Goal: Answer question/provide support: Share knowledge or assist other users

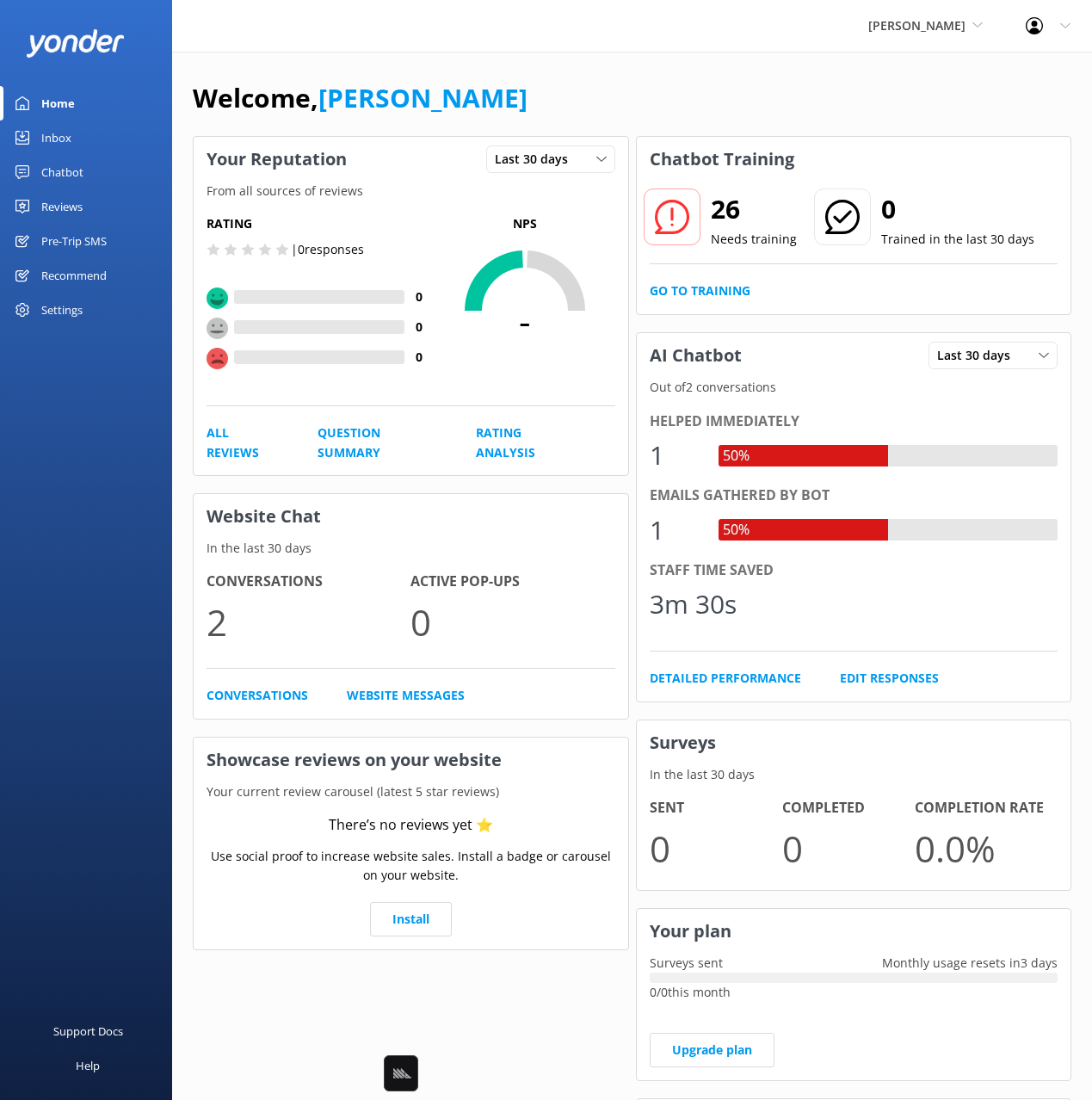
click at [1058, 26] on div "Profile Settings Logout" at bounding box center [1048, 26] width 87 height 51
click at [981, 66] on link "Profile Settings" at bounding box center [1006, 72] width 172 height 43
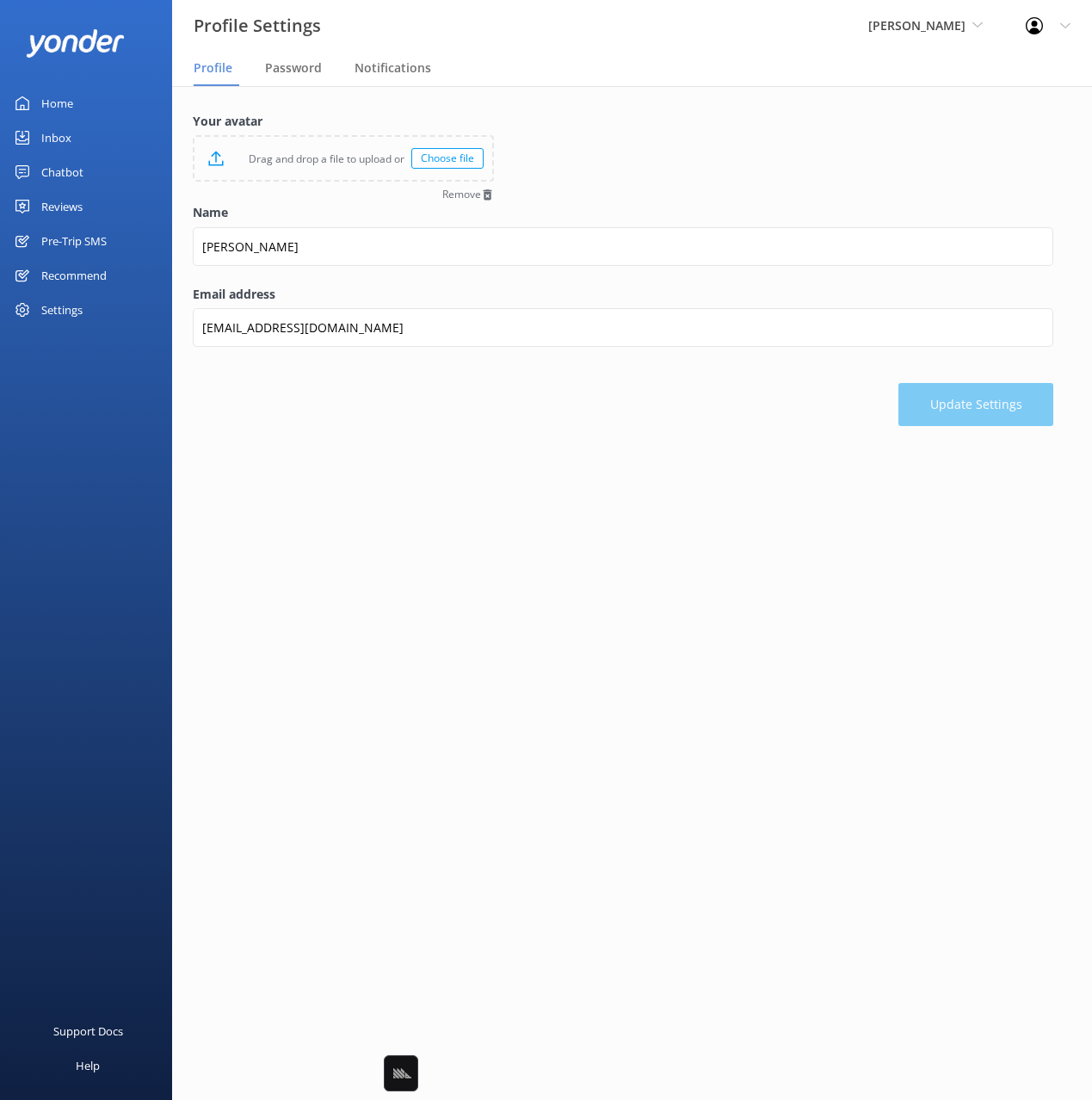
drag, startPoint x: 398, startPoint y: 67, endPoint x: 453, endPoint y: 76, distance: 55.7
click at [398, 67] on span "Notifications" at bounding box center [392, 67] width 77 height 17
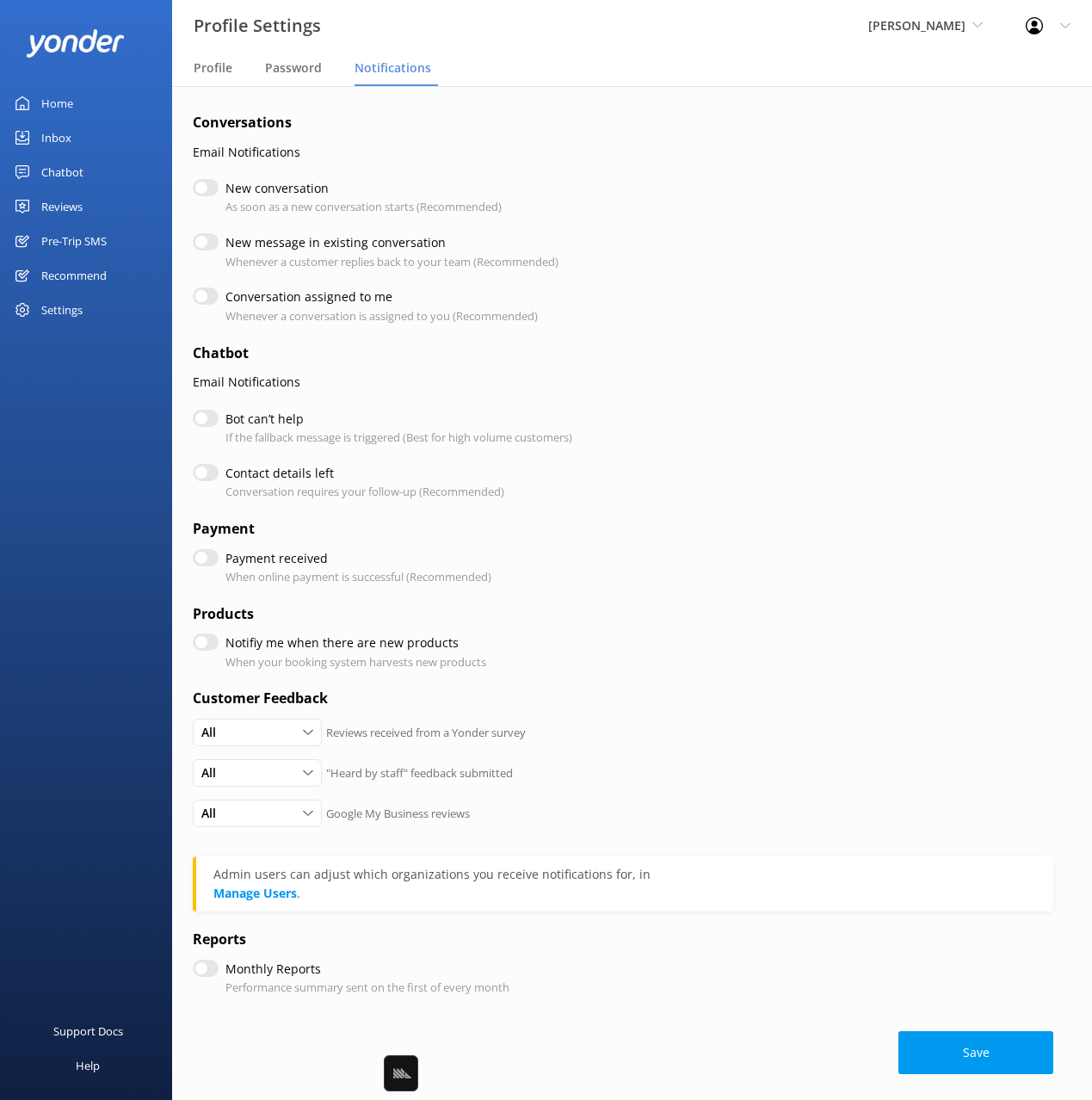
scroll to position [9, 0]
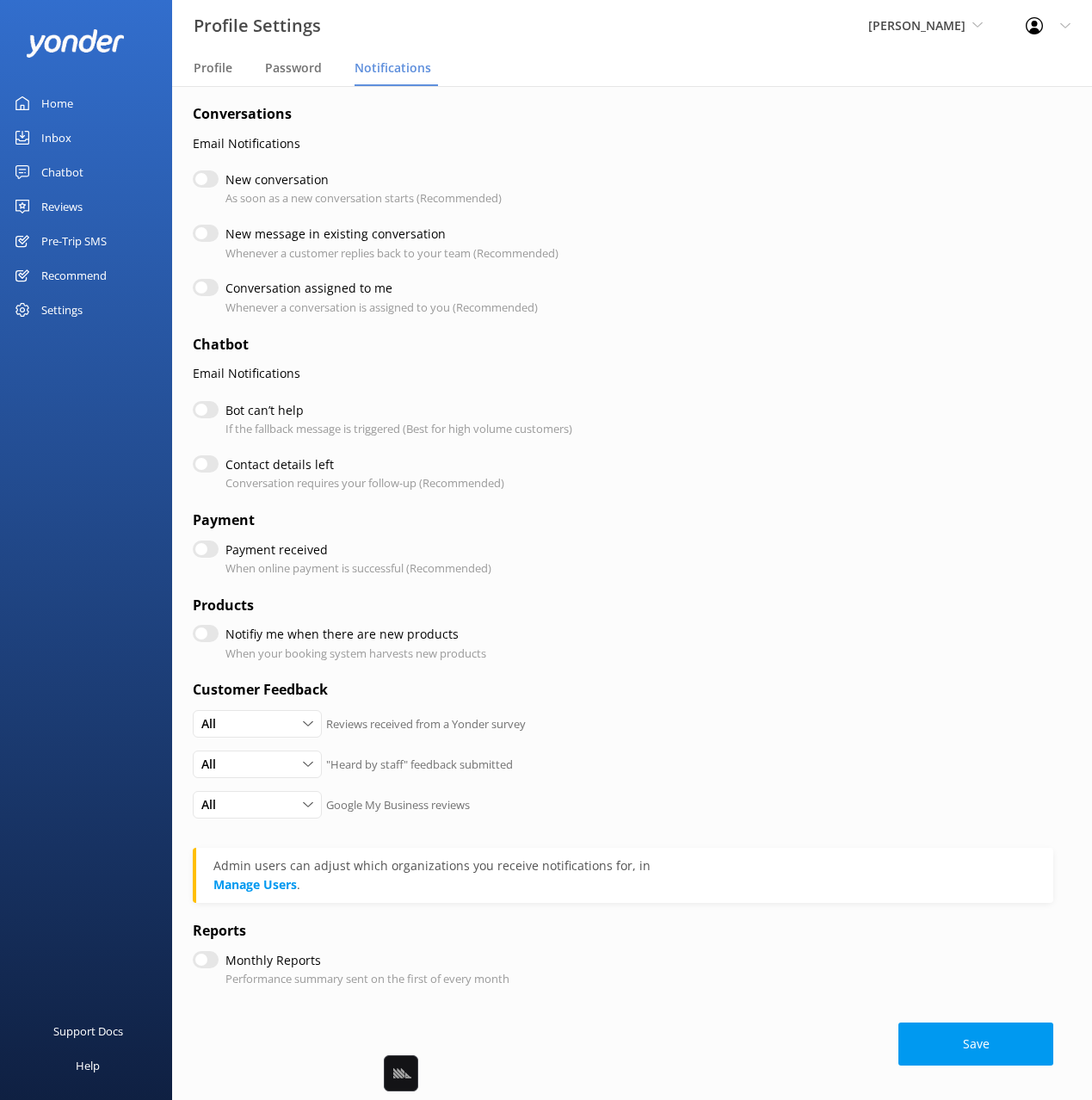
click at [861, 76] on nav "Profile Password Notifications" at bounding box center [632, 68] width 920 height 34
click at [914, 34] on span "[PERSON_NAME]" at bounding box center [926, 26] width 115 height 19
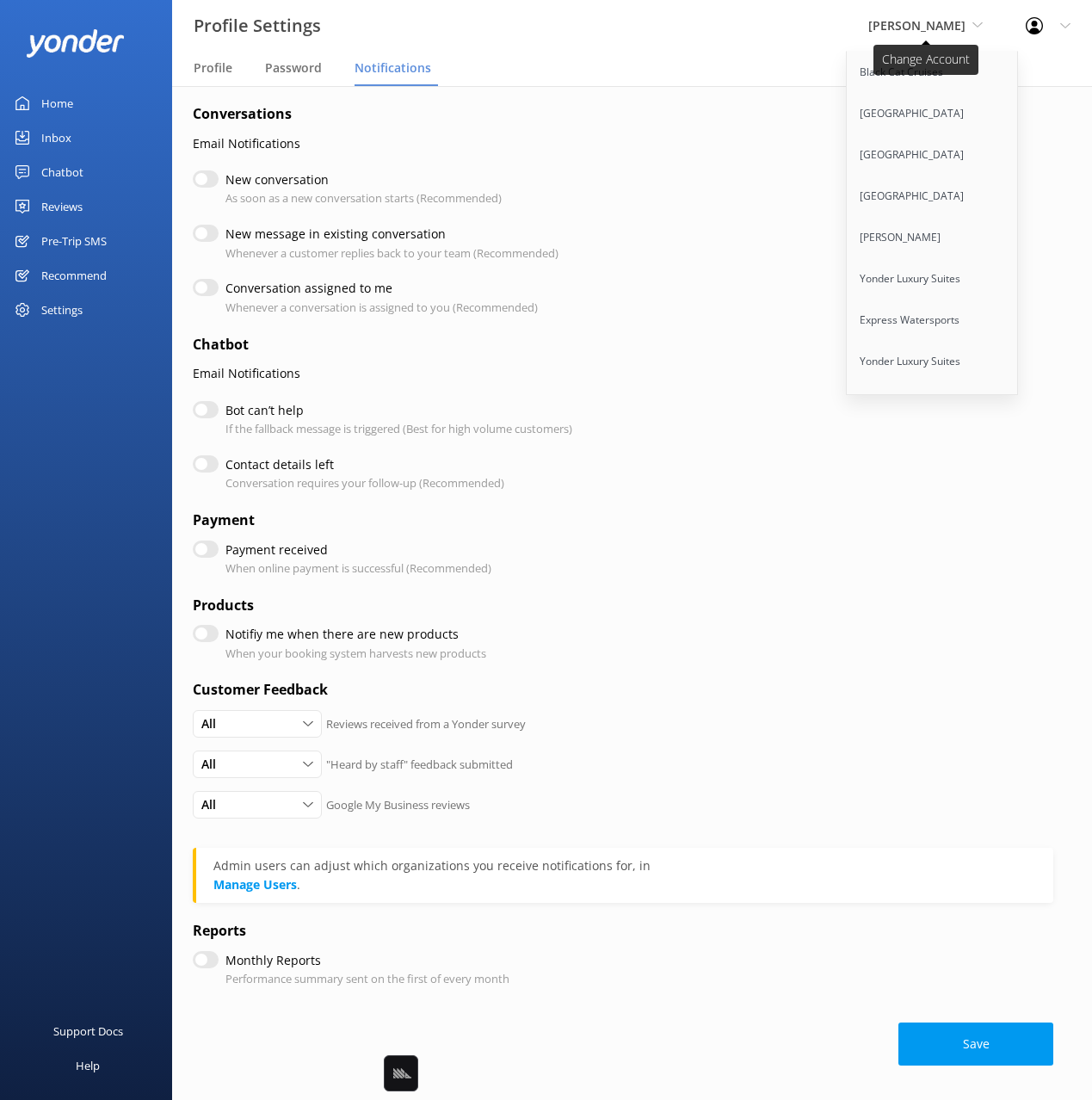
scroll to position [9996, 0]
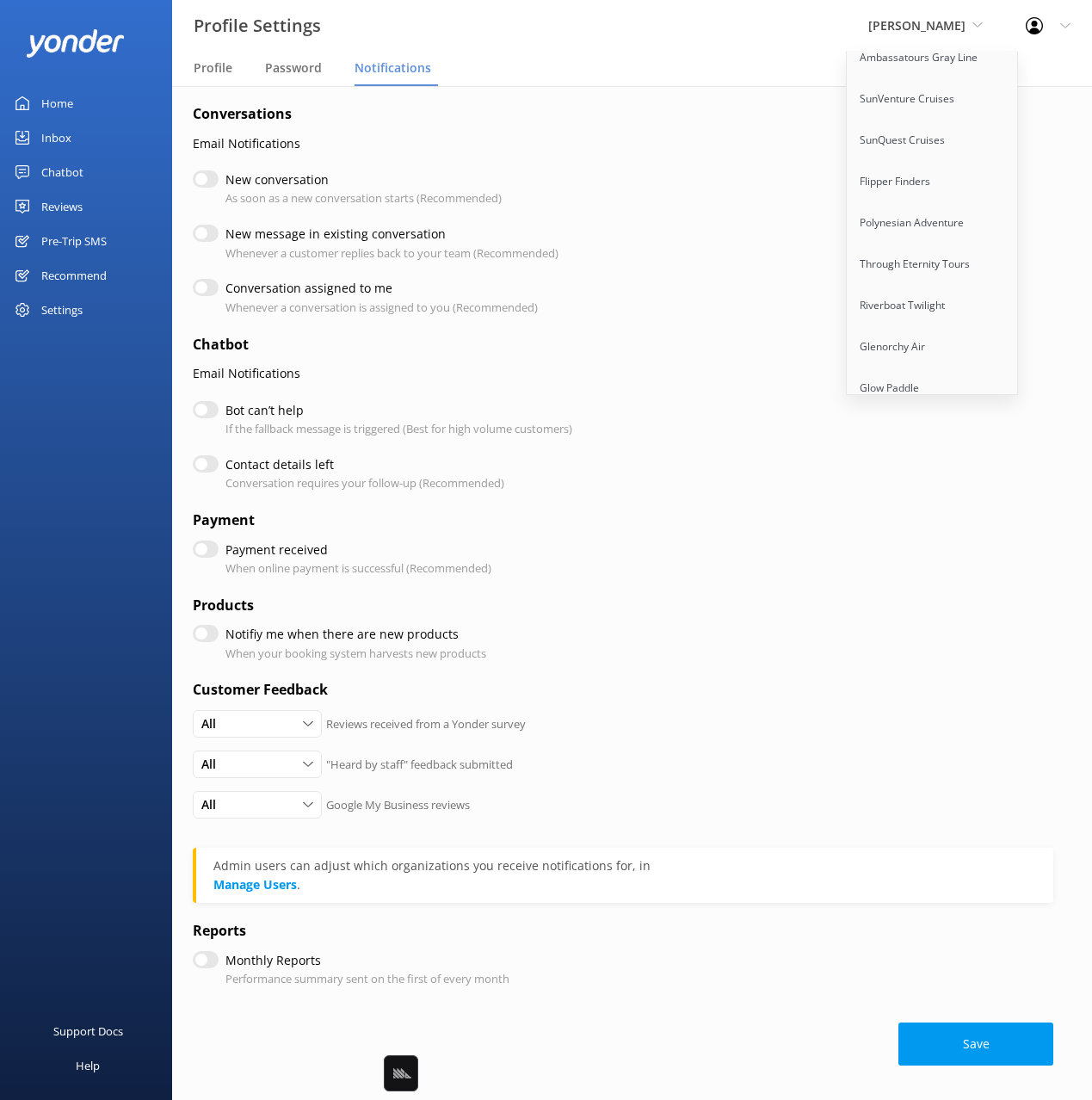
click at [906, 450] on link "Sunset Watersports" at bounding box center [933, 470] width 172 height 42
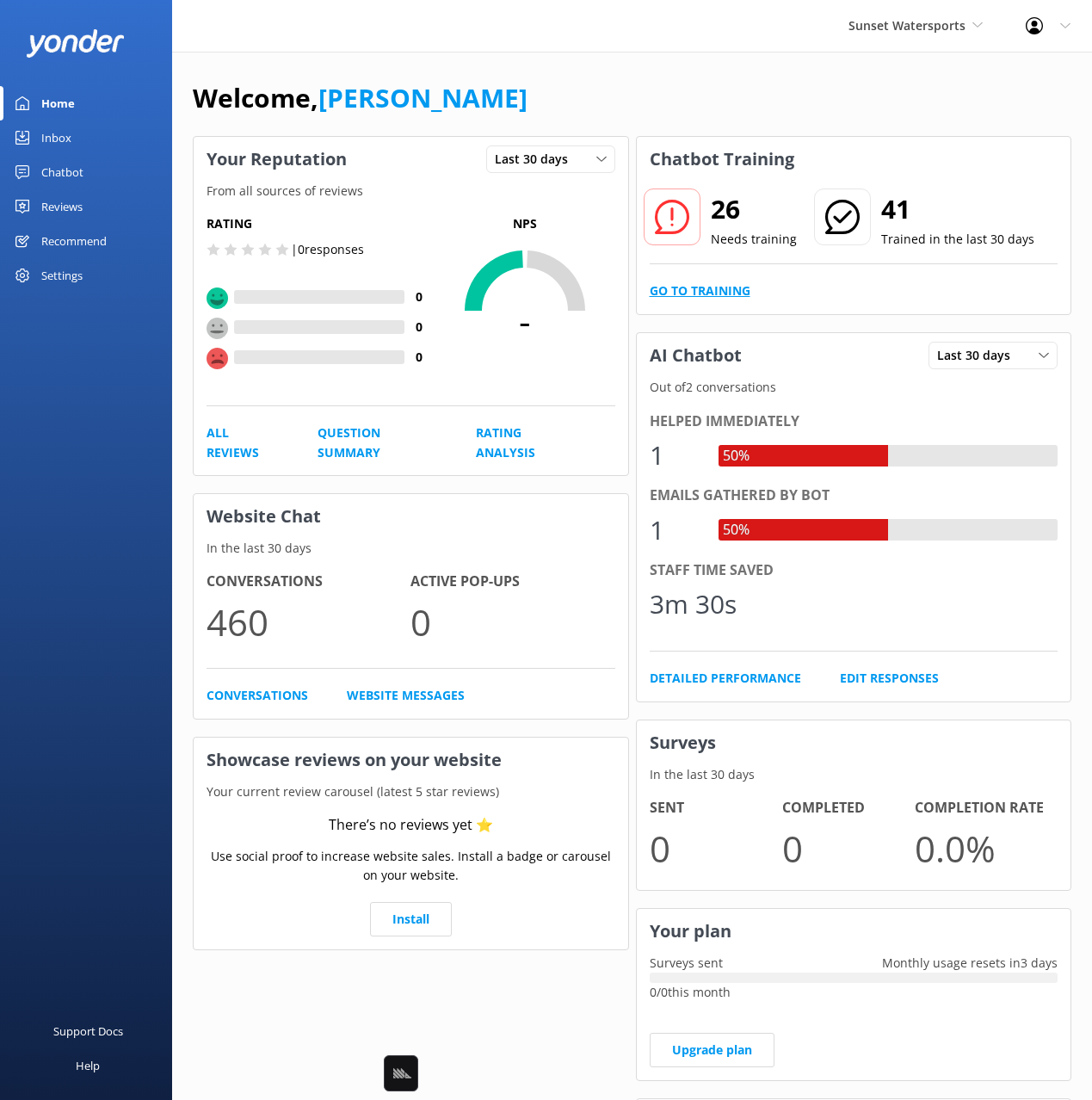
click at [741, 284] on link "Go to Training" at bounding box center [700, 291] width 101 height 19
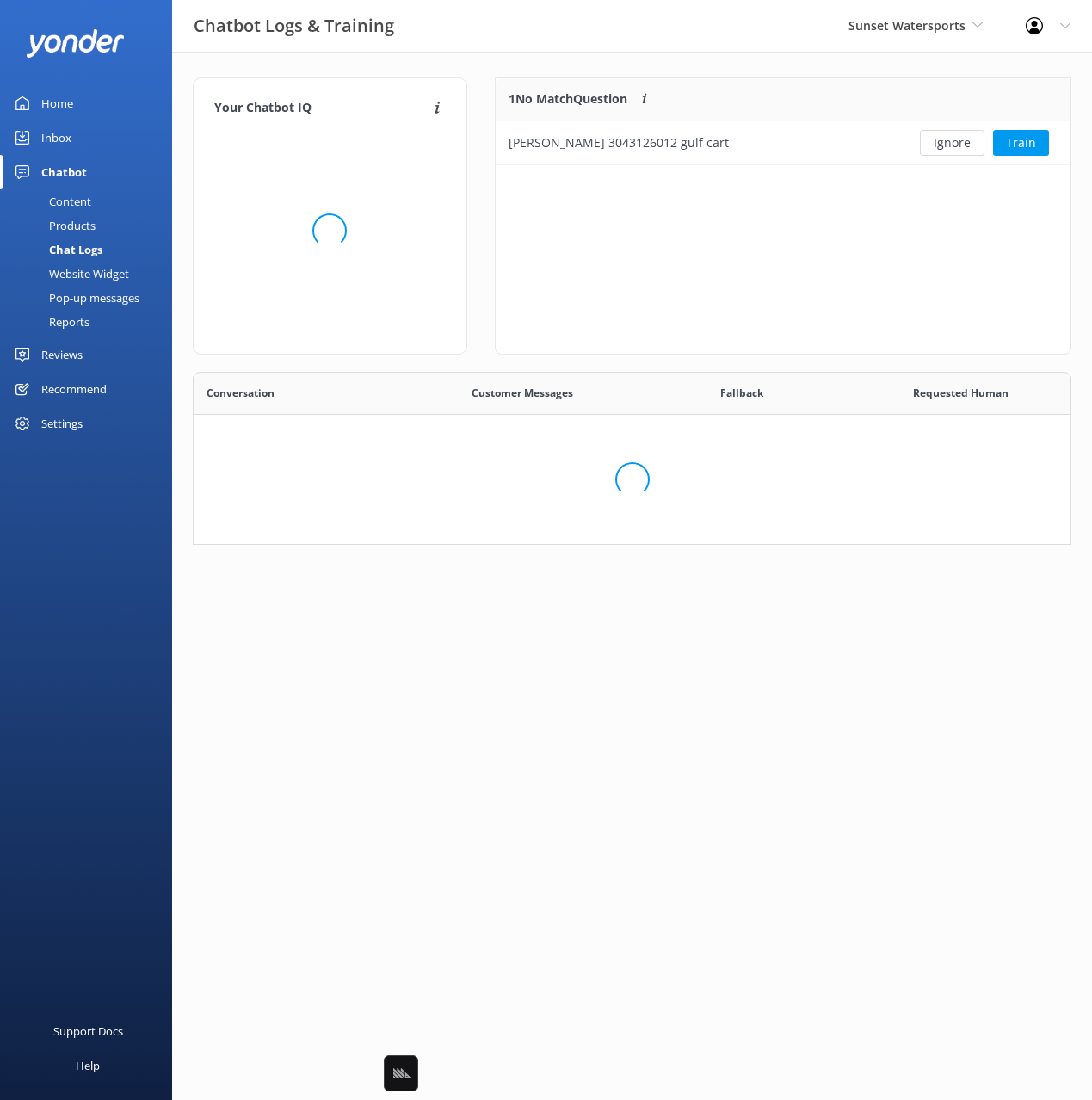
scroll to position [603, 877]
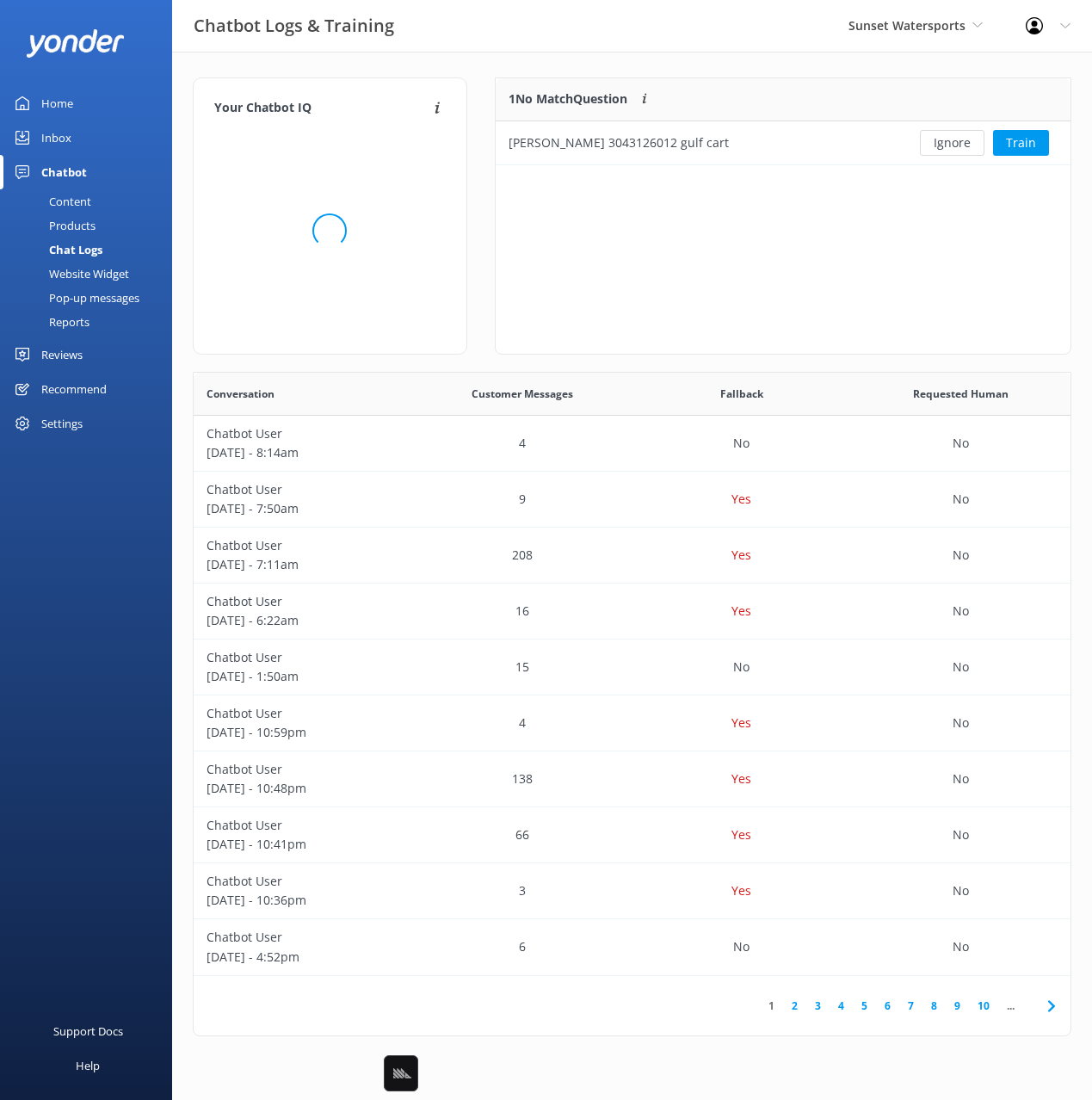
click at [614, 65] on div "Your Chatbot IQ Your Chatbot IQ is the percentage of trained FAQs against untra…" at bounding box center [632, 560] width 920 height 1019
click at [944, 149] on button "Ignore" at bounding box center [952, 142] width 64 height 26
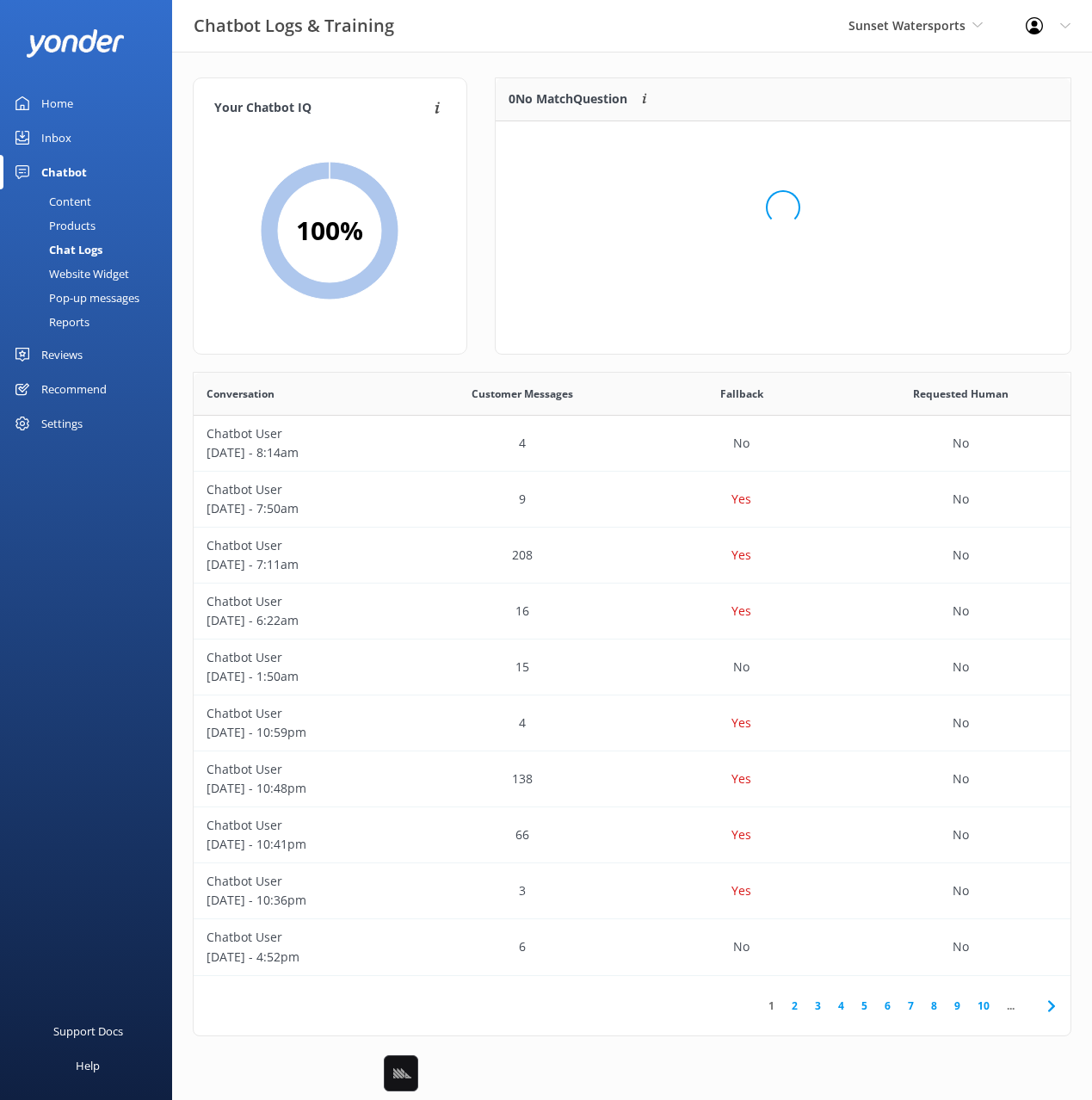
scroll to position [216, 575]
drag, startPoint x: 749, startPoint y: 72, endPoint x: 732, endPoint y: 43, distance: 33.6
click at [748, 71] on div "Loading.." at bounding box center [784, 207] width 541 height 1100
drag, startPoint x: 83, startPoint y: 191, endPoint x: 125, endPoint y: 194, distance: 42.1
click at [82, 191] on div "Content" at bounding box center [51, 201] width 81 height 24
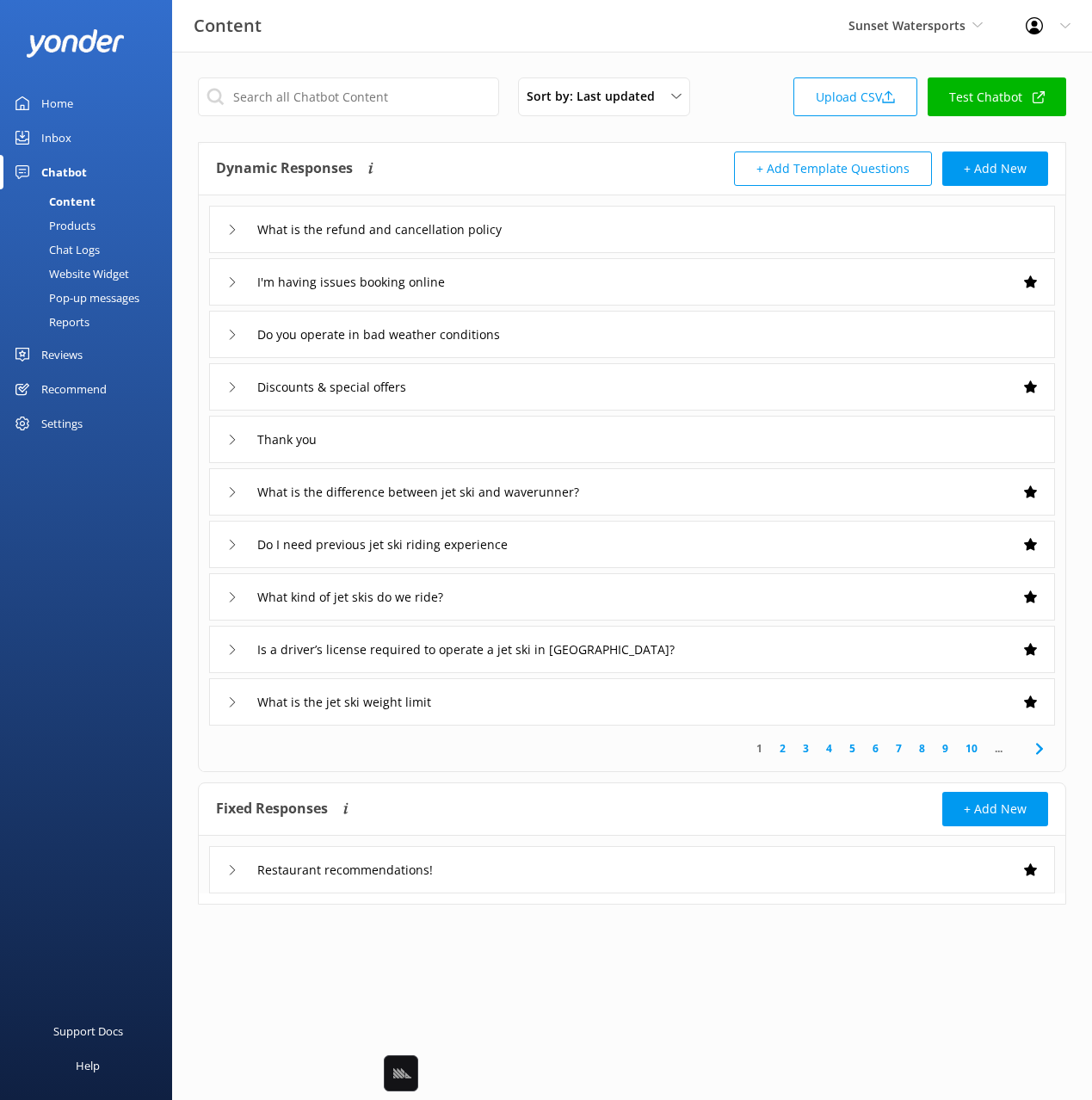
click at [580, 157] on div "Dynamic Responses Dynamic responses rely on the Large Language Model to create …" at bounding box center [424, 168] width 416 height 34
click at [70, 421] on div "Settings" at bounding box center [62, 423] width 42 height 34
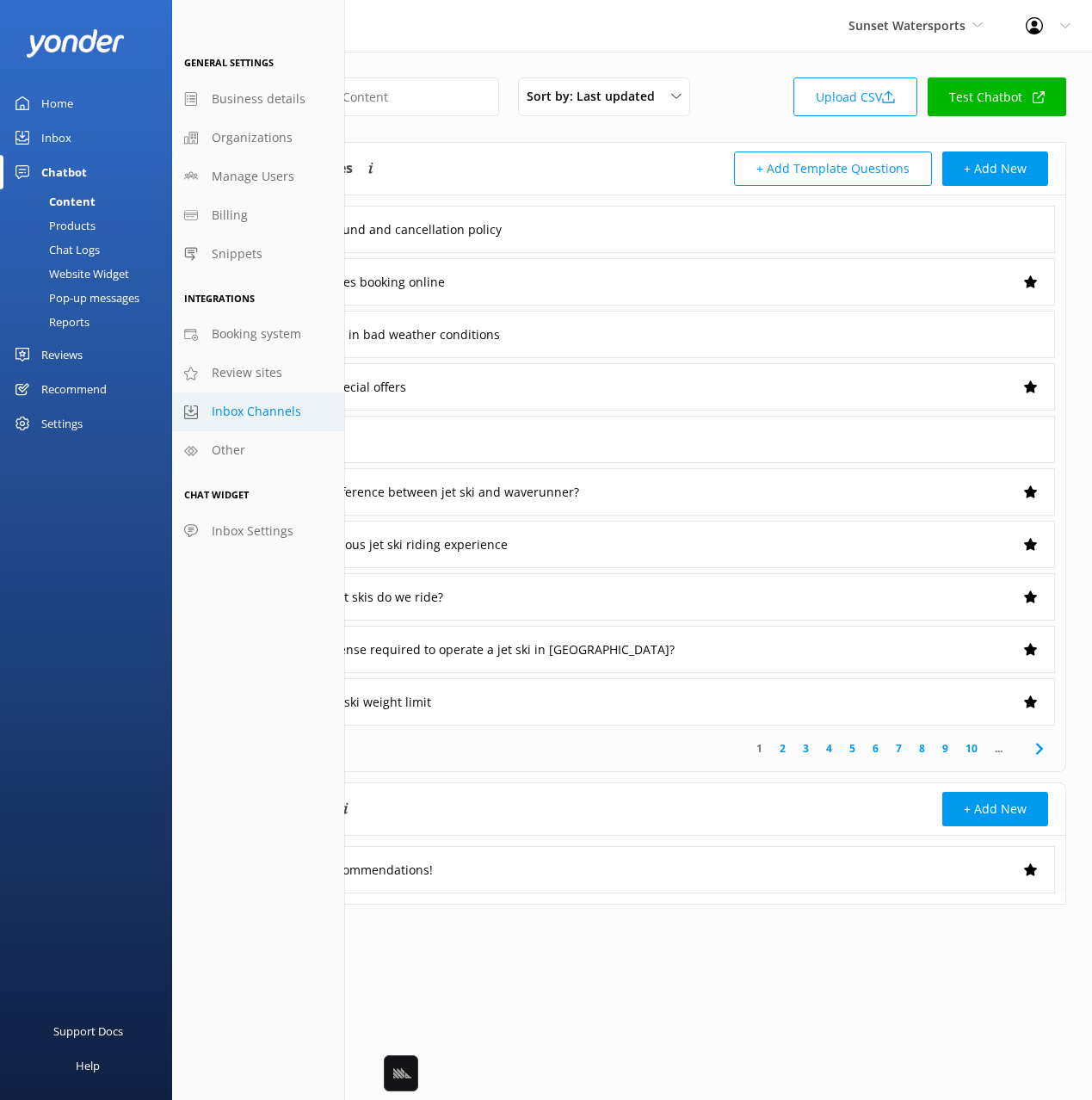
click at [249, 415] on span "Inbox Channels" at bounding box center [256, 411] width 89 height 19
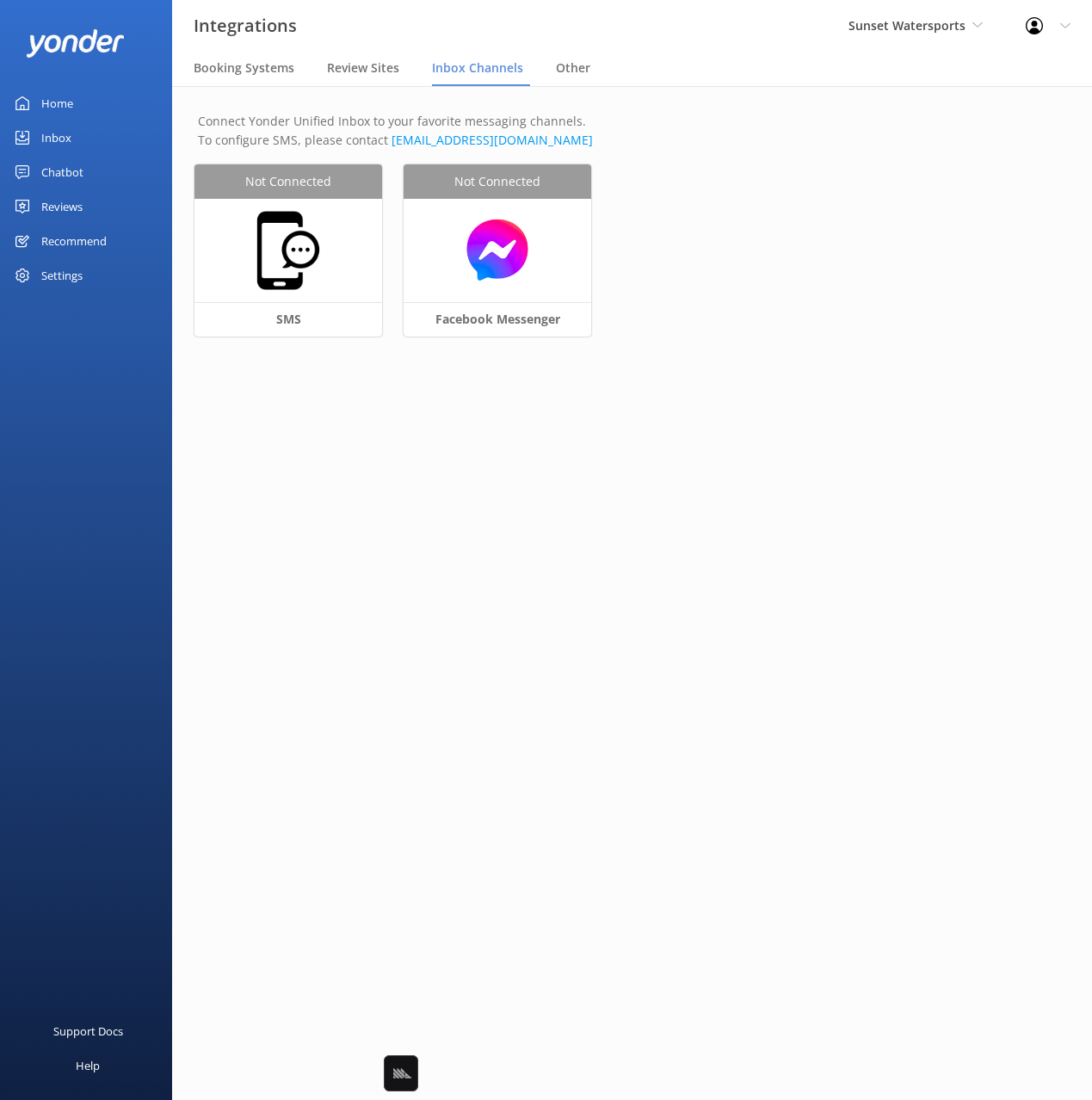
click at [361, 120] on p "Connect Yonder Unified Inbox to your favorite messaging channels. To configure …" at bounding box center [632, 132] width 868 height 39
click at [717, 138] on p "Connect Yonder Unified Inbox to your favorite messaging channels. To configure …" at bounding box center [632, 132] width 868 height 39
click at [952, 20] on span "Sunset Watersports" at bounding box center [906, 25] width 117 height 17
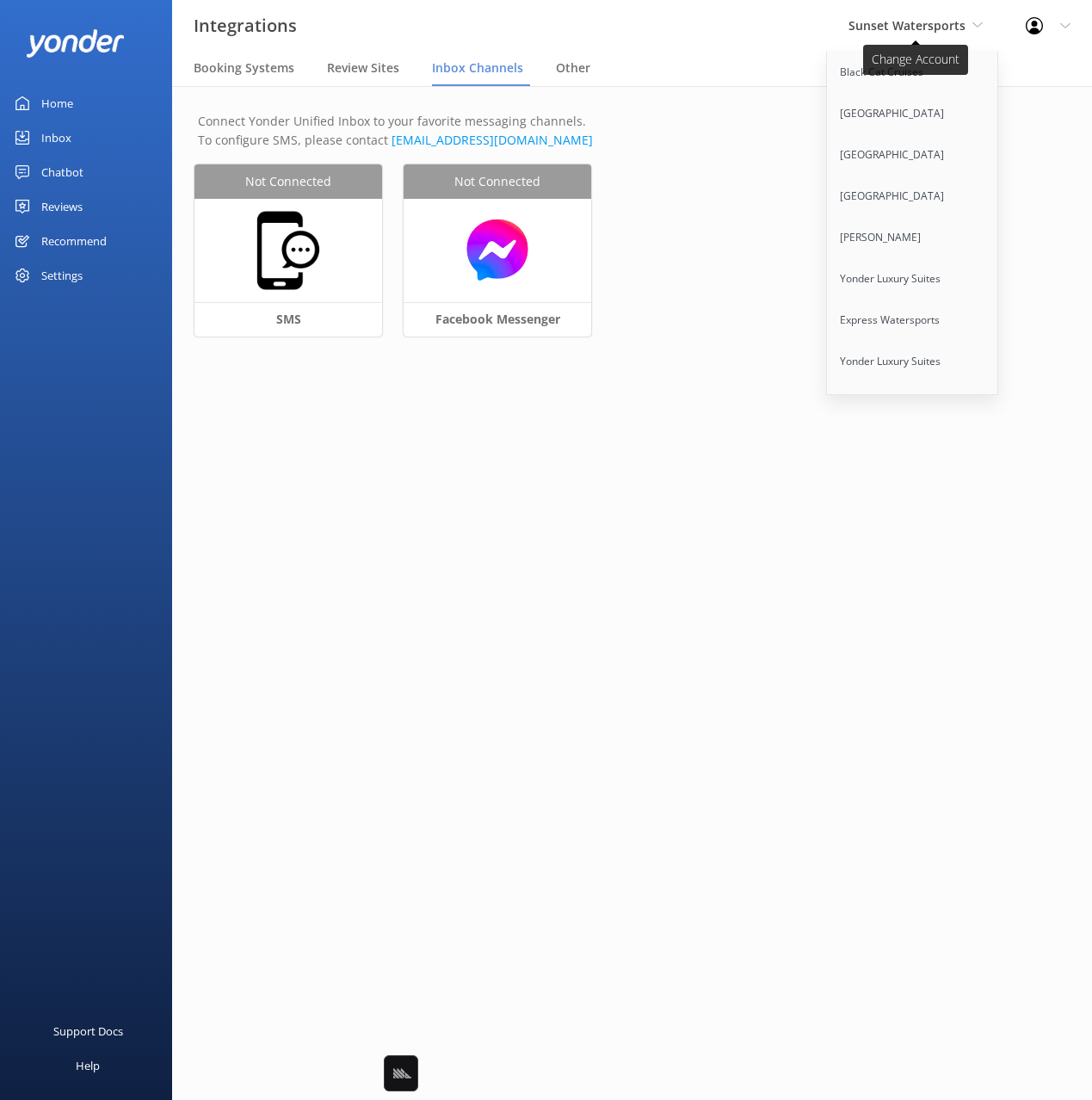
scroll to position [10451, 0]
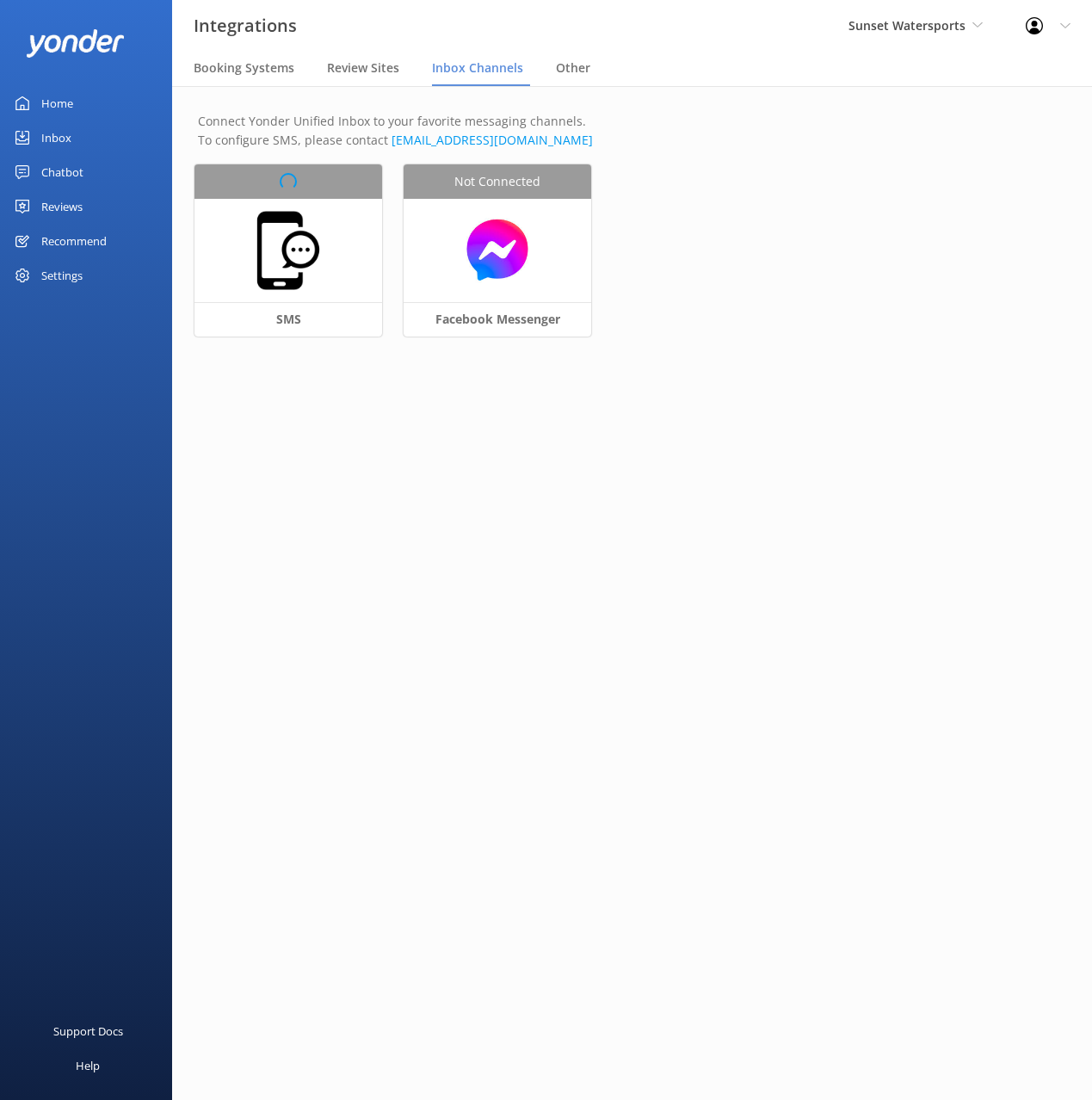
click at [915, 45] on div "Sunset Watersports Black Cat Cruises [GEOGRAPHIC_DATA] [GEOGRAPHIC_DATA] [GEOGR…" at bounding box center [915, 26] width 178 height 51
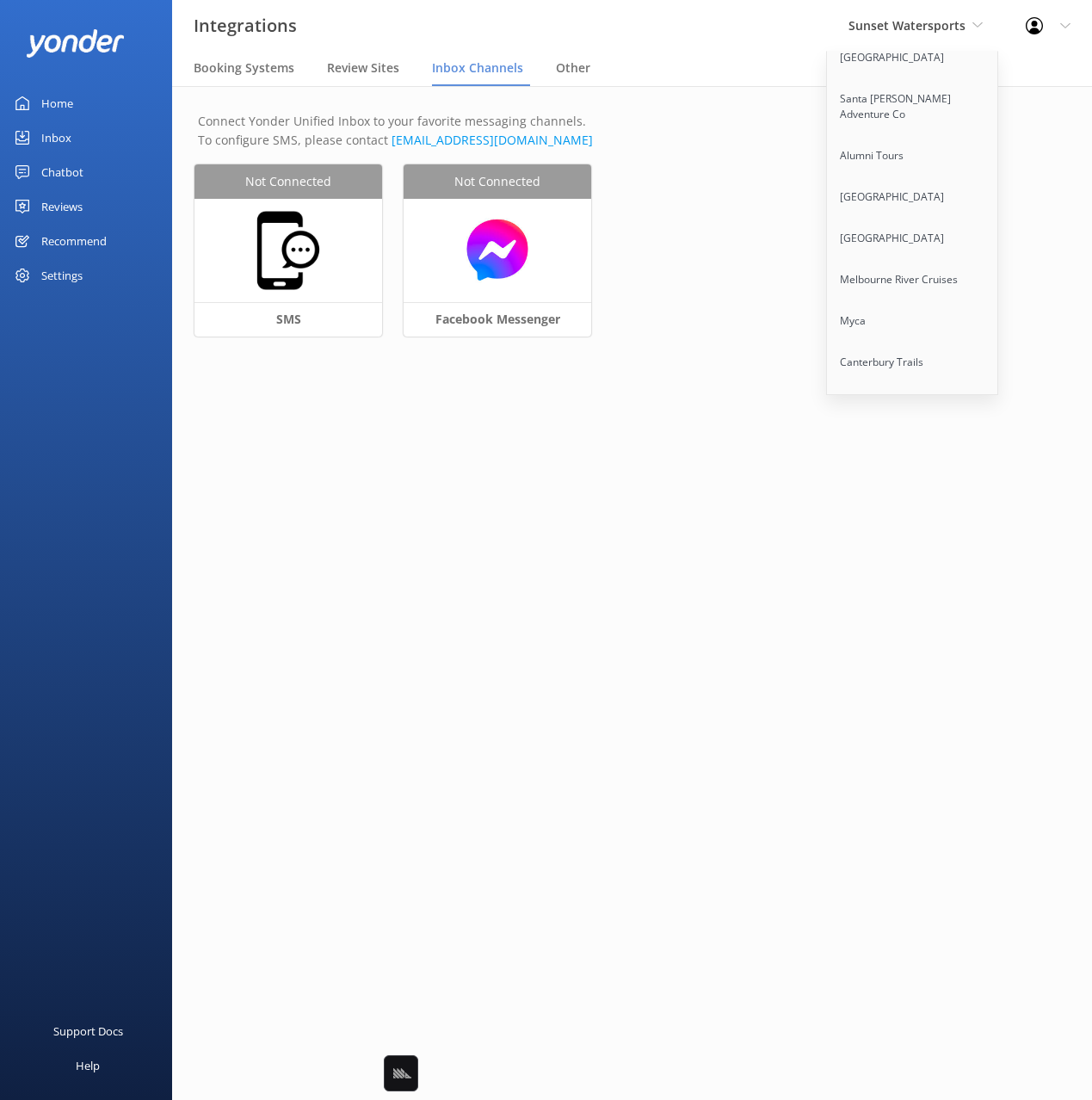
click at [910, 466] on link "[GEOGRAPHIC_DATA]" at bounding box center [913, 486] width 172 height 42
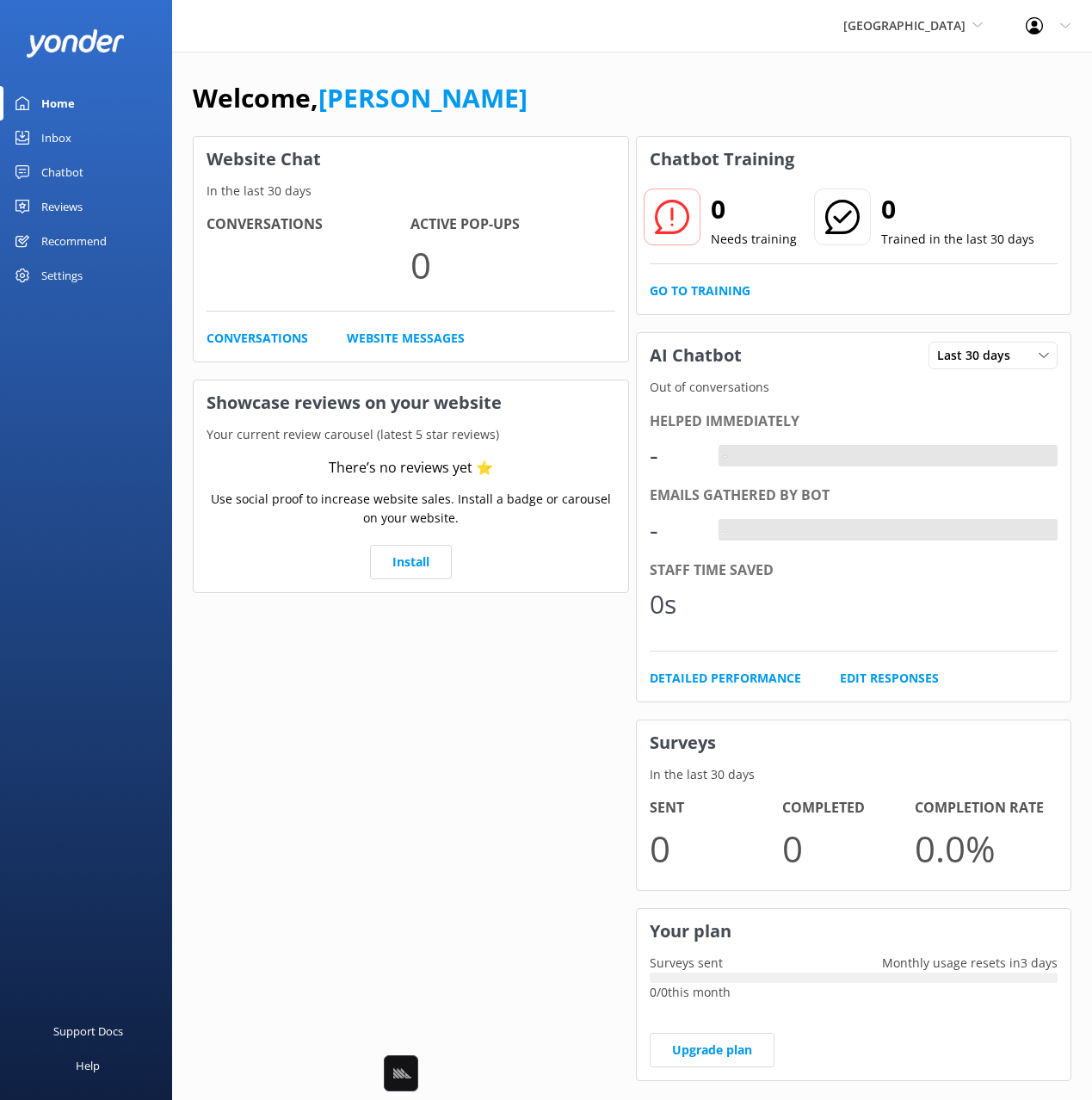
drag, startPoint x: 84, startPoint y: 172, endPoint x: 110, endPoint y: 174, distance: 26.1
click at [85, 172] on link "Chatbot" at bounding box center [86, 171] width 172 height 34
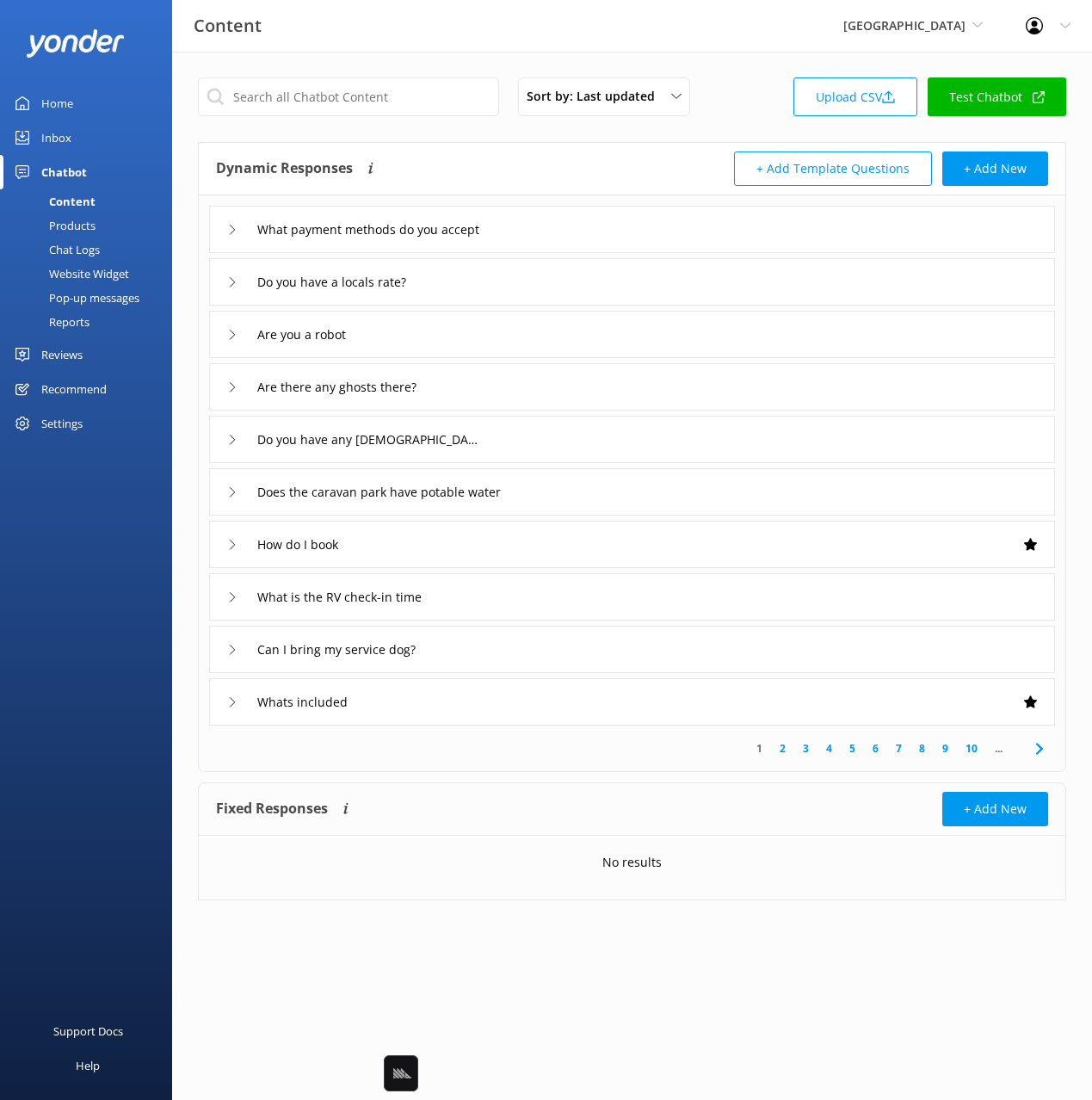
click at [474, 152] on div "Dynamic Responses Dynamic responses rely on the Large Language Model to create …" at bounding box center [424, 168] width 416 height 34
click at [72, 252] on div "Chat Logs" at bounding box center [55, 249] width 89 height 24
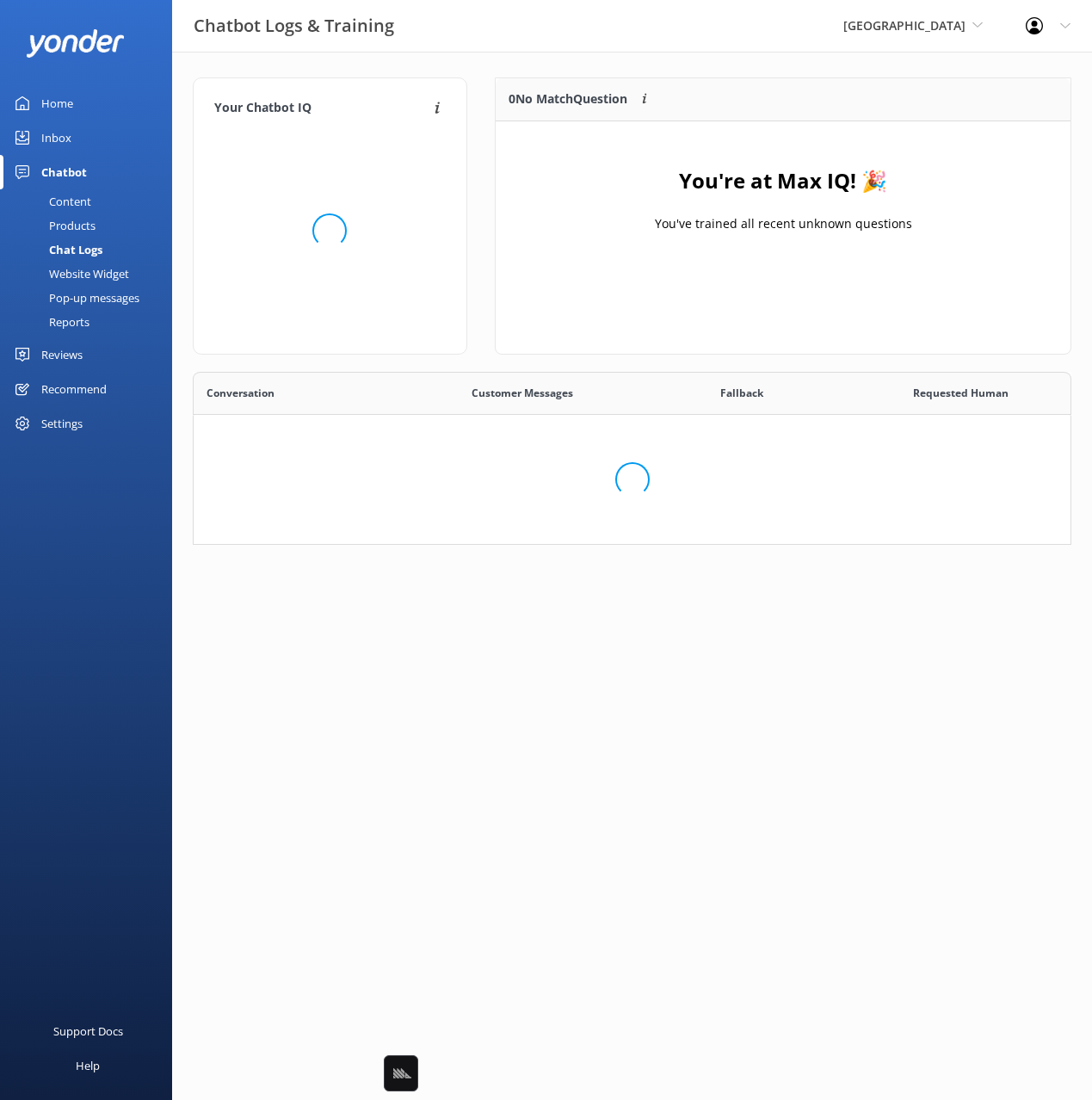
scroll to position [603, 877]
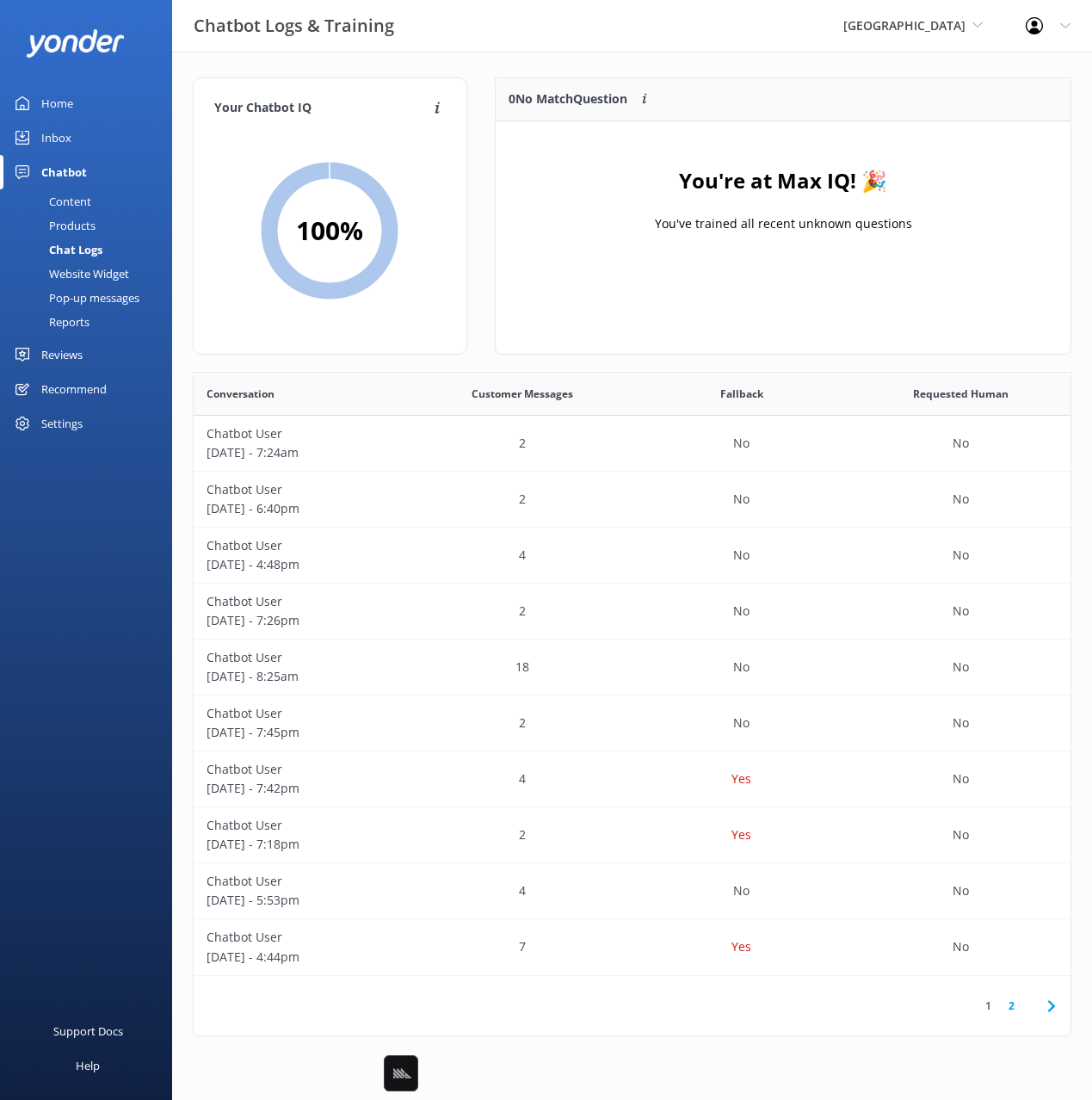
click at [69, 143] on div "Inbox" at bounding box center [57, 137] width 30 height 34
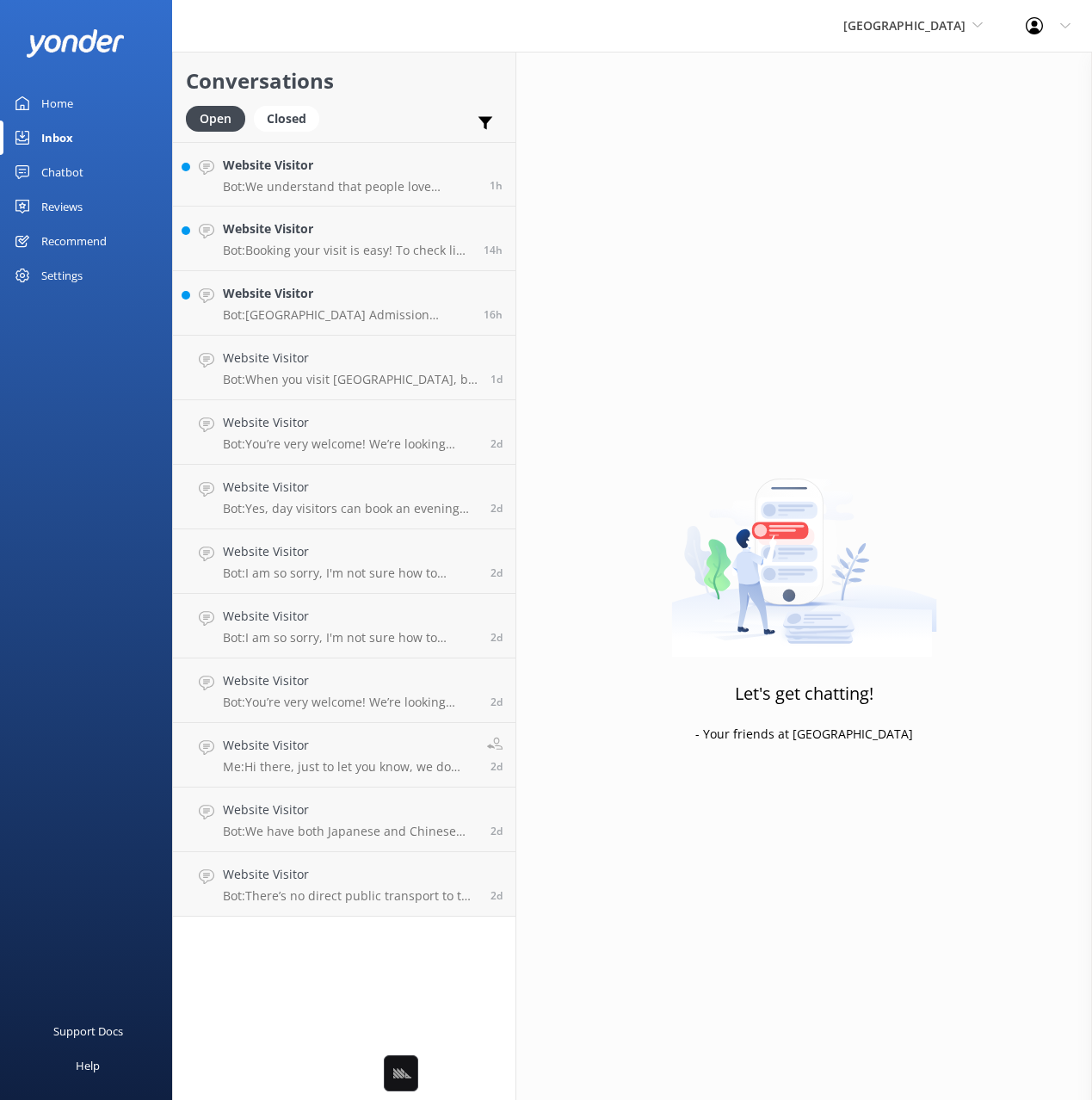
click at [372, 80] on h2 "Conversations" at bounding box center [344, 80] width 316 height 33
drag, startPoint x: 361, startPoint y: 169, endPoint x: 362, endPoint y: 184, distance: 15.0
click at [360, 169] on h4 "Website Visitor" at bounding box center [349, 164] width 254 height 19
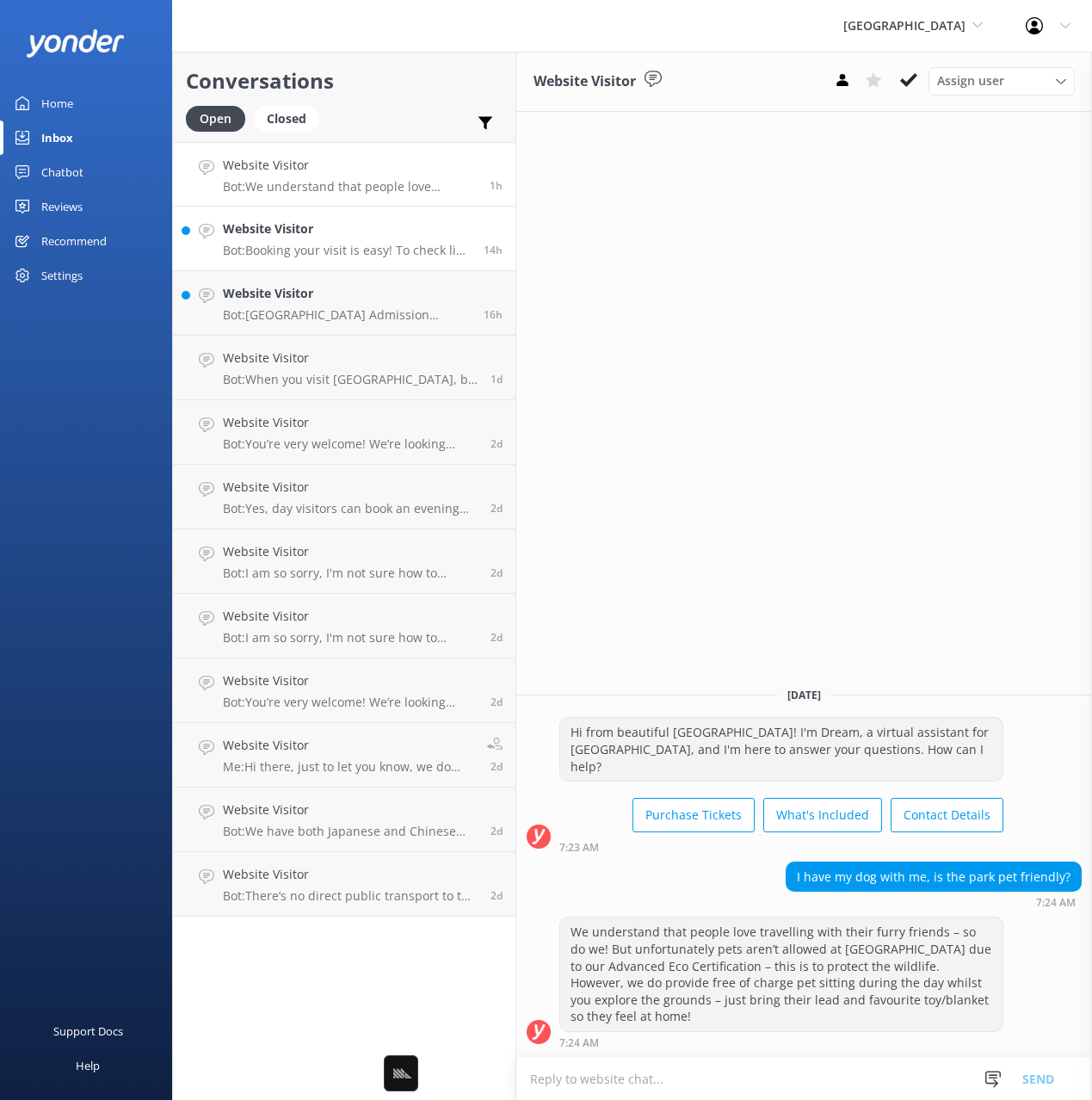
click at [380, 242] on div "Website Visitor Bot: Booking your visit is easy! To check live availability and…" at bounding box center [346, 238] width 248 height 38
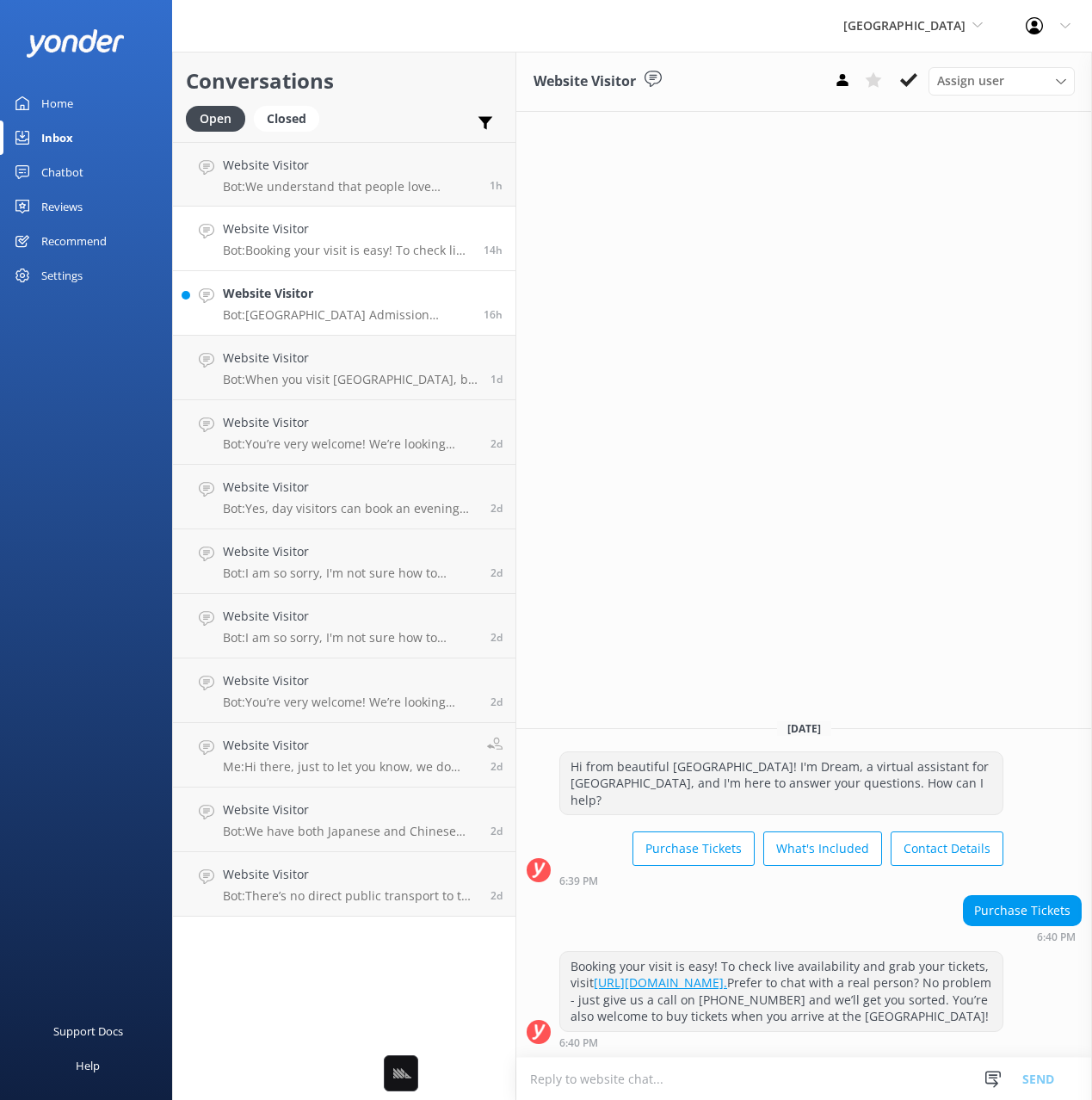
click at [375, 307] on p "Bot: Paronella Park Admission includes the Dream Continues guided tour, the Dar…" at bounding box center [346, 315] width 248 height 16
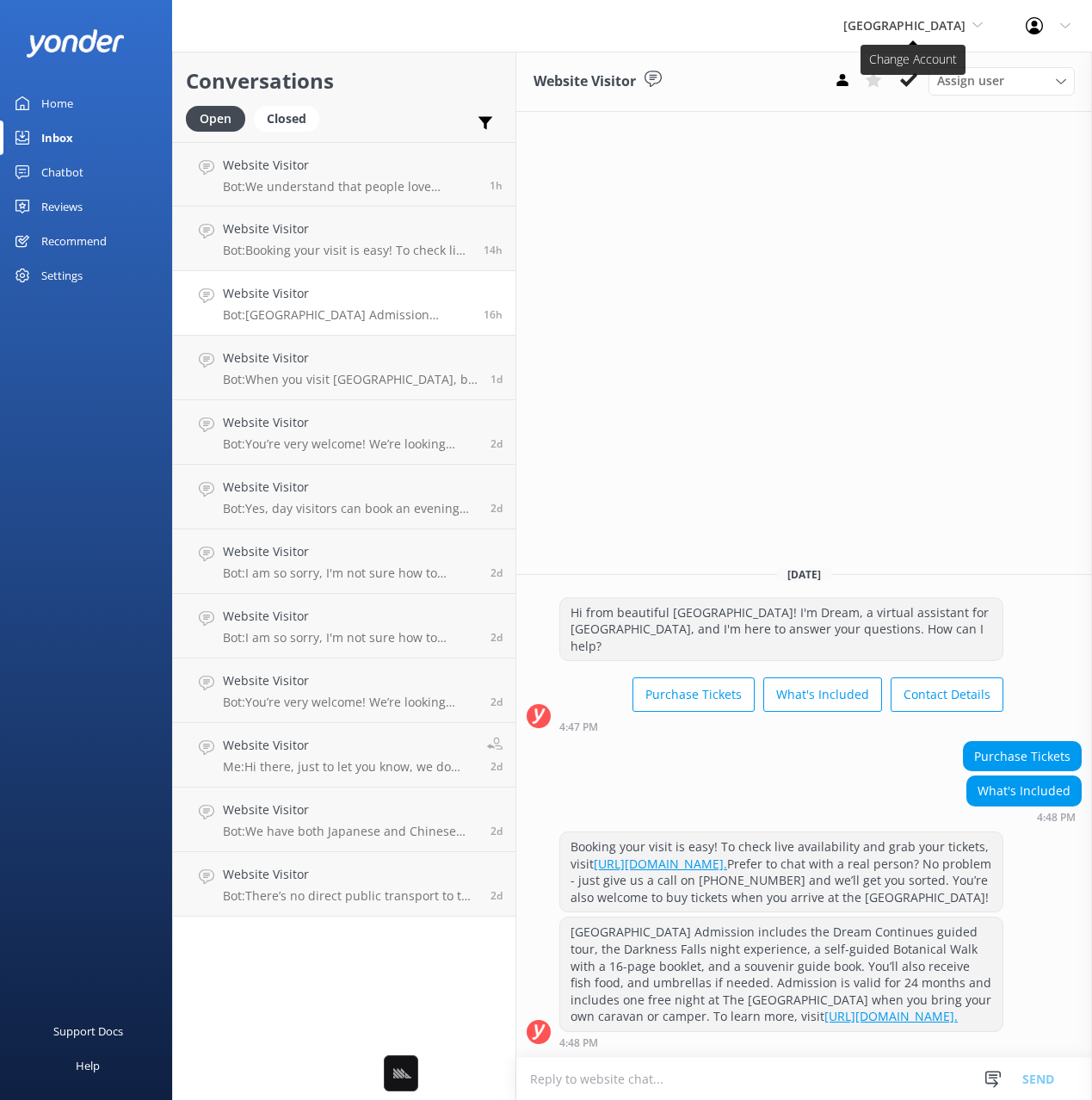
click at [904, 30] on span "[GEOGRAPHIC_DATA]" at bounding box center [905, 25] width 122 height 17
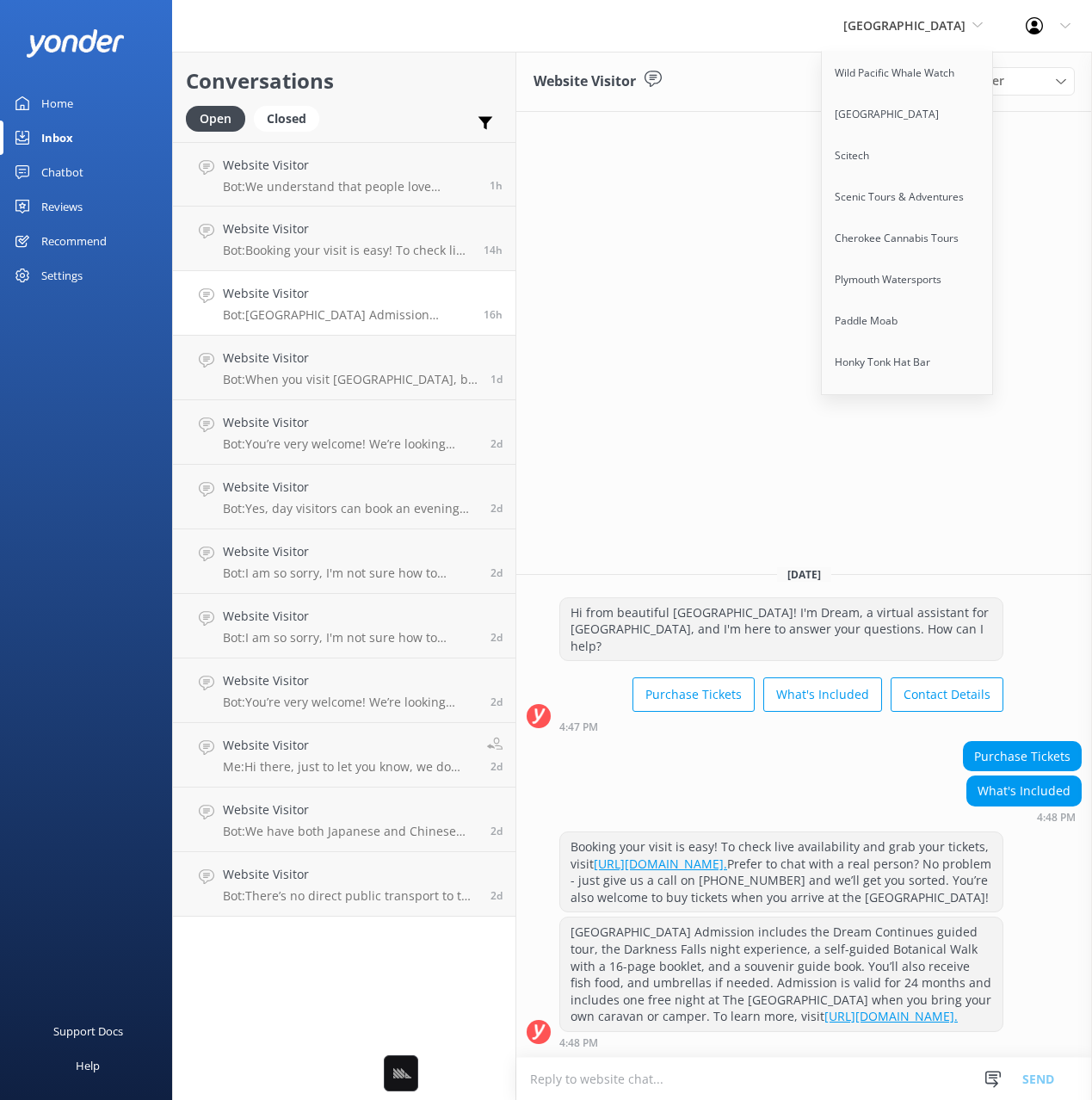
click at [939, 631] on link "Wings Sailing Charters" at bounding box center [907, 651] width 172 height 42
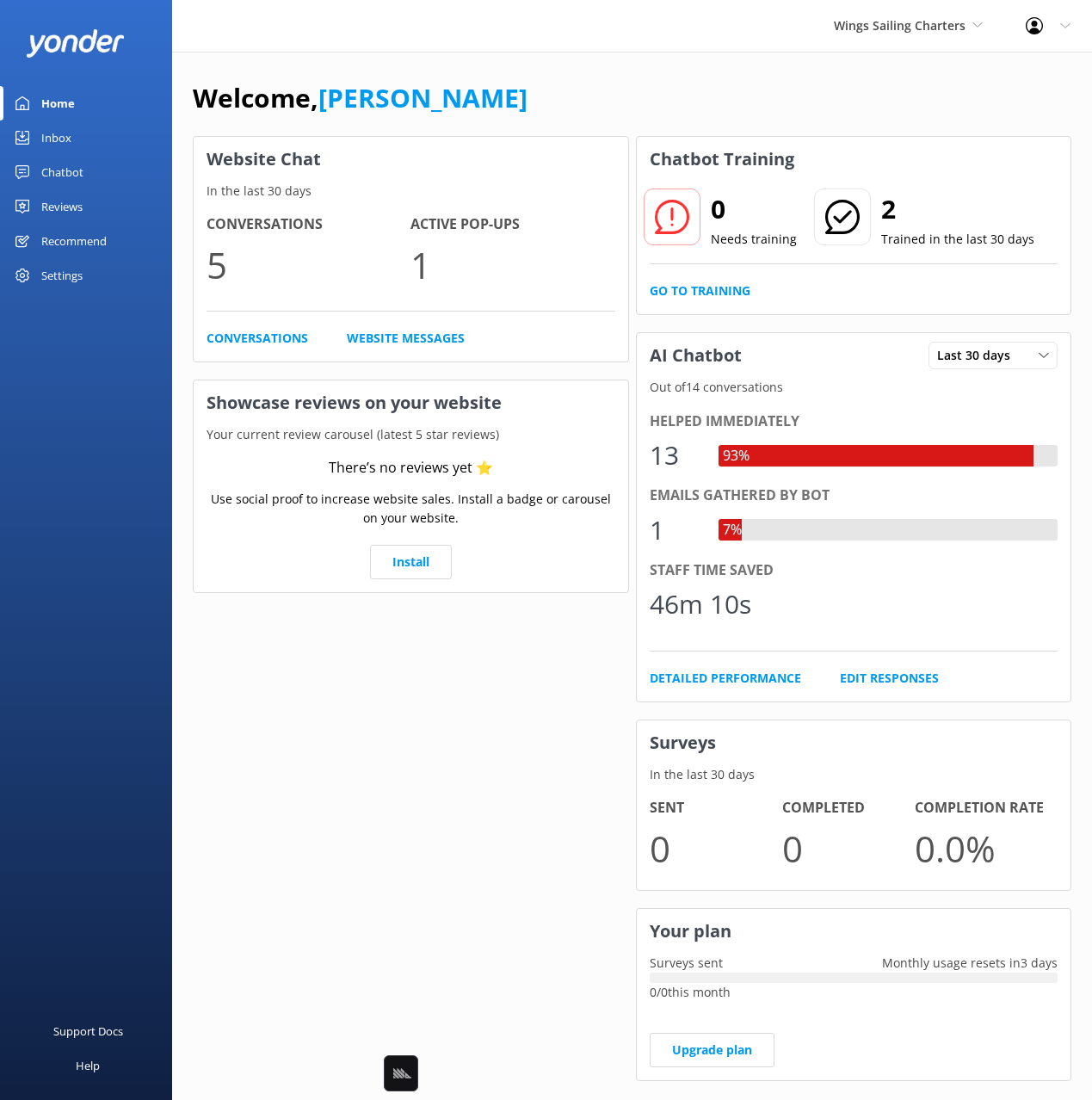
click at [1052, 29] on div "Profile Settings Logout" at bounding box center [1048, 26] width 87 height 51
click at [982, 79] on link "Profile Settings" at bounding box center [1006, 72] width 172 height 43
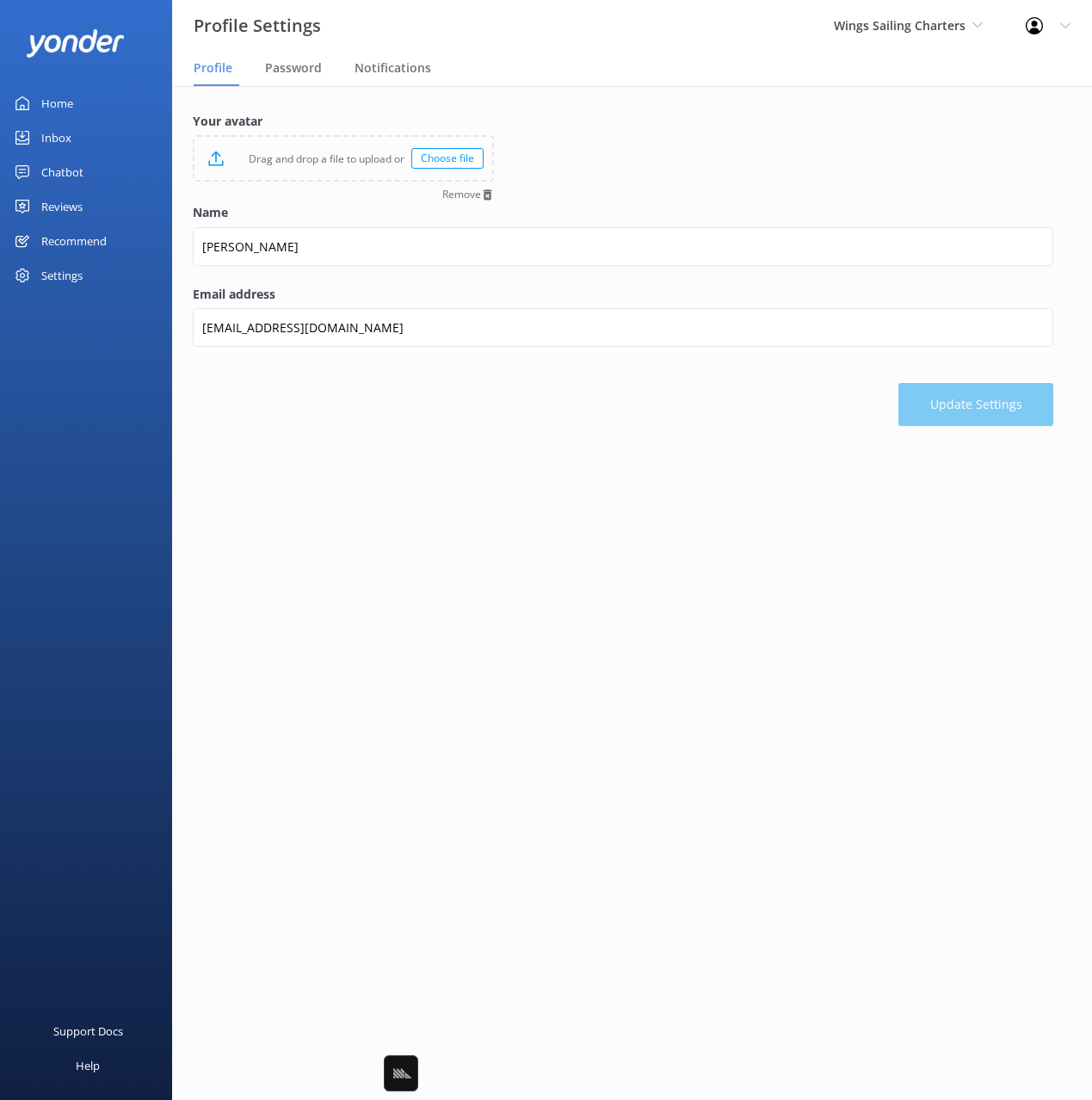
drag, startPoint x: 400, startPoint y: 78, endPoint x: 421, endPoint y: 49, distance: 35.8
click at [400, 78] on div "Notifications" at bounding box center [396, 68] width 83 height 34
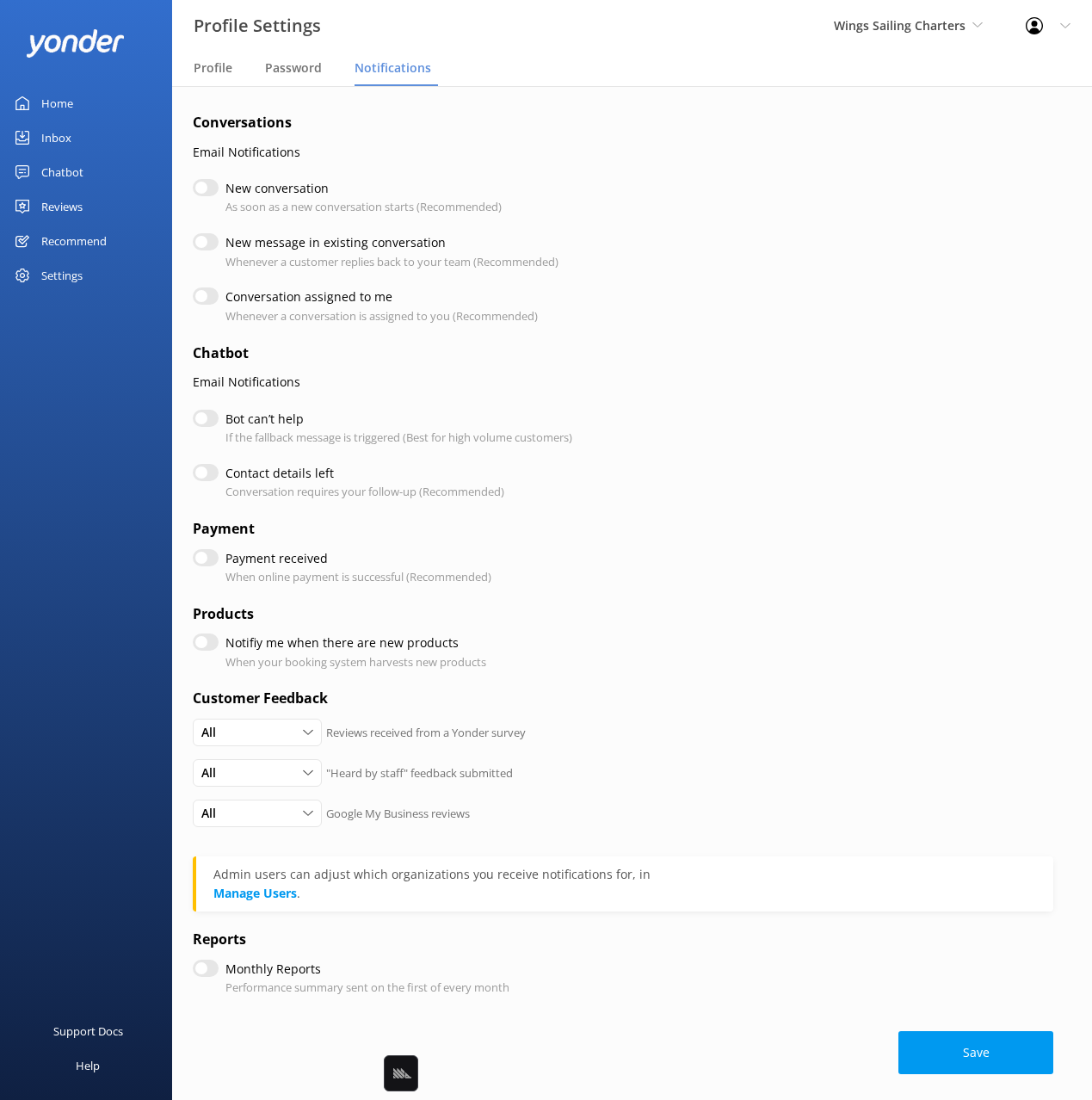
click at [62, 140] on div "Inbox" at bounding box center [57, 137] width 30 height 34
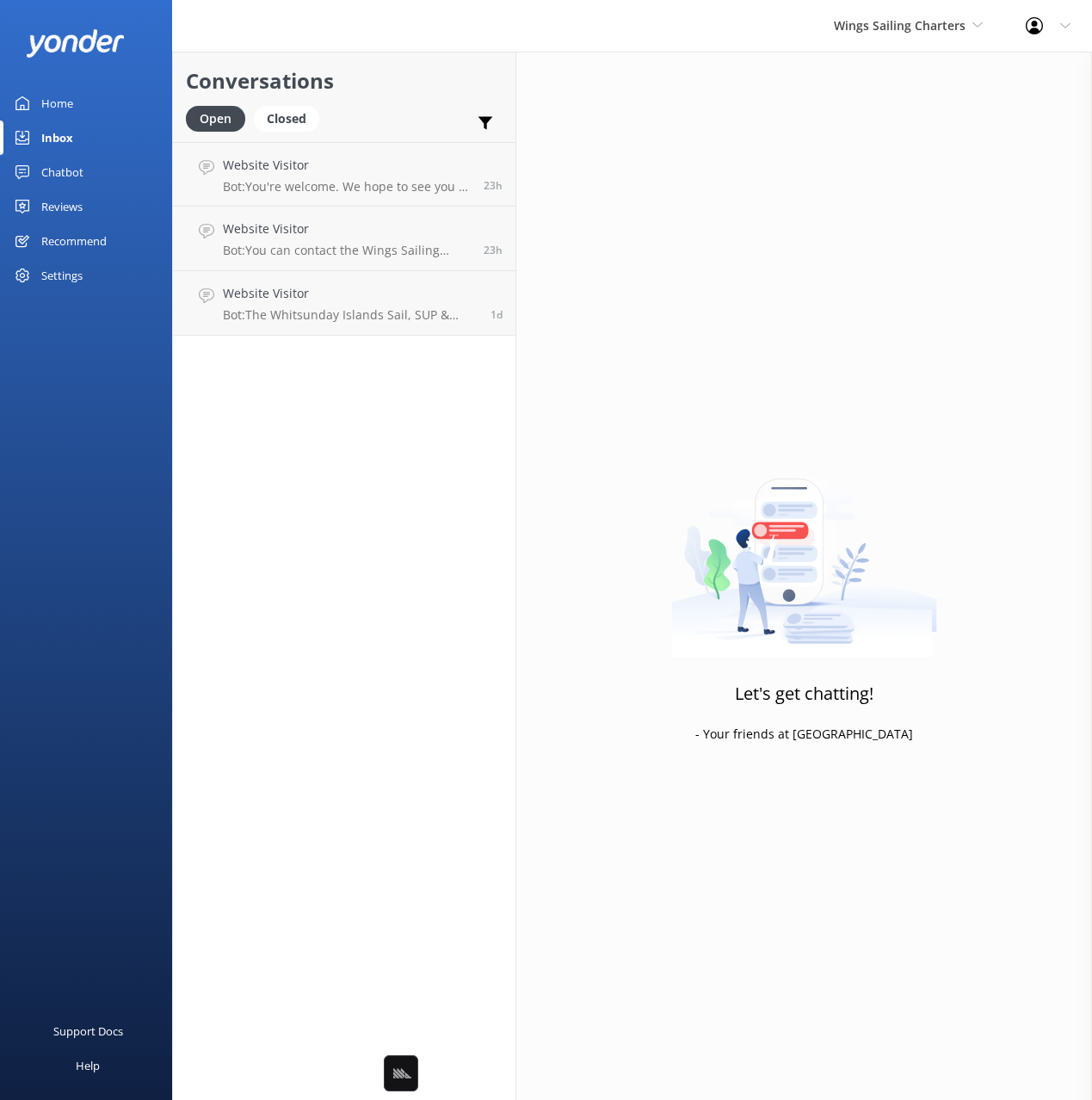
drag, startPoint x: 375, startPoint y: 58, endPoint x: 398, endPoint y: 104, distance: 51.4
click at [375, 58] on div "Conversations Open Closed Important Assigned to me Unassigned" at bounding box center [345, 96] width 343 height 90
click at [443, 189] on p "Bot: You're welcome. We hope to see you at Wings Sailing Charters Whitsundays s…" at bounding box center [346, 187] width 248 height 16
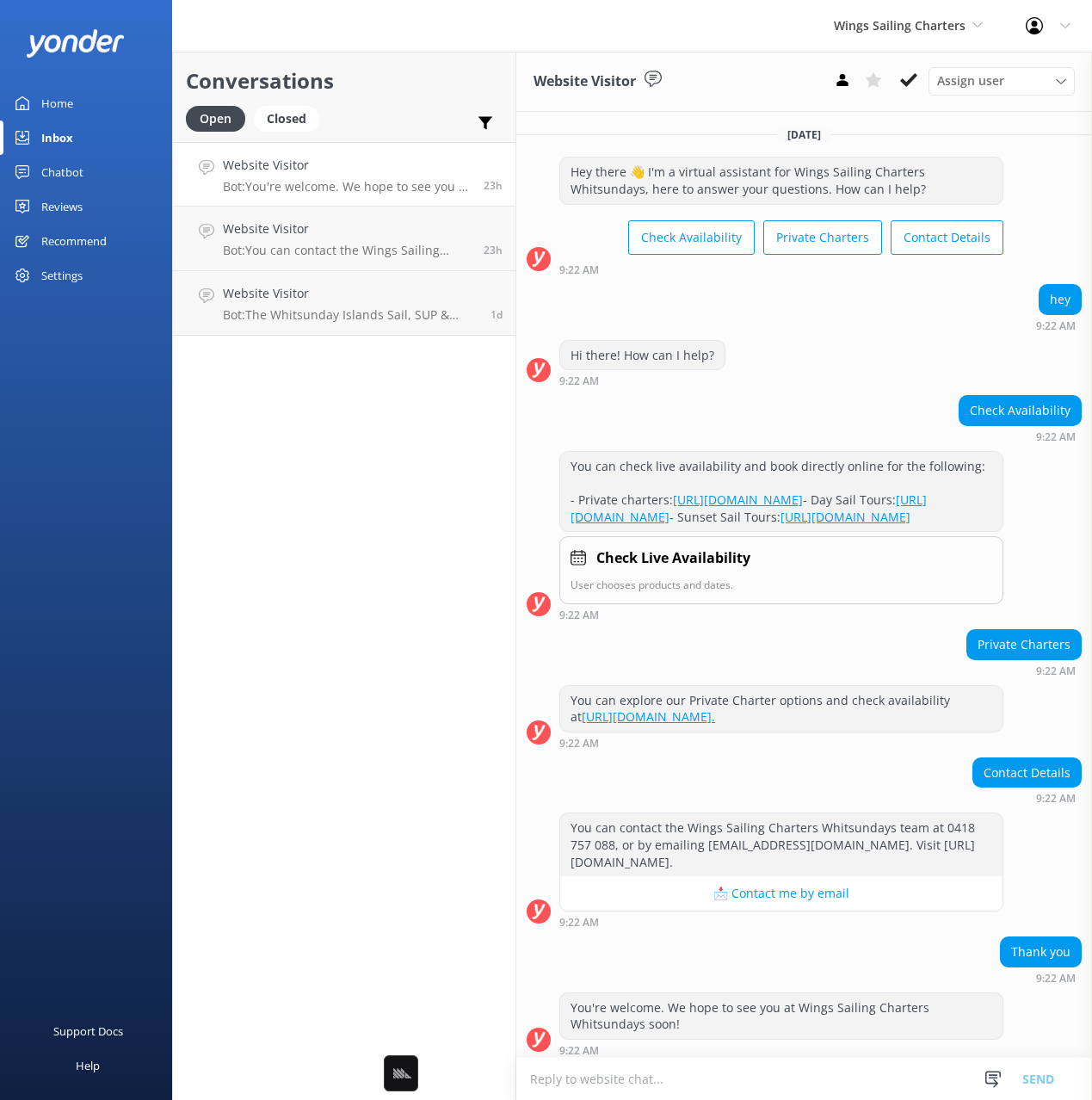
scroll to position [42, 0]
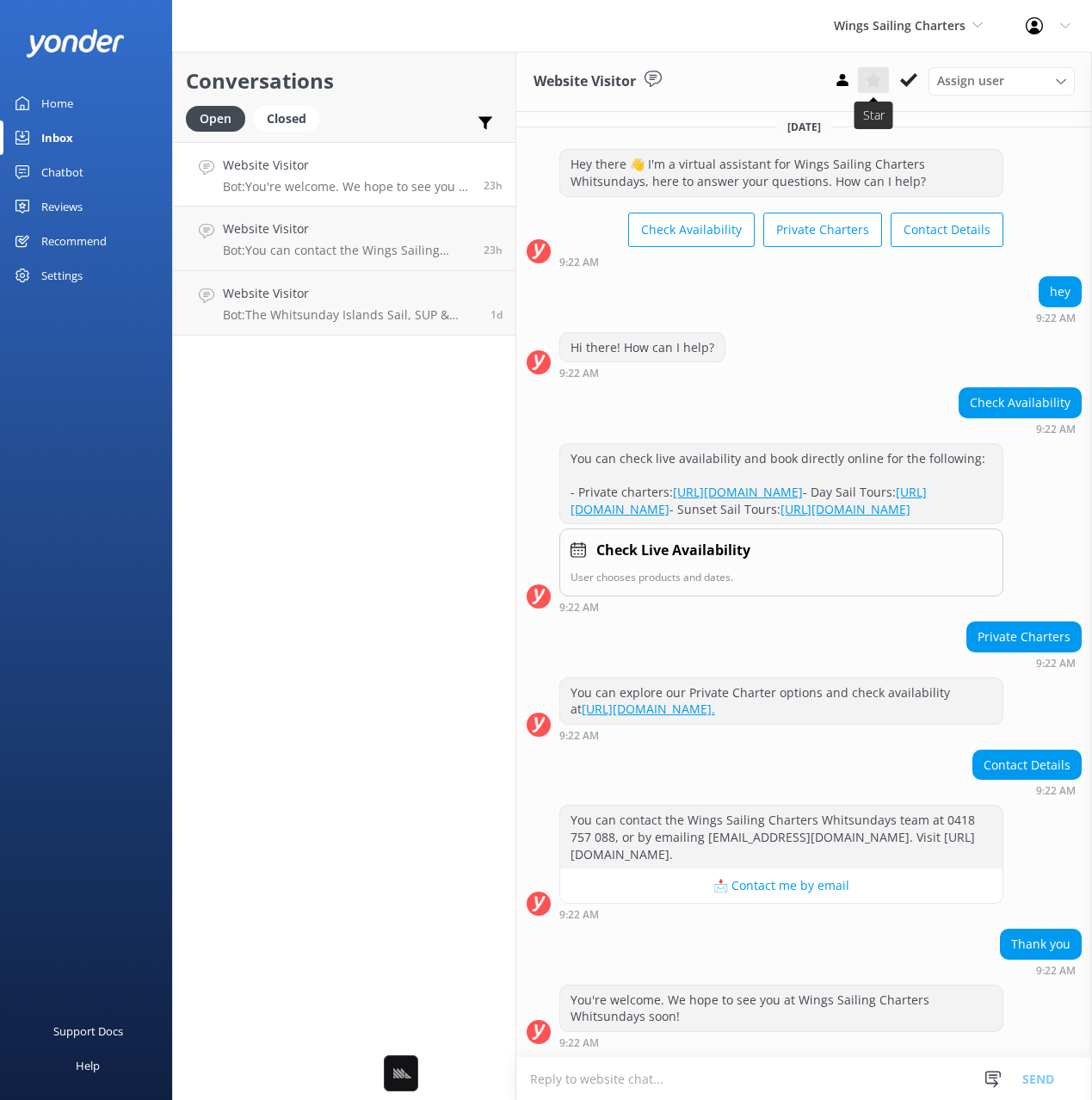
click at [878, 80] on use at bounding box center [873, 80] width 17 height 16
click at [867, 82] on icon at bounding box center [873, 80] width 17 height 17
click at [370, 247] on p "Bot: You can contact the Wings Sailing Charters Whitsundays team at 0418 757 08…" at bounding box center [346, 251] width 248 height 16
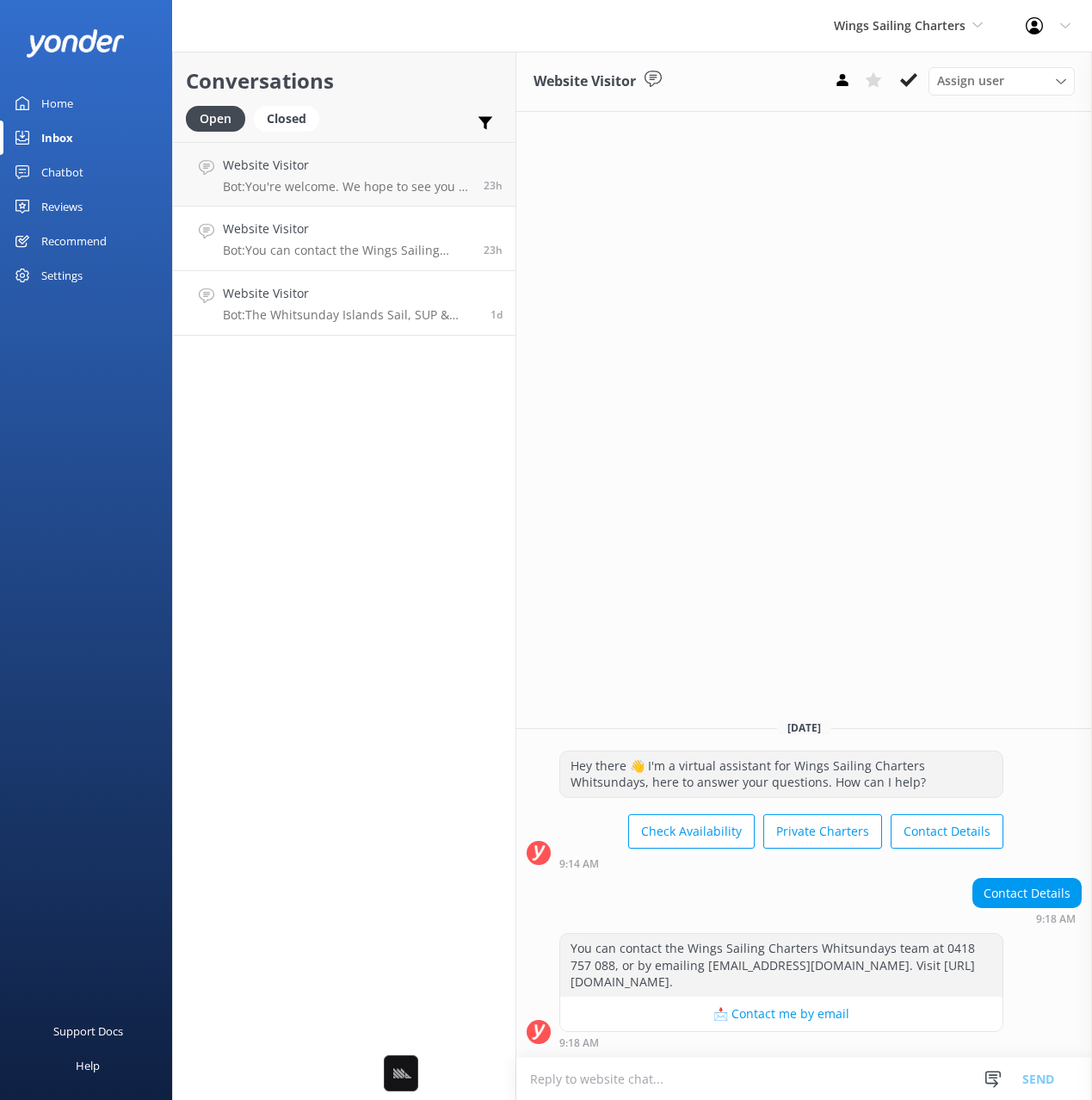
click at [365, 304] on div "Website Visitor Bot: The Whitsunday Islands Sail, SUP & Snorkel Day Tour includ…" at bounding box center [350, 302] width 254 height 38
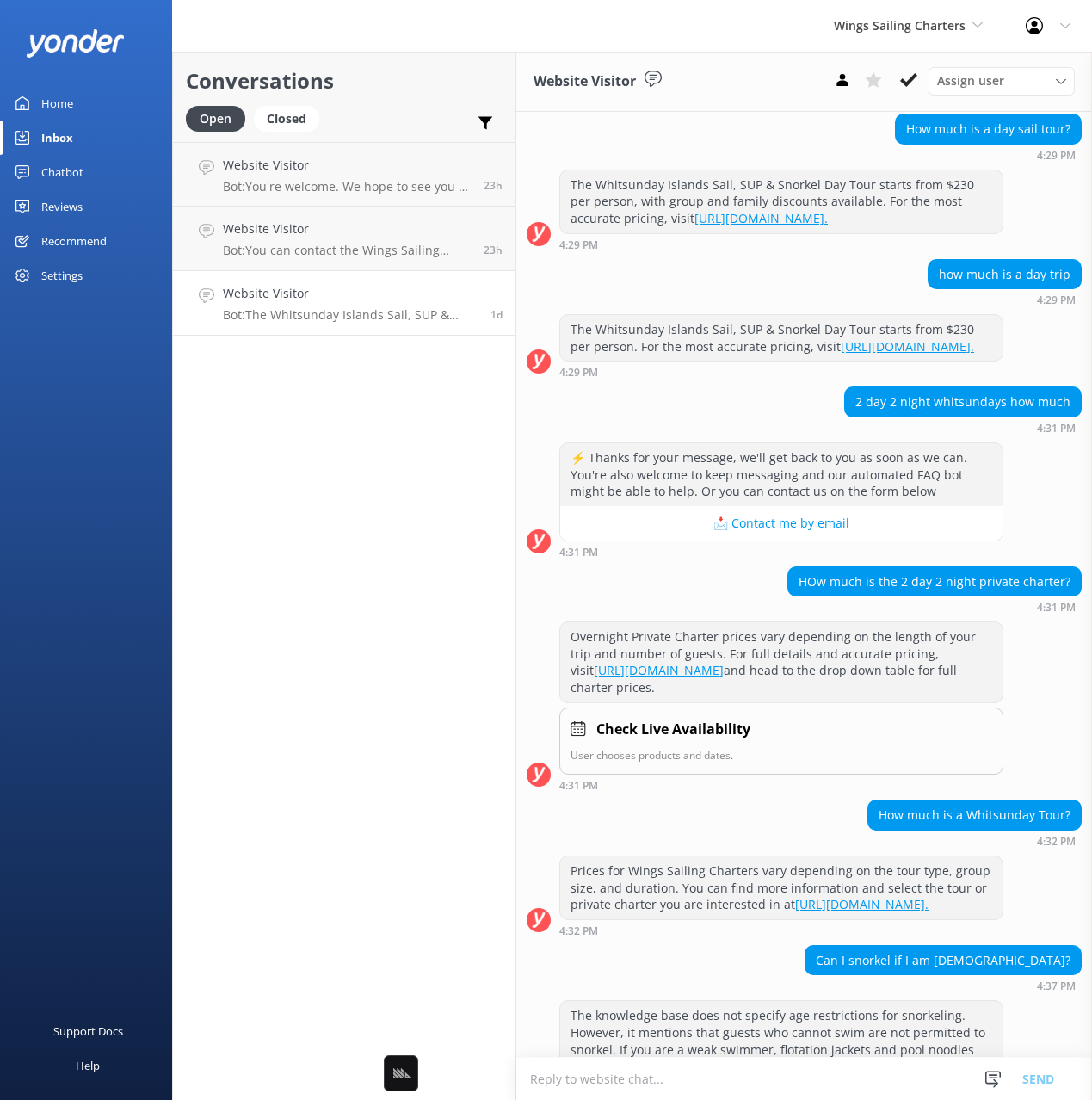
click at [372, 447] on div "Conversations Open Closed Important Assigned to me Unassigned Website Visitor B…" at bounding box center [345, 575] width 345 height 1048
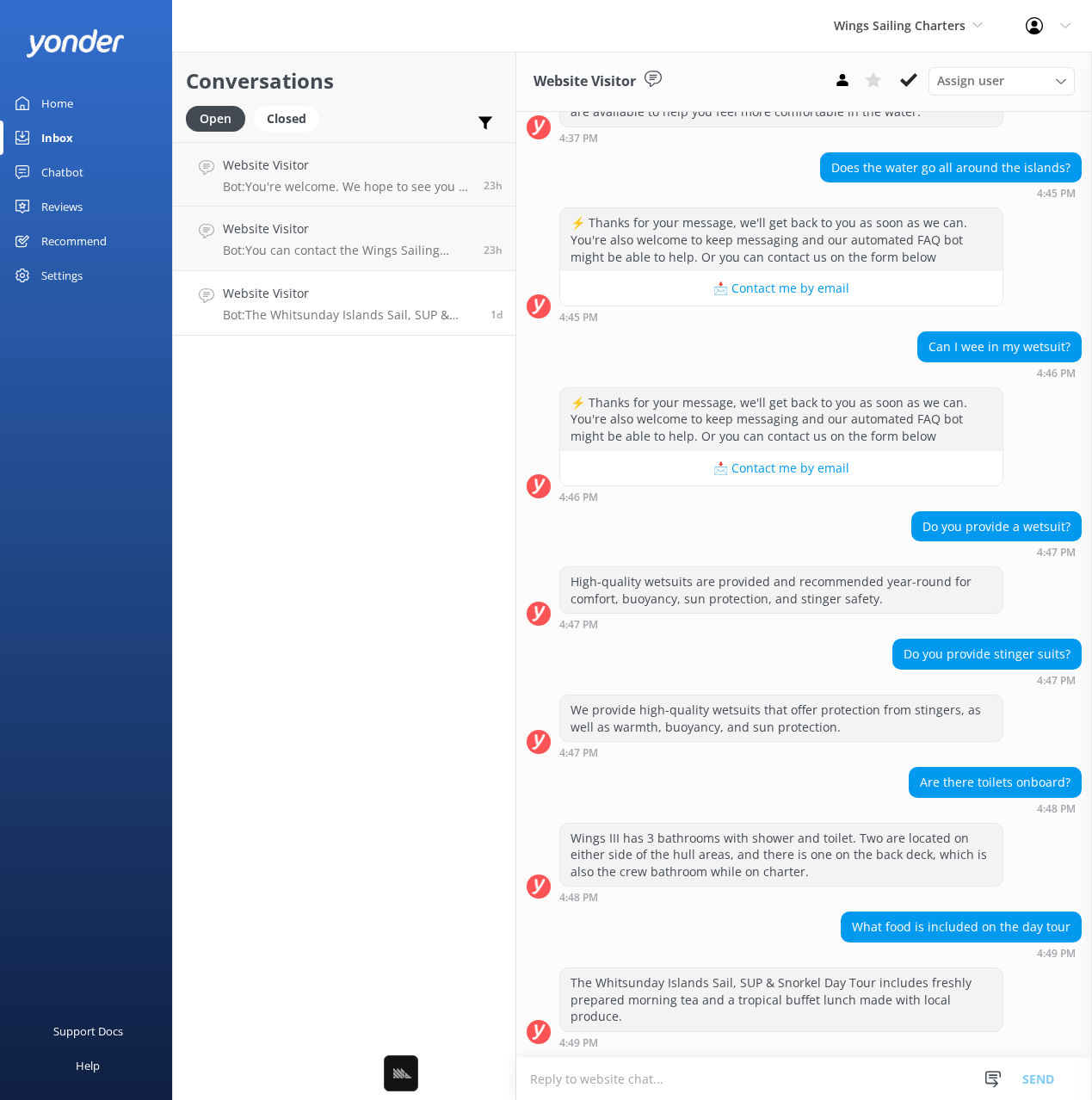
scroll to position [2094, 0]
click at [340, 459] on div "Conversations Open Closed Important Assigned to me Unassigned Website Visitor B…" at bounding box center [345, 575] width 345 height 1048
click at [84, 163] on link "Chatbot" at bounding box center [86, 171] width 172 height 34
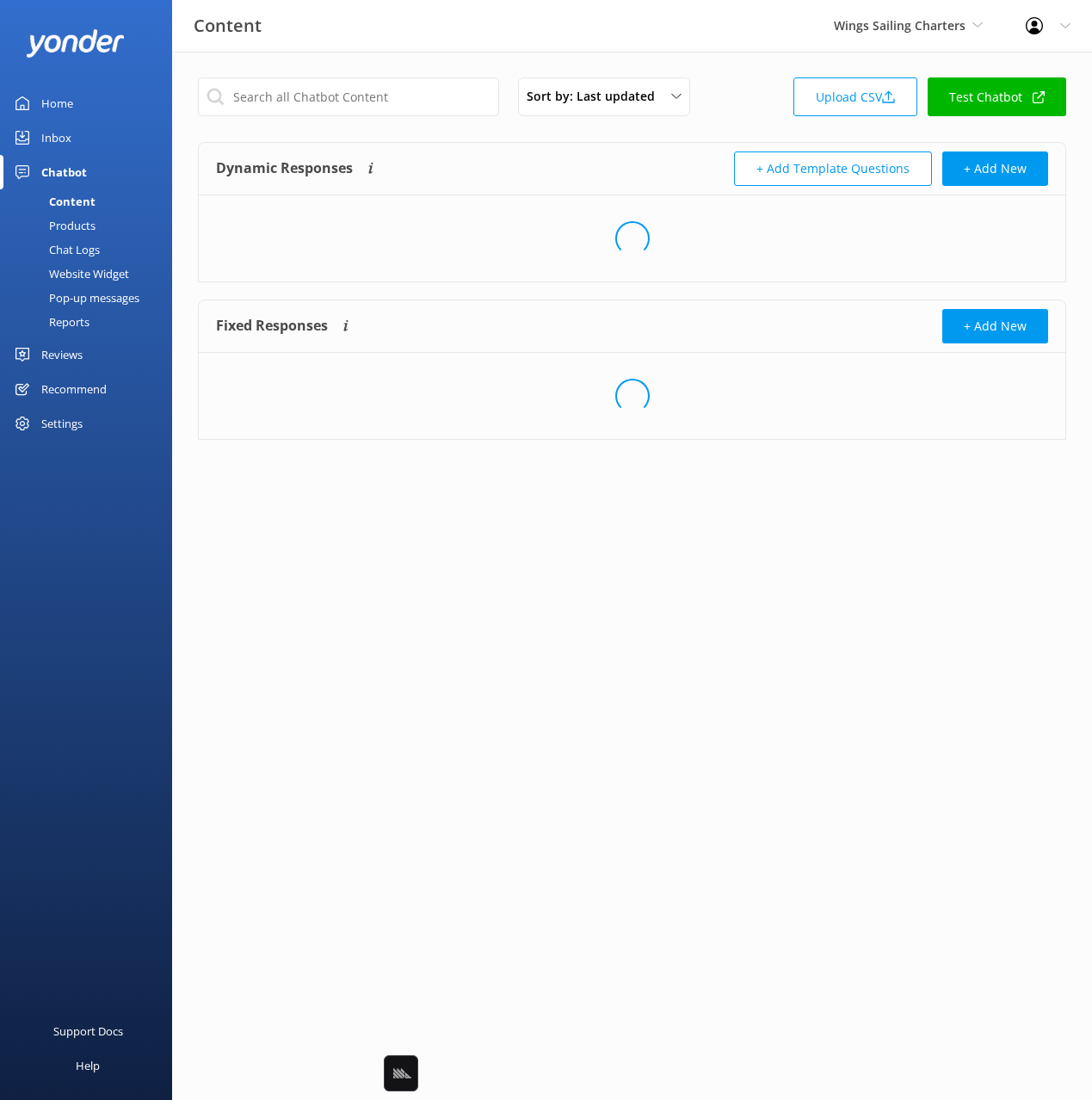
click at [632, 144] on div "Dynamic Responses Dynamic responses rely on the Large Language Model to create …" at bounding box center [632, 169] width 867 height 52
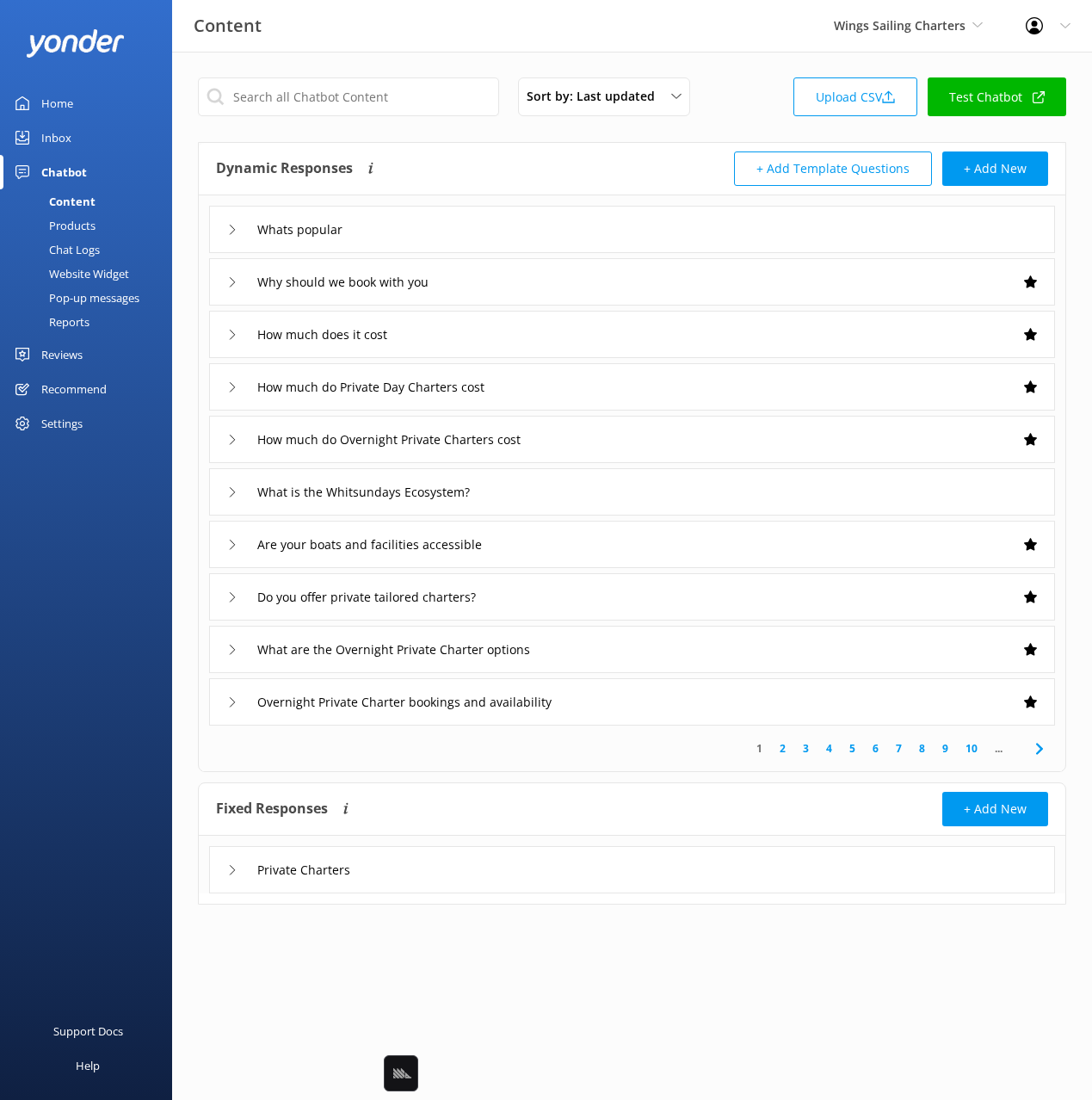
click at [534, 140] on div "Sort by: Last updated Title Last updated Upload CSV Test Chatbot Dynamic Respon…" at bounding box center [632, 504] width 920 height 905
click at [109, 252] on link "Chat Logs" at bounding box center [91, 249] width 162 height 24
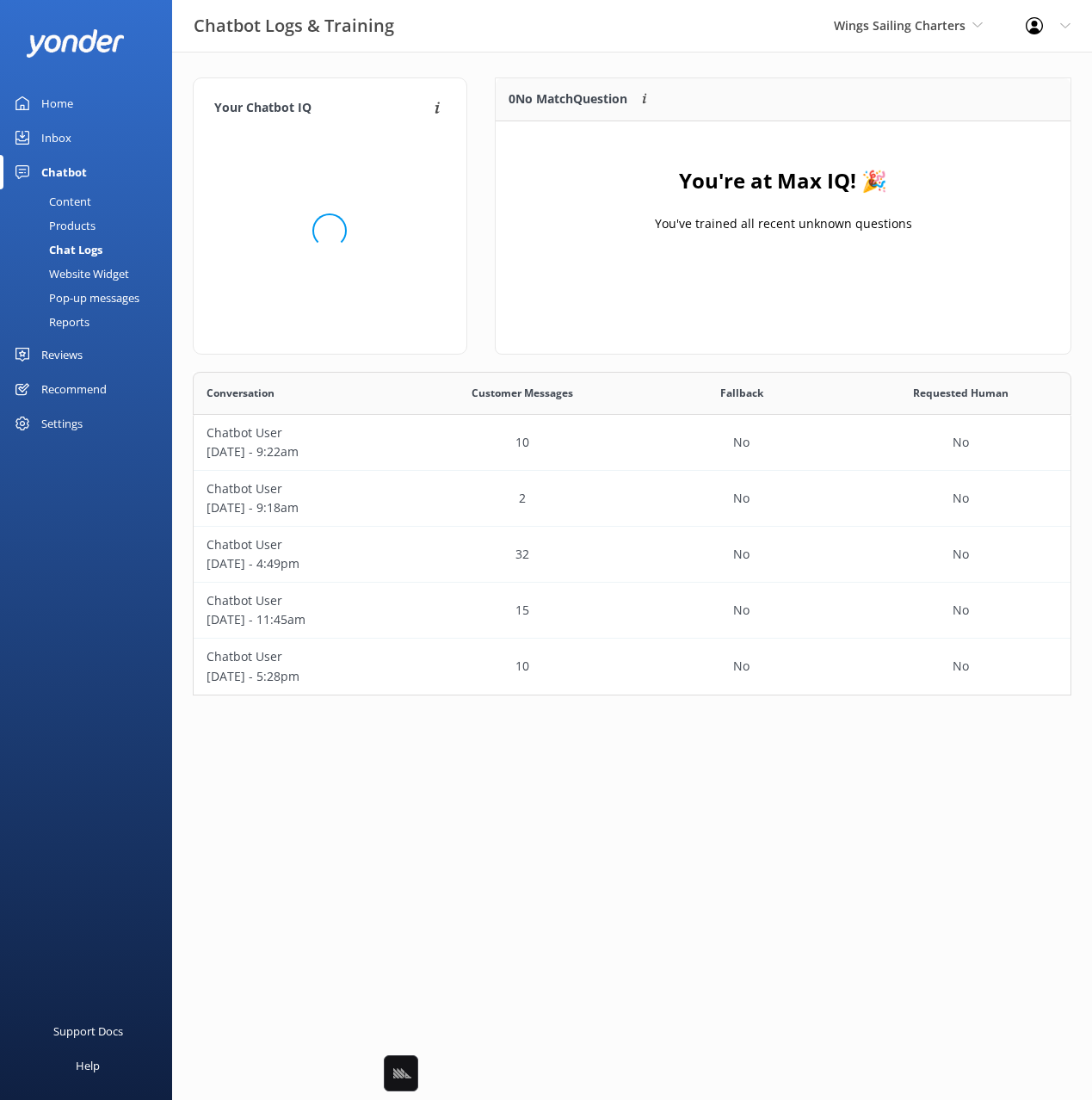
scroll to position [323, 879]
drag, startPoint x: 692, startPoint y: 72, endPoint x: 597, endPoint y: 80, distance: 95.3
click at [692, 72] on div "Your Chatbot IQ Your Chatbot IQ is the percentage of trained FAQs against untra…" at bounding box center [632, 391] width 920 height 679
drag, startPoint x: 76, startPoint y: 95, endPoint x: 86, endPoint y: 94, distance: 10.0
click at [78, 95] on link "Home" at bounding box center [86, 102] width 172 height 34
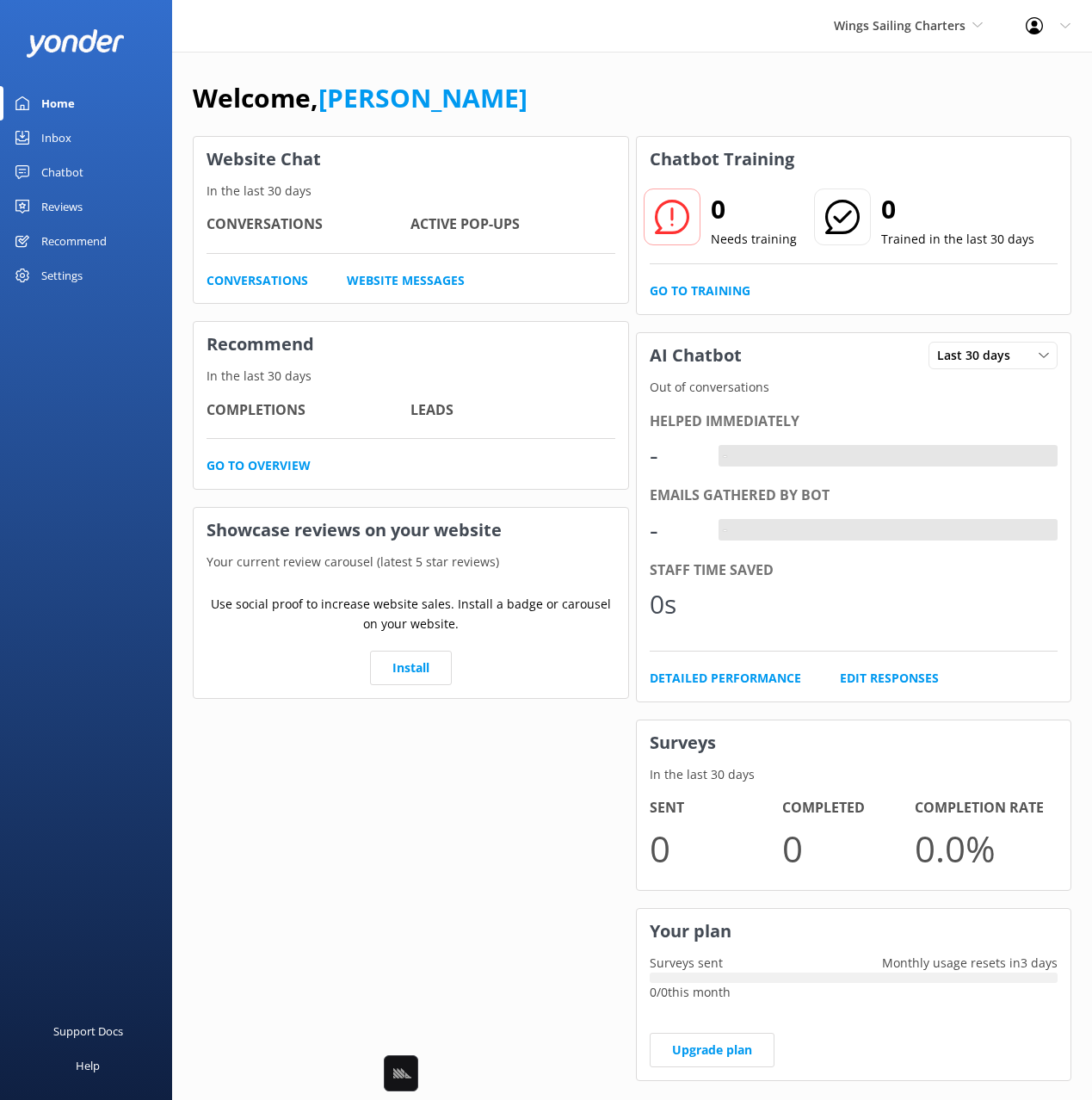
click at [640, 72] on div "Welcome, Mikayla Website Chat In the last 30 days Conversations Active Pop-ups …" at bounding box center [632, 591] width 920 height 1081
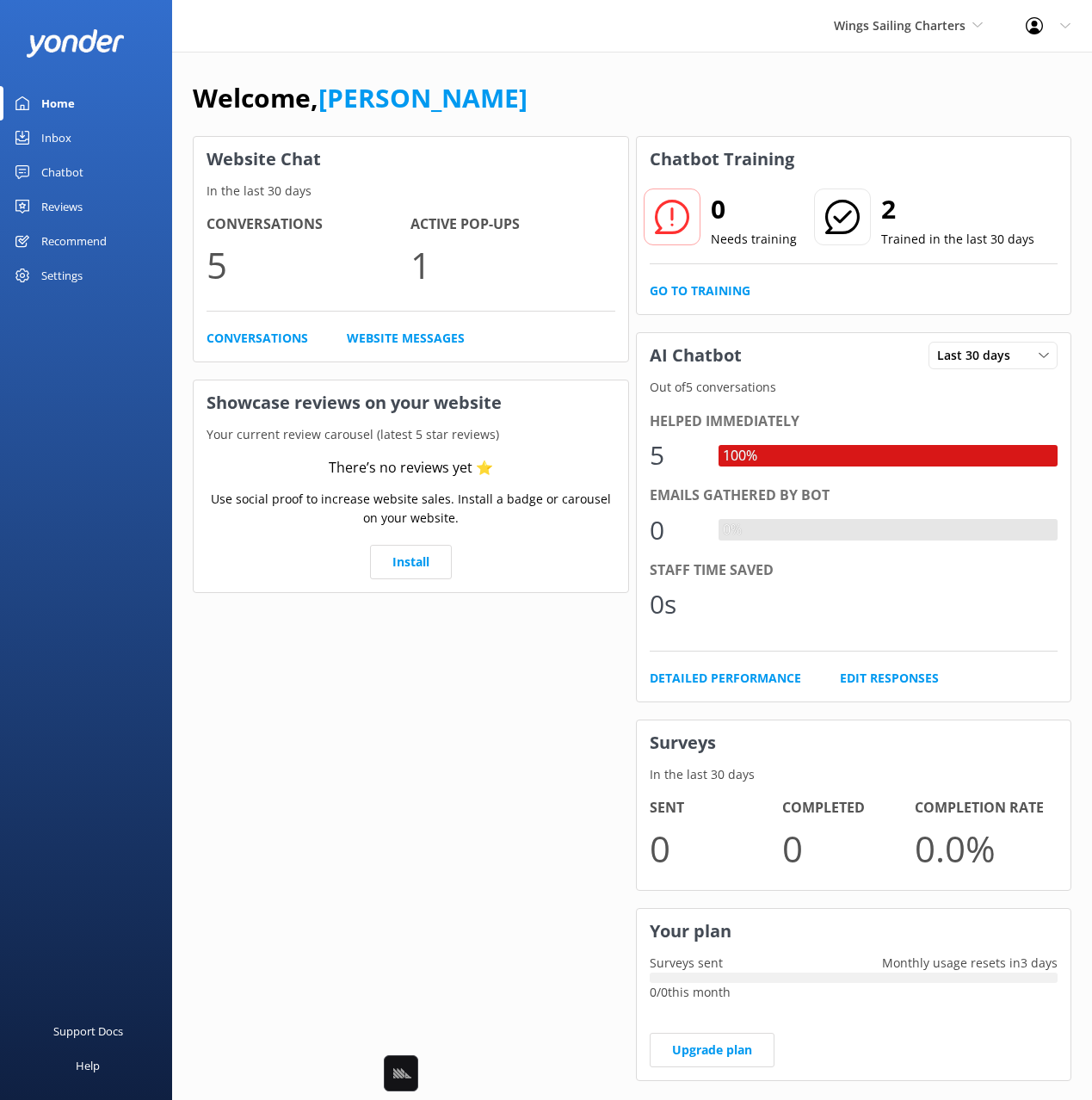
click at [86, 148] on link "Inbox" at bounding box center [86, 137] width 172 height 34
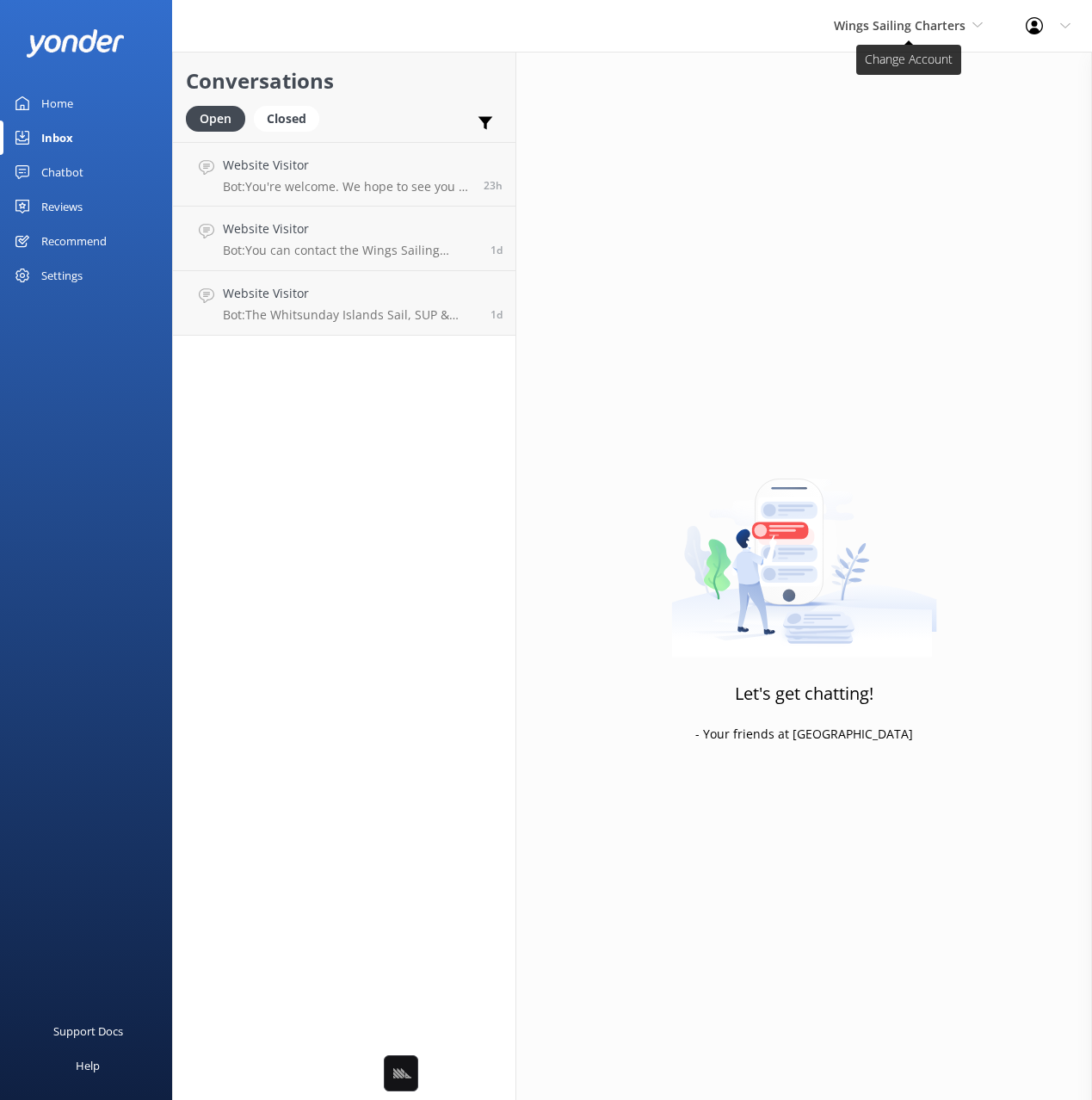
click at [853, 21] on span "Wings Sailing Charters" at bounding box center [899, 25] width 132 height 17
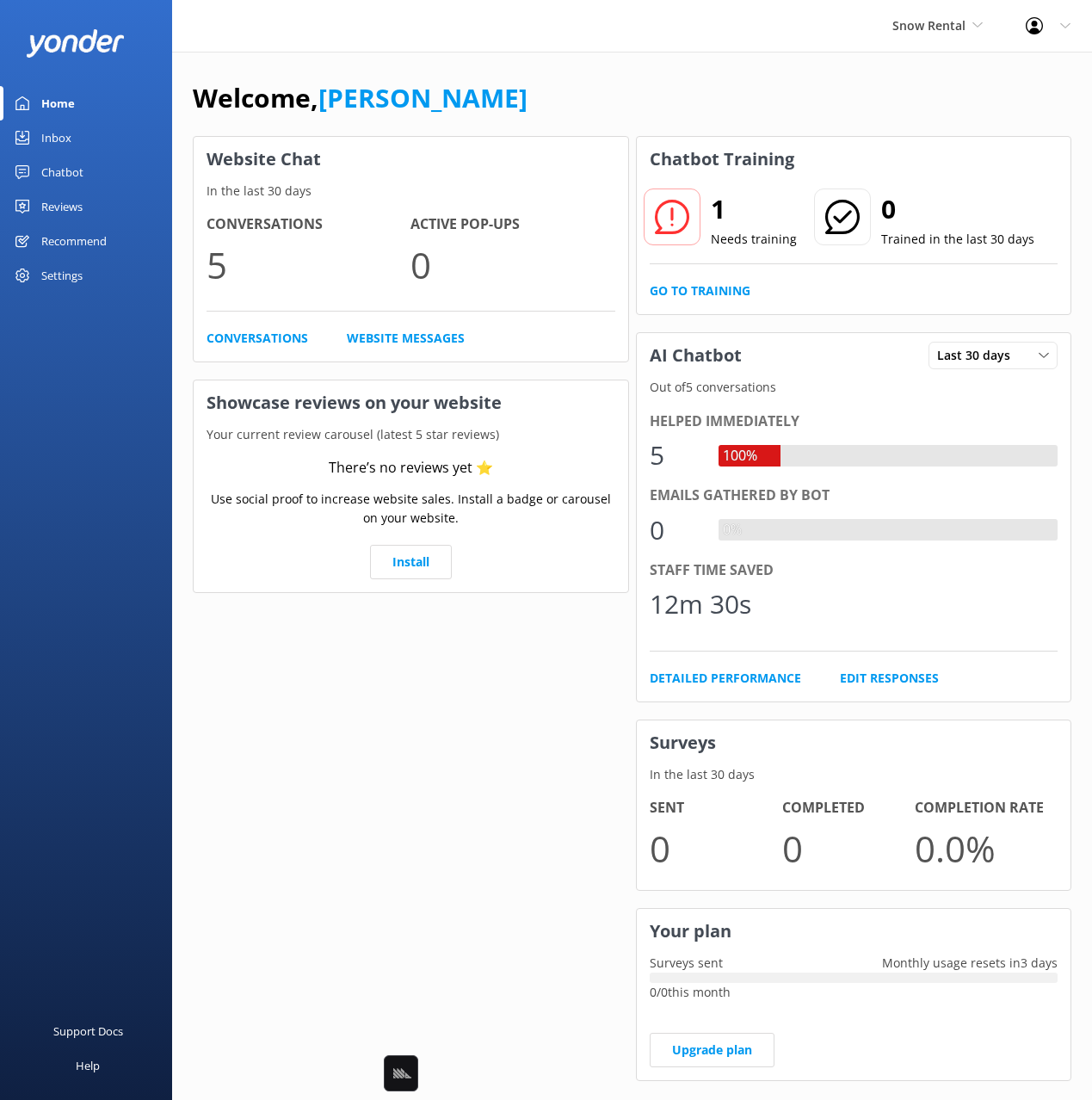
click at [57, 176] on div "Chatbot" at bounding box center [63, 171] width 42 height 34
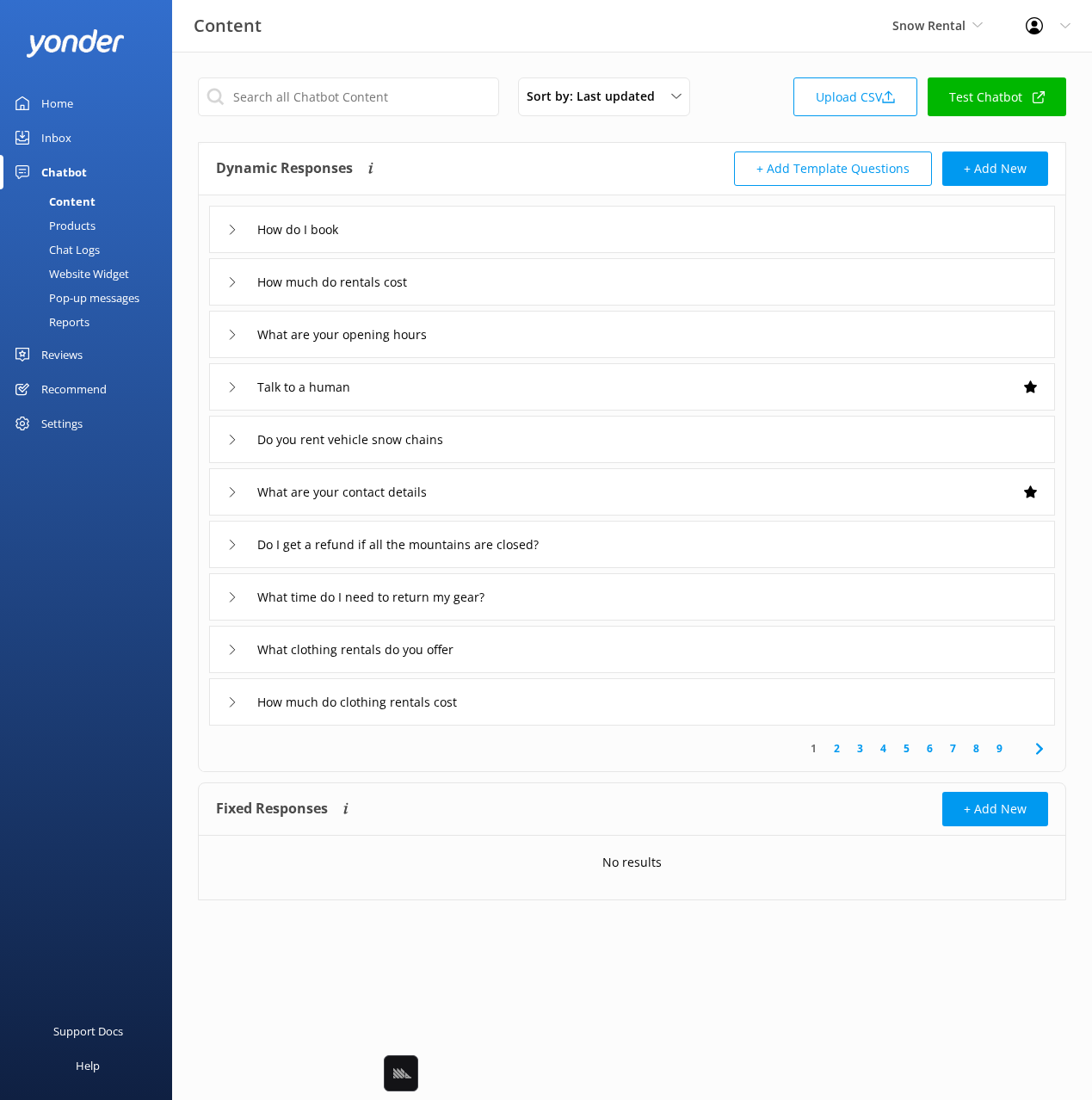
click at [483, 143] on div "Dynamic Responses Dynamic responses rely on the Large Language Model to create …" at bounding box center [632, 169] width 867 height 52
drag, startPoint x: 110, startPoint y: 249, endPoint x: 149, endPoint y: 247, distance: 39.1
click at [110, 249] on link "Chat Logs" at bounding box center [91, 249] width 162 height 24
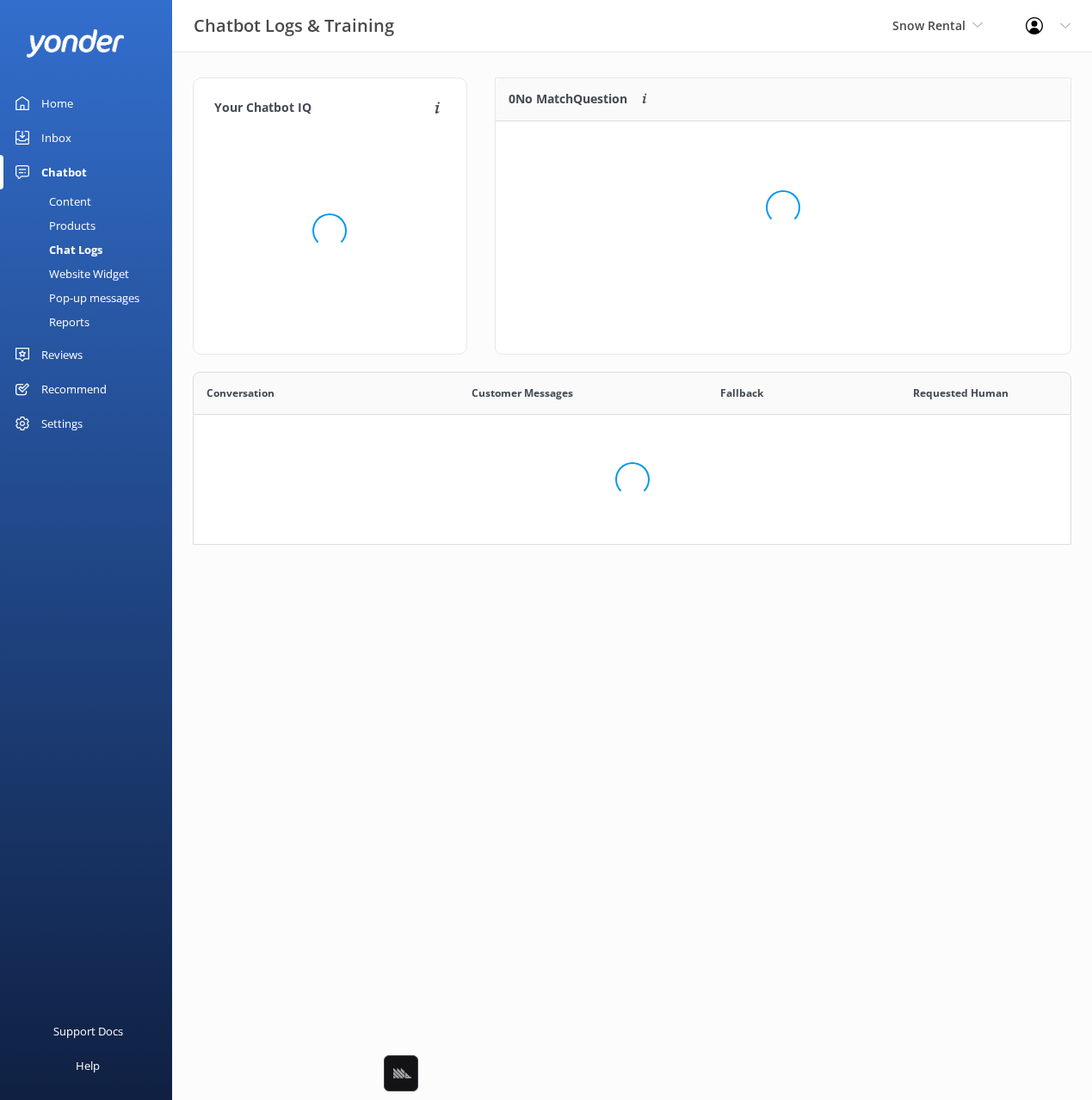
scroll to position [87, 575]
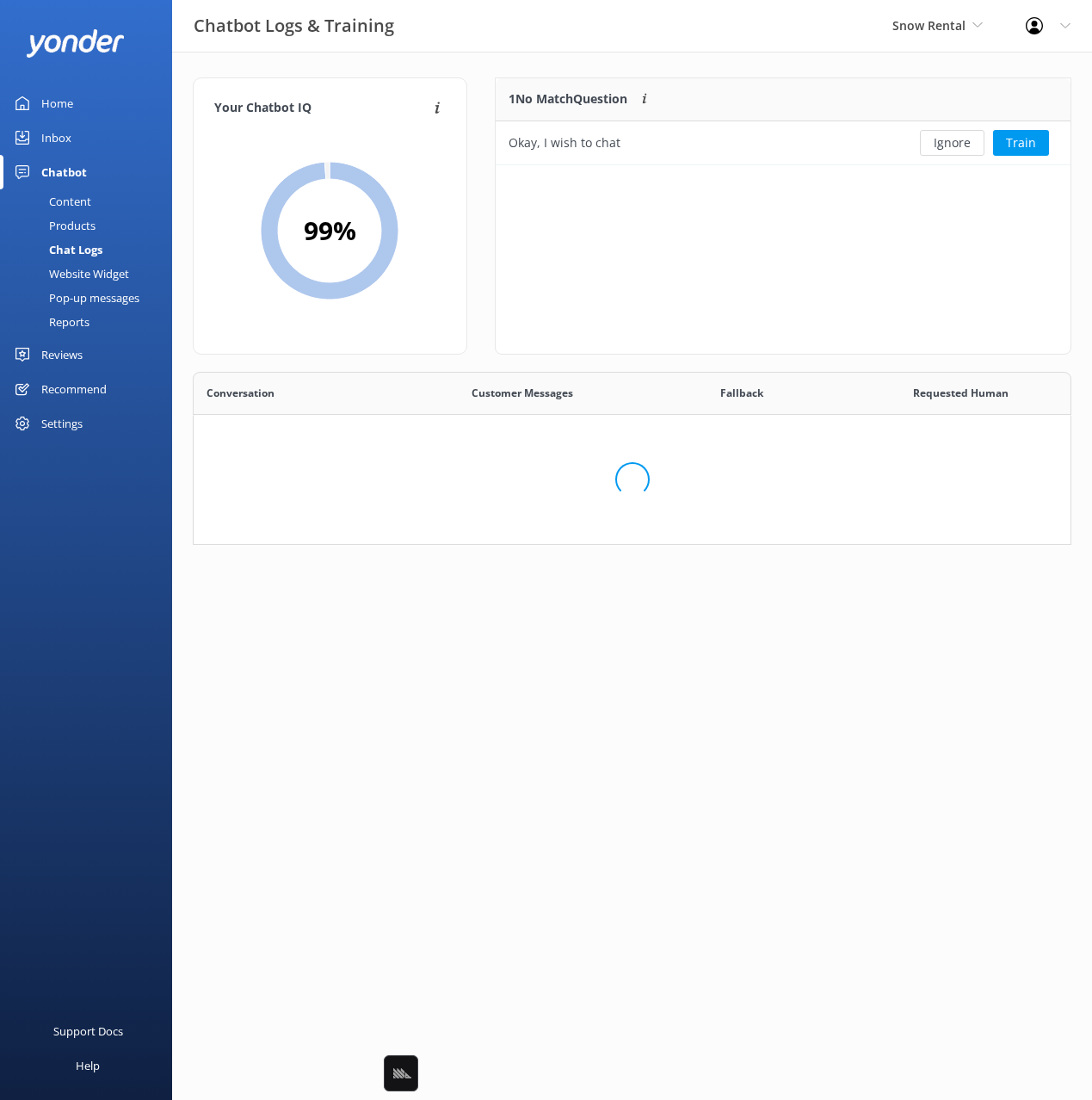
click at [667, 70] on div "Your Chatbot IQ Your Chatbot IQ is the percentage of trained FAQs against untra…" at bounding box center [632, 315] width 920 height 527
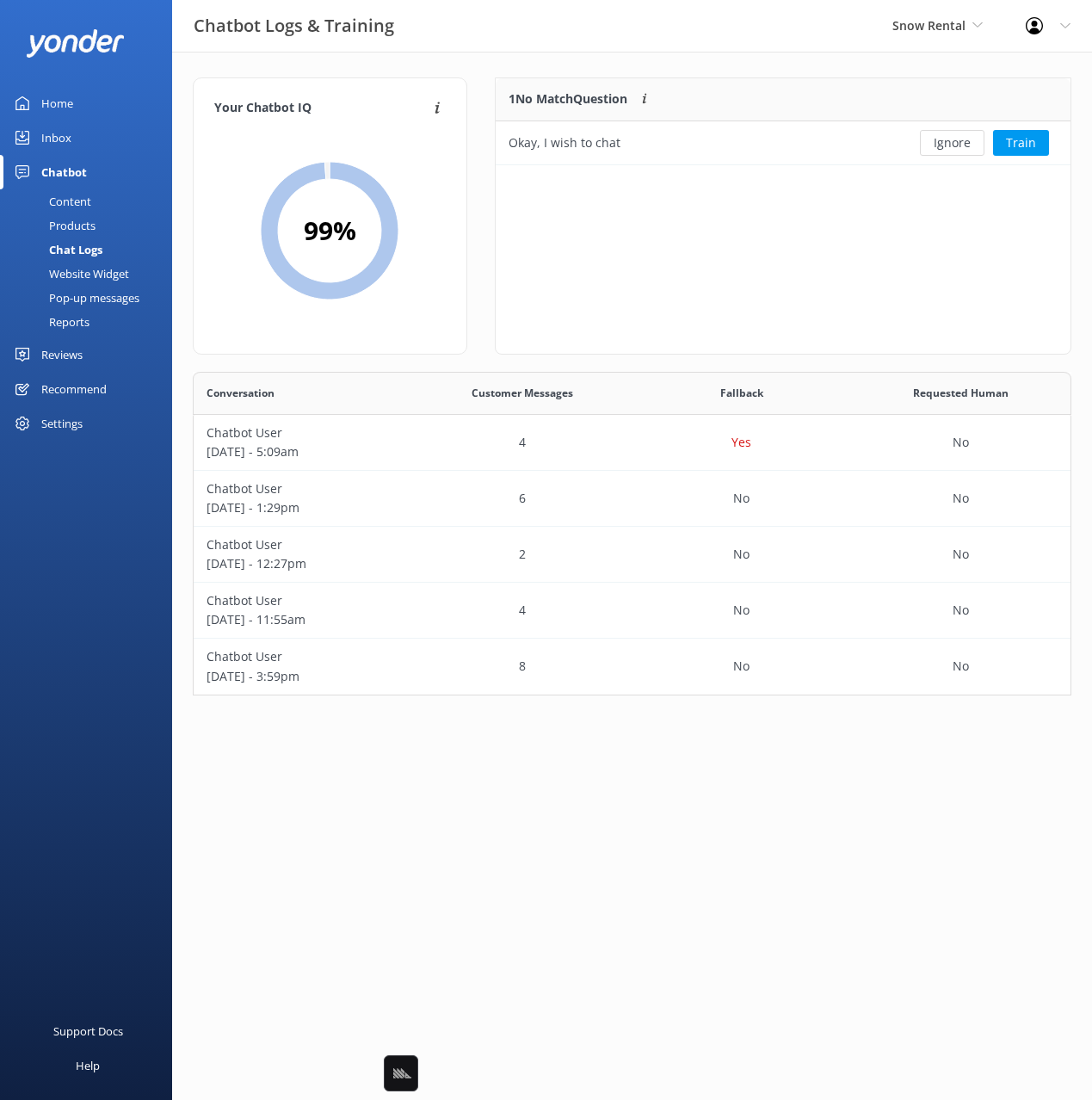
scroll to position [323, 879]
click at [937, 231] on div "1 No Match Question Customers sometimes ask questions that don't fully match an…" at bounding box center [783, 216] width 577 height 277
click at [1031, 138] on button "Train" at bounding box center [1020, 142] width 56 height 26
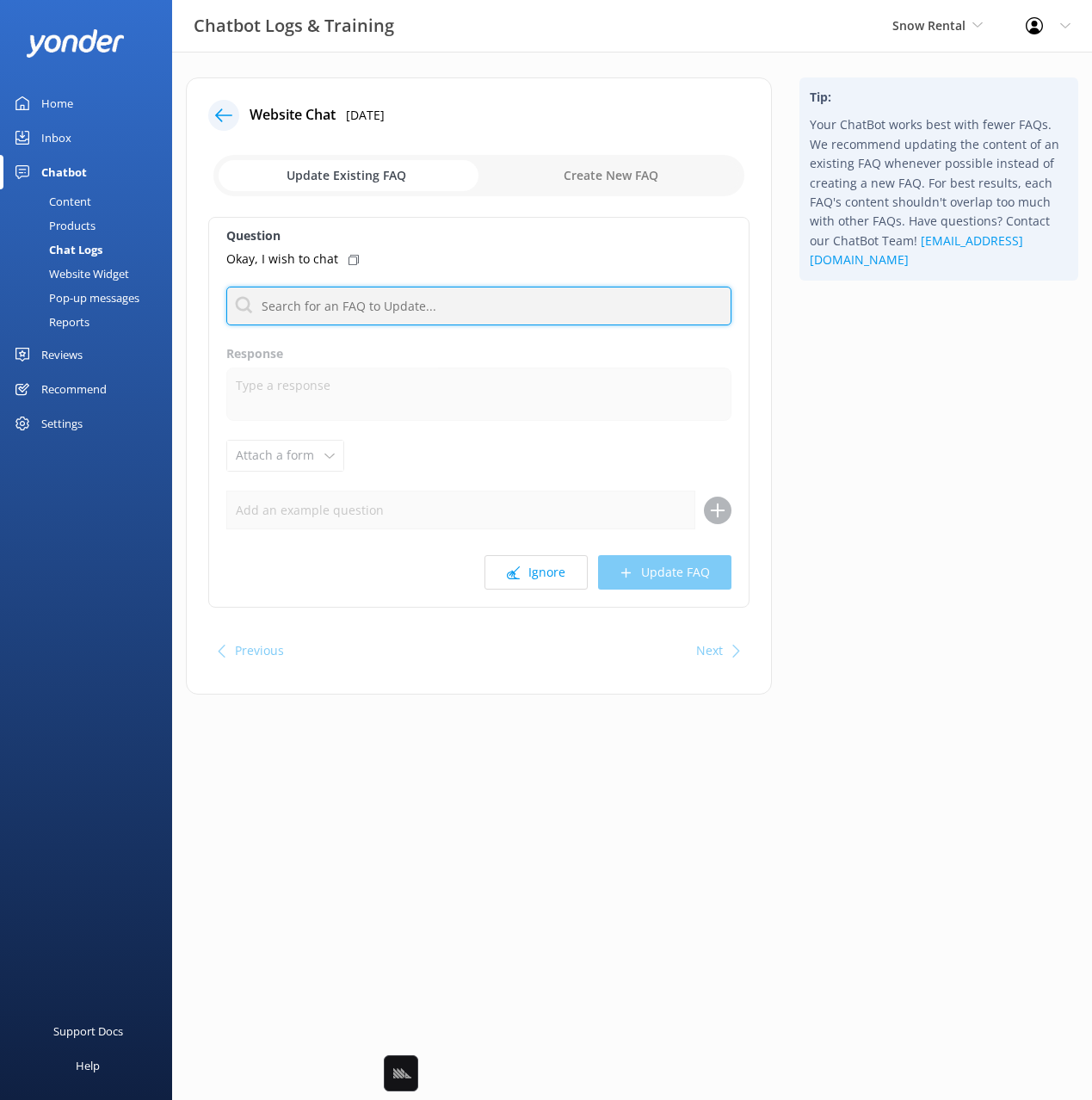
click at [379, 306] on input "text" at bounding box center [479, 306] width 505 height 39
type input "hello"
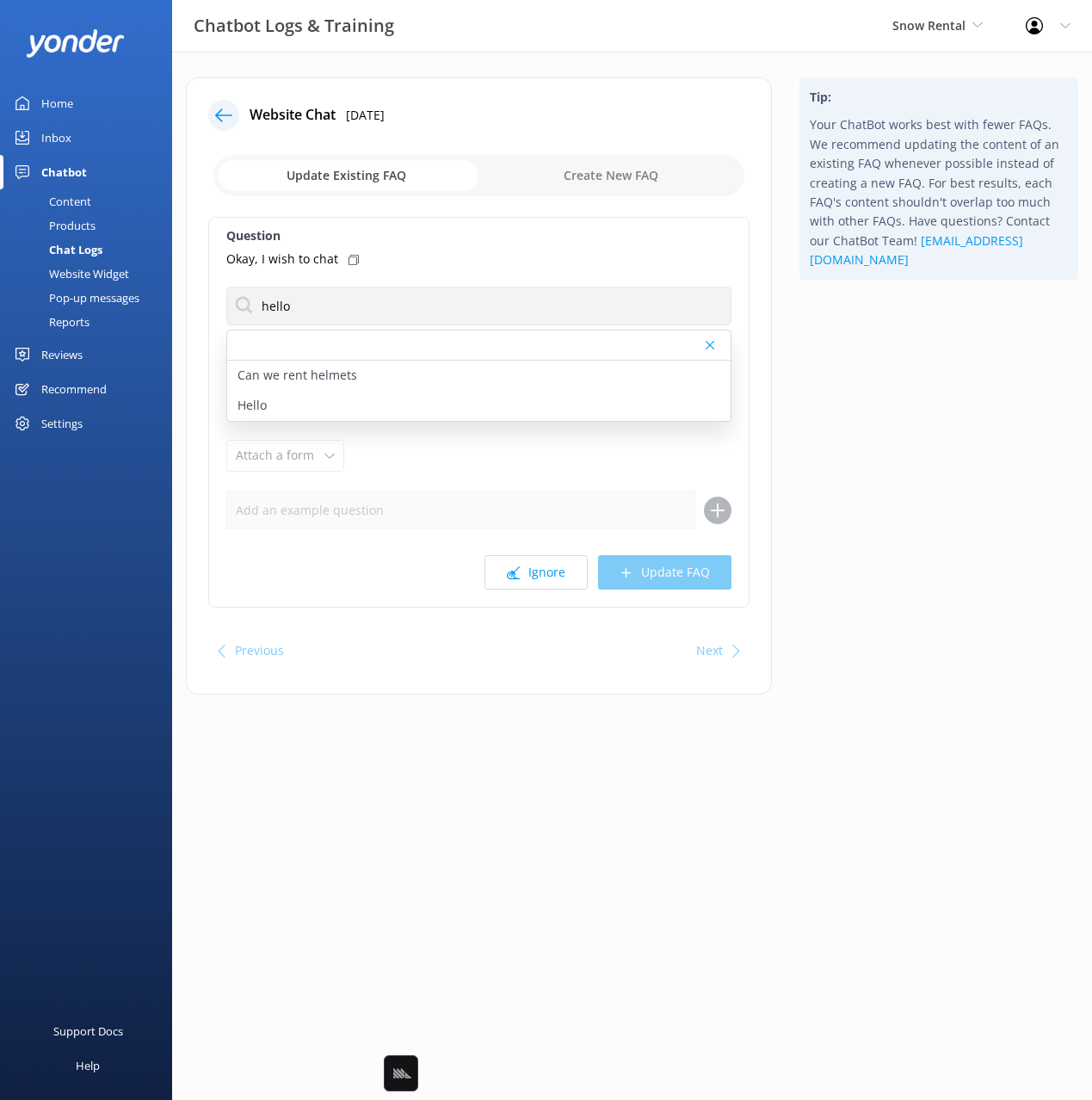
click at [349, 258] on icon at bounding box center [354, 260] width 11 height 11
click at [307, 398] on div "Hello" at bounding box center [479, 406] width 504 height 30
type textarea "Hi there! How can I help?"
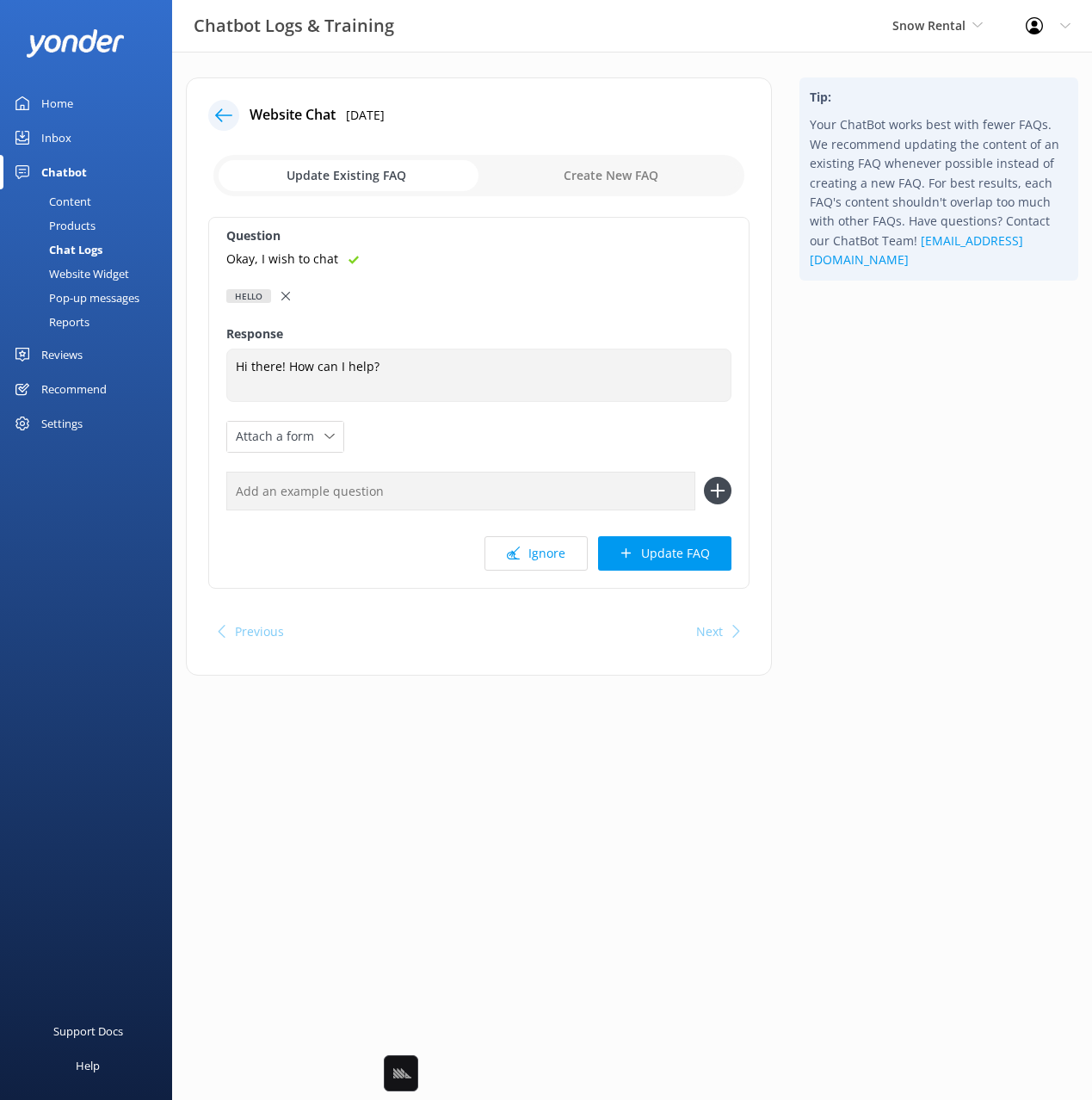
click at [503, 494] on input "text" at bounding box center [460, 491] width 469 height 39
paste input "Okay, I wish to chat"
type input "Okay, I wish to chat"
click at [704, 477] on button at bounding box center [717, 490] width 27 height 27
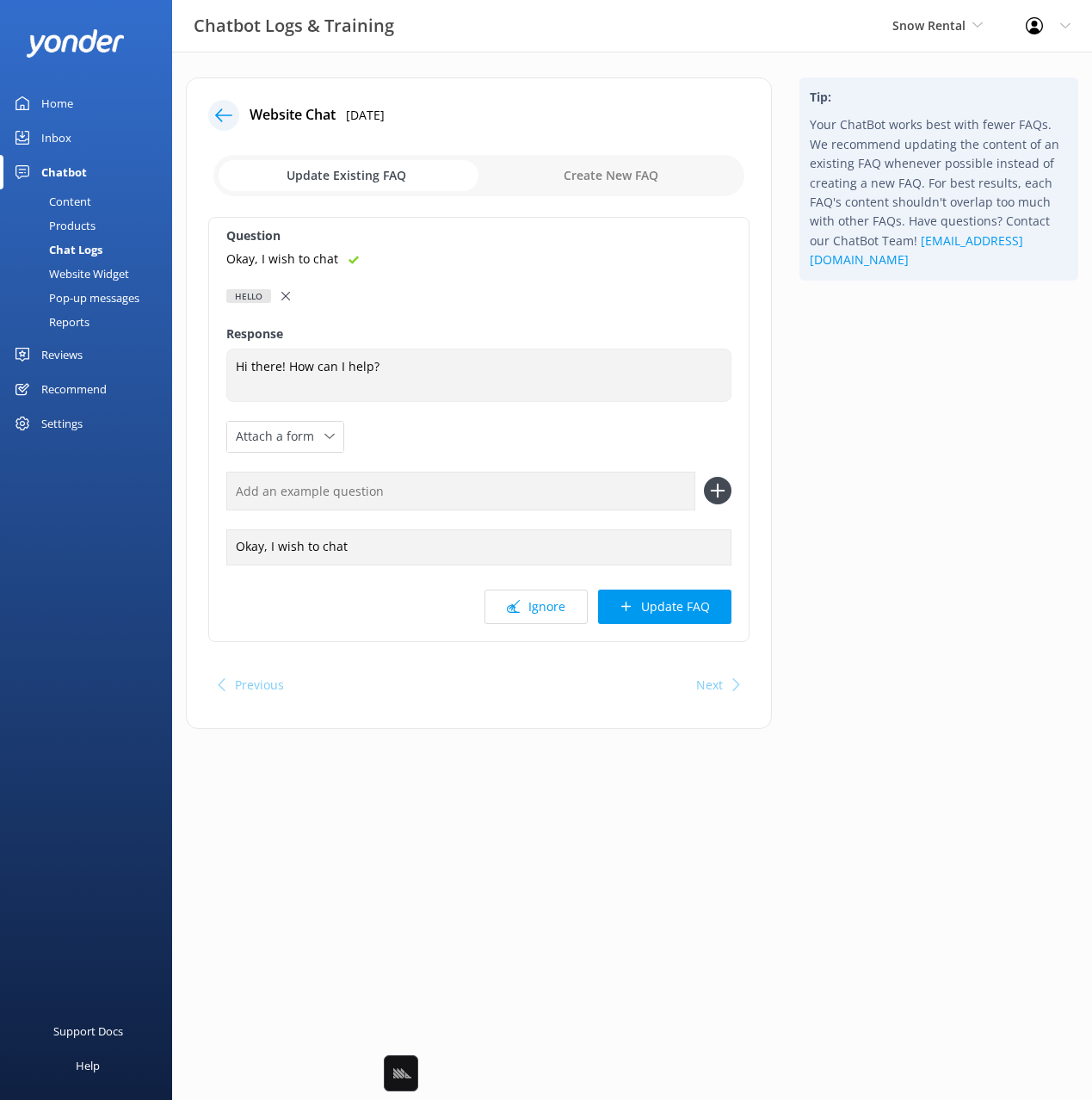
click at [692, 610] on button "Update FAQ" at bounding box center [664, 606] width 133 height 34
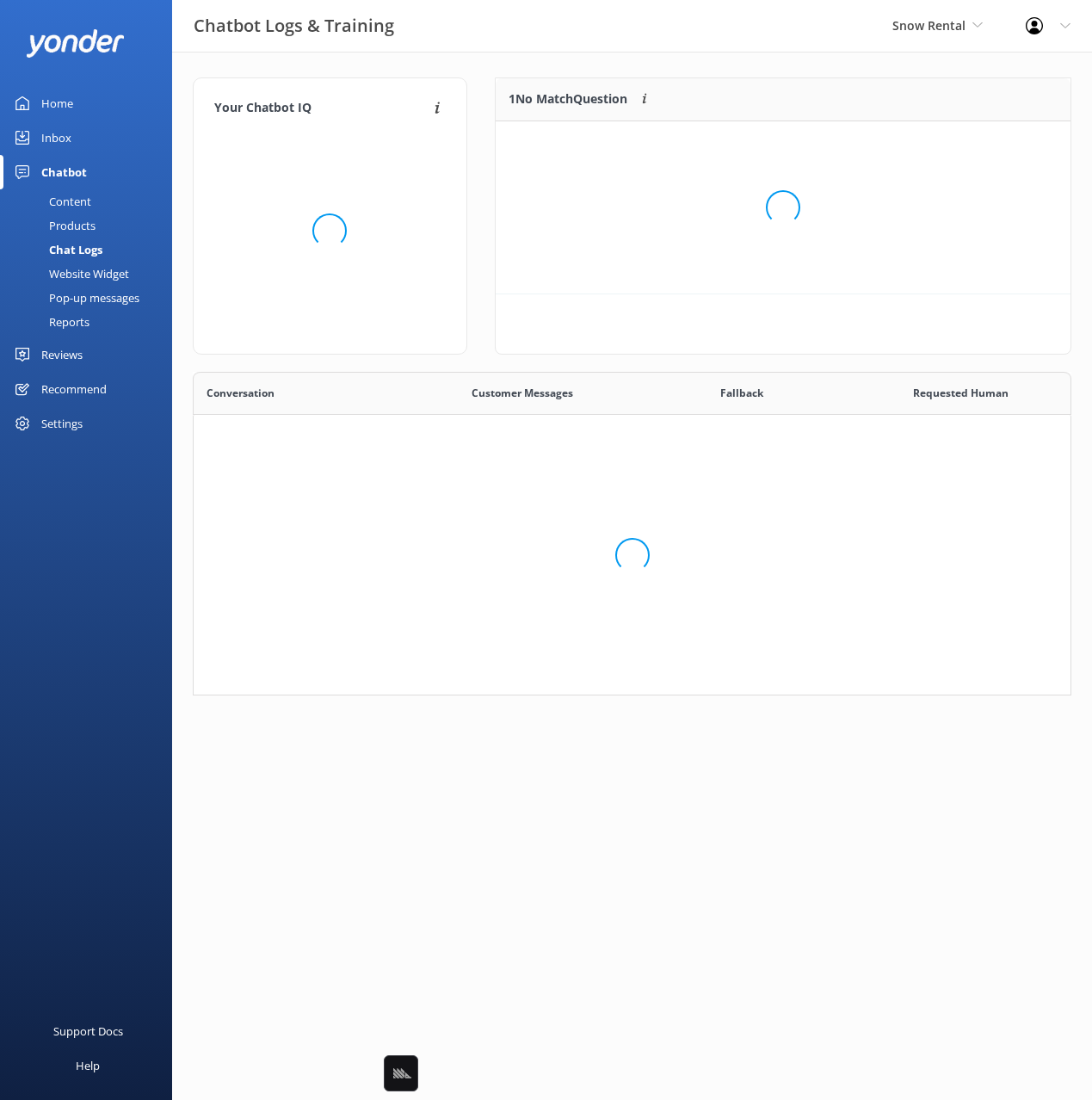
scroll to position [323, 879]
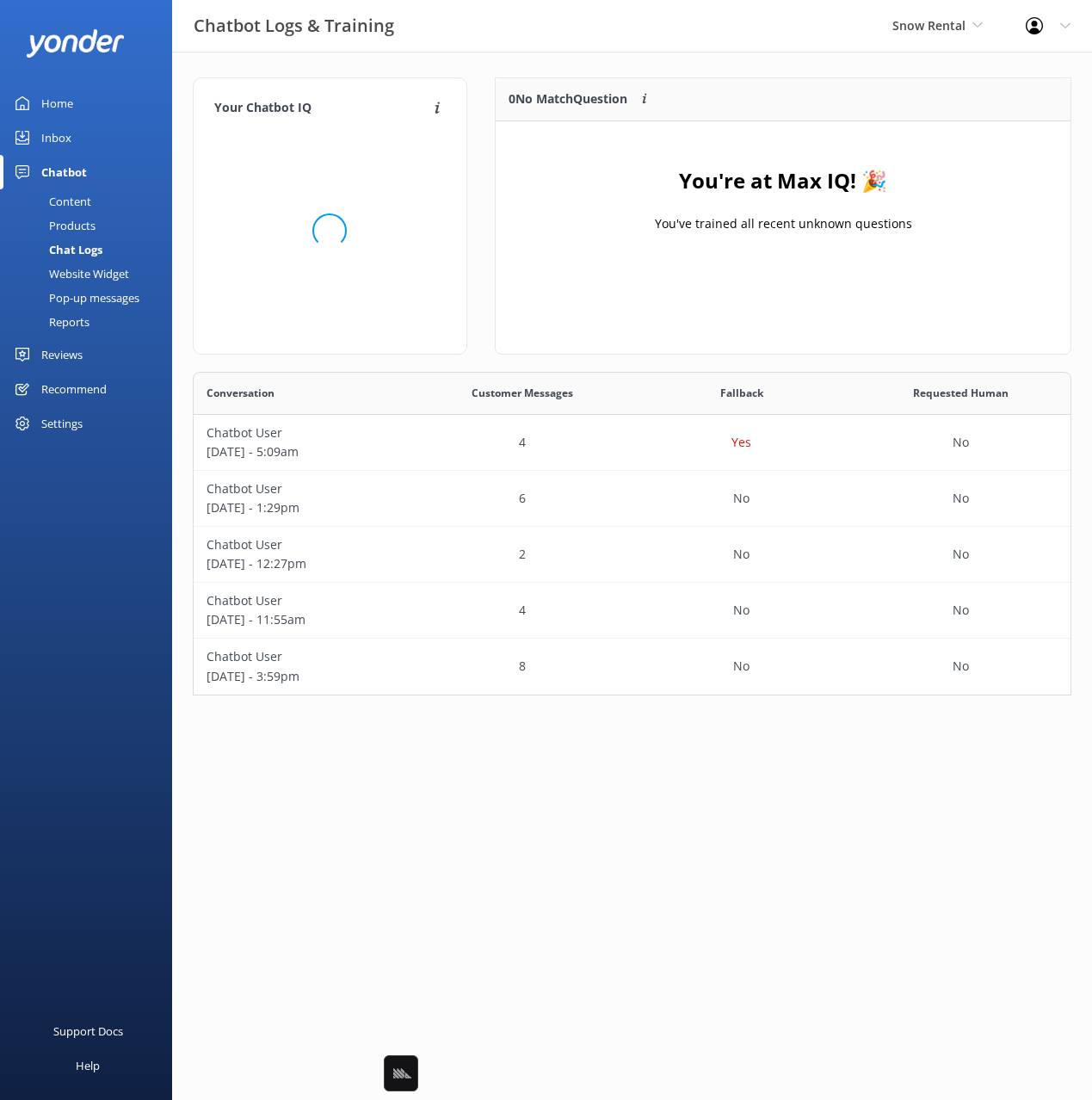
click at [71, 135] on link "Inbox" at bounding box center [86, 137] width 172 height 34
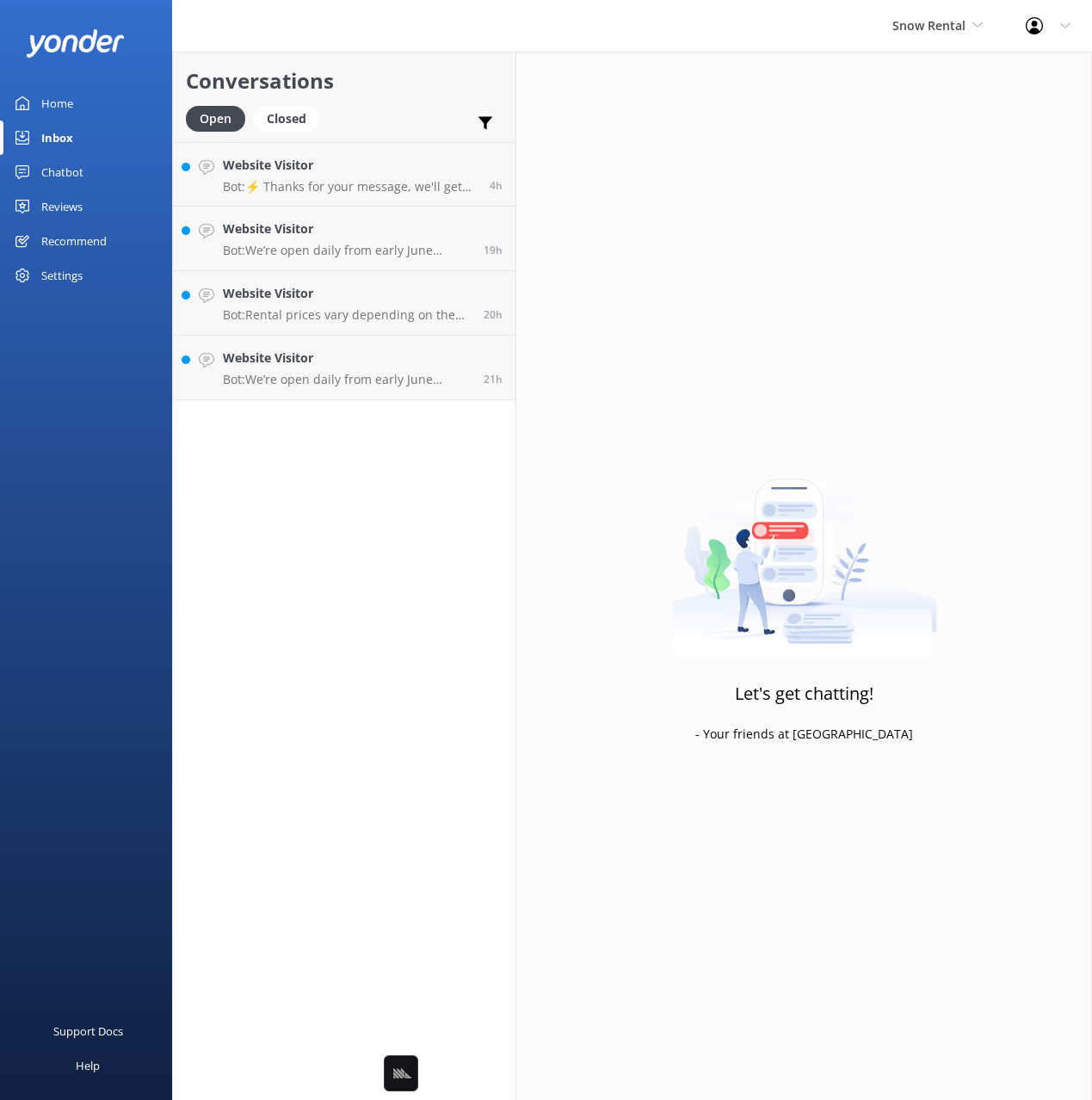
click at [427, 107] on div "Open Closed Important Assigned to me Unassigned" at bounding box center [344, 126] width 316 height 42
click at [372, 194] on link "Website Visitor Bot: ⚡ Thanks for your message, we'll get back to you as soon a…" at bounding box center [345, 174] width 343 height 64
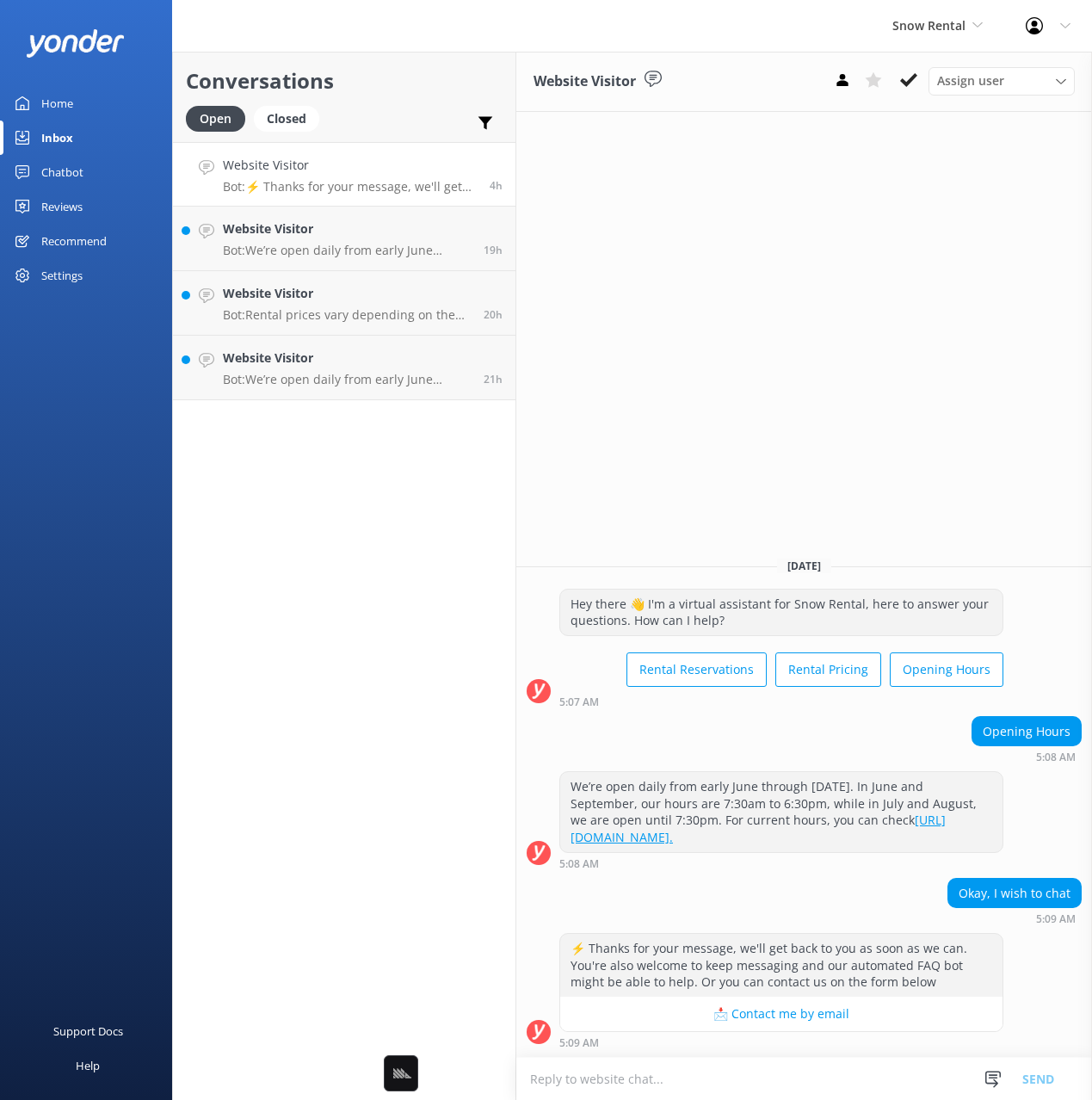
drag, startPoint x: 377, startPoint y: 109, endPoint x: 370, endPoint y: 226, distance: 117.2
click at [376, 111] on div "Open Closed Important Assigned to me Unassigned" at bounding box center [344, 126] width 316 height 42
click at [369, 228] on h4 "Website Visitor" at bounding box center [346, 228] width 248 height 19
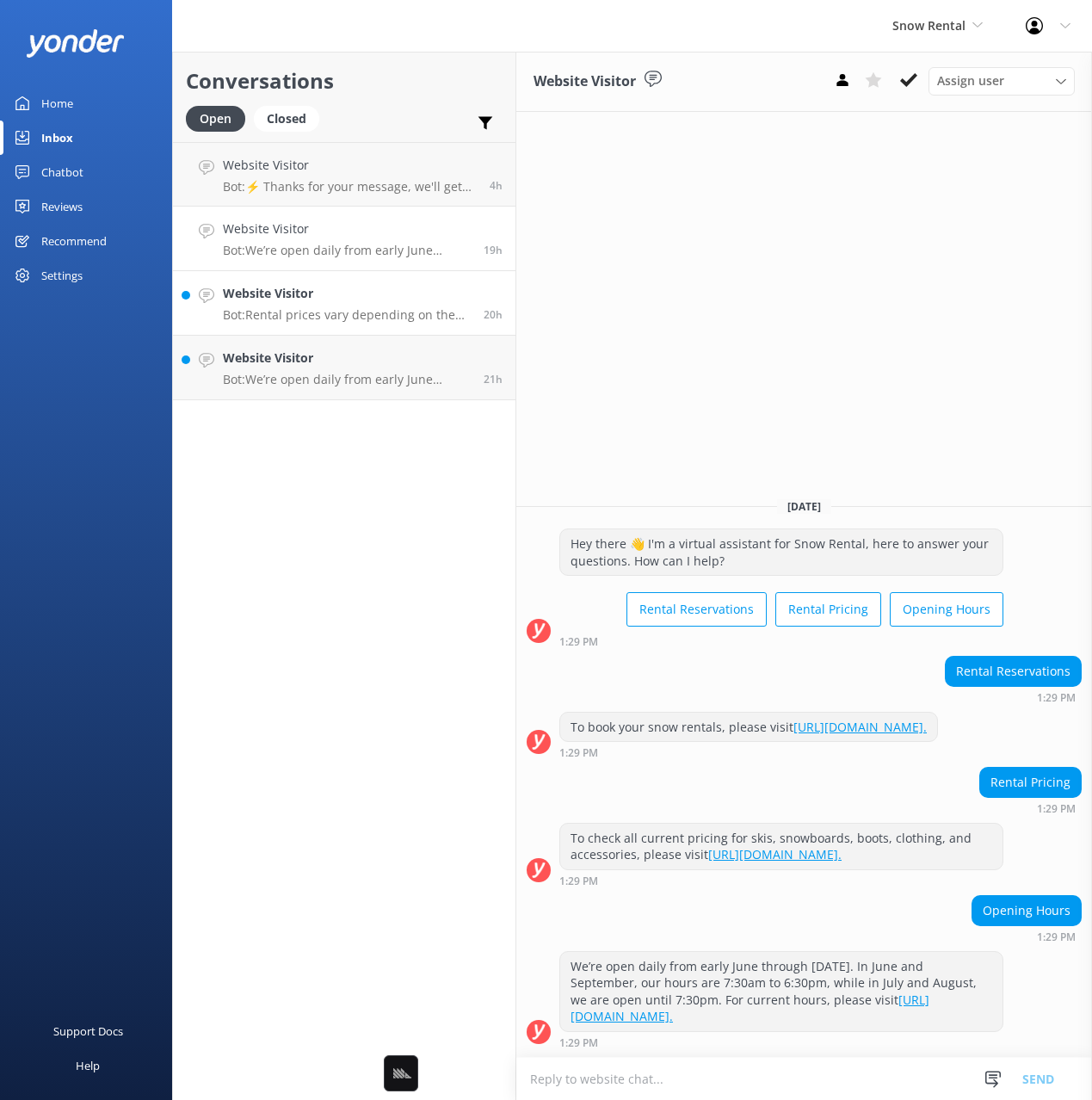
click at [267, 277] on link "Website Visitor Bot: Rental prices vary depending on the type of gear and the d…" at bounding box center [345, 303] width 343 height 64
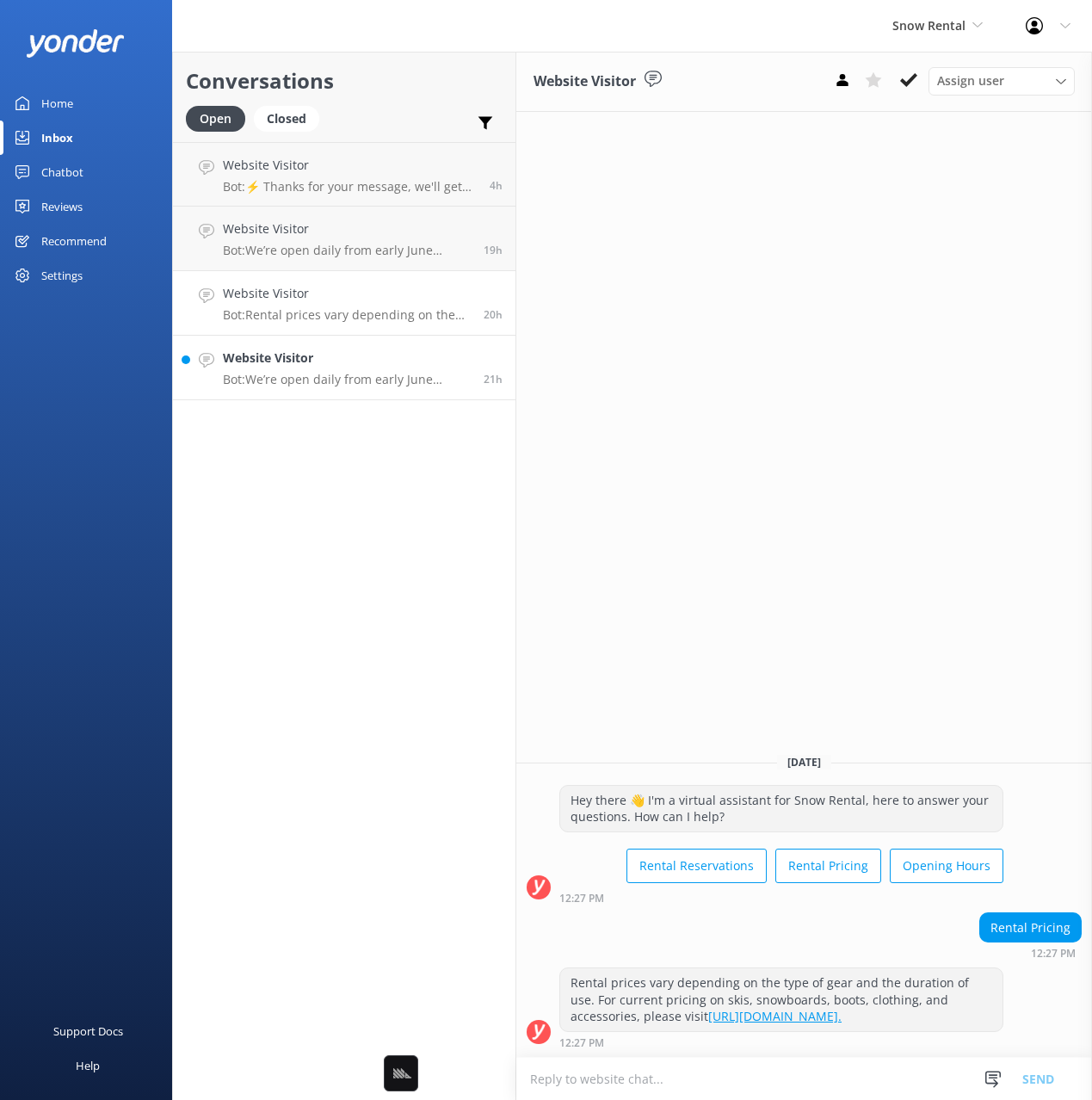
click at [408, 365] on h4 "Website Visitor" at bounding box center [346, 358] width 248 height 19
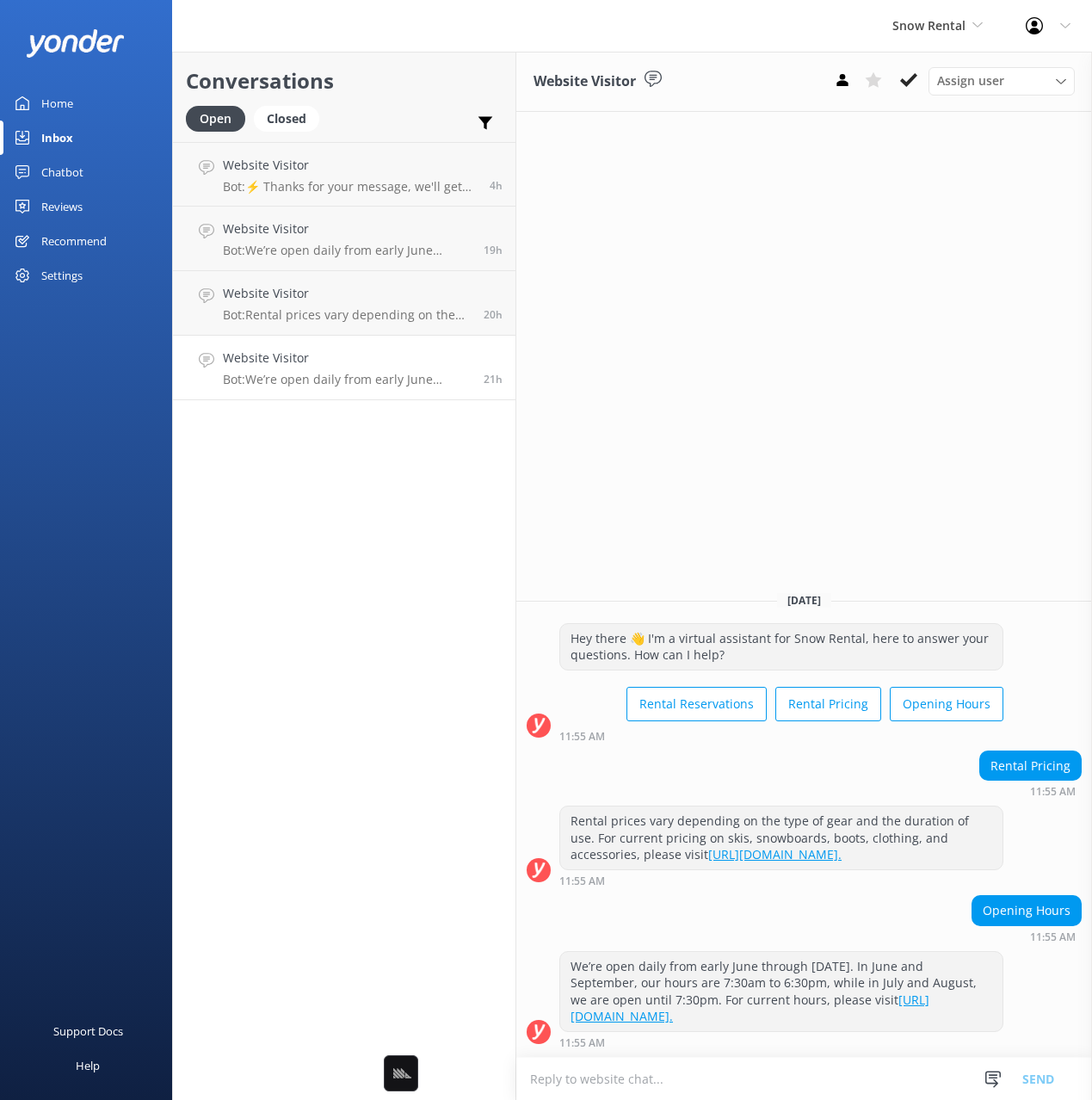
drag, startPoint x: 679, startPoint y: 397, endPoint x: 643, endPoint y: 407, distance: 37.4
click at [673, 398] on div "Website Visitor Assign user [PERSON_NAME] [DATE] Hey there 👋 I'm a virtual assi…" at bounding box center [804, 575] width 576 height 1048
click at [346, 481] on div "Conversations Open Closed Important Assigned to me Unassigned Website Visitor B…" at bounding box center [345, 575] width 345 height 1048
click at [80, 100] on link "Home" at bounding box center [86, 102] width 172 height 34
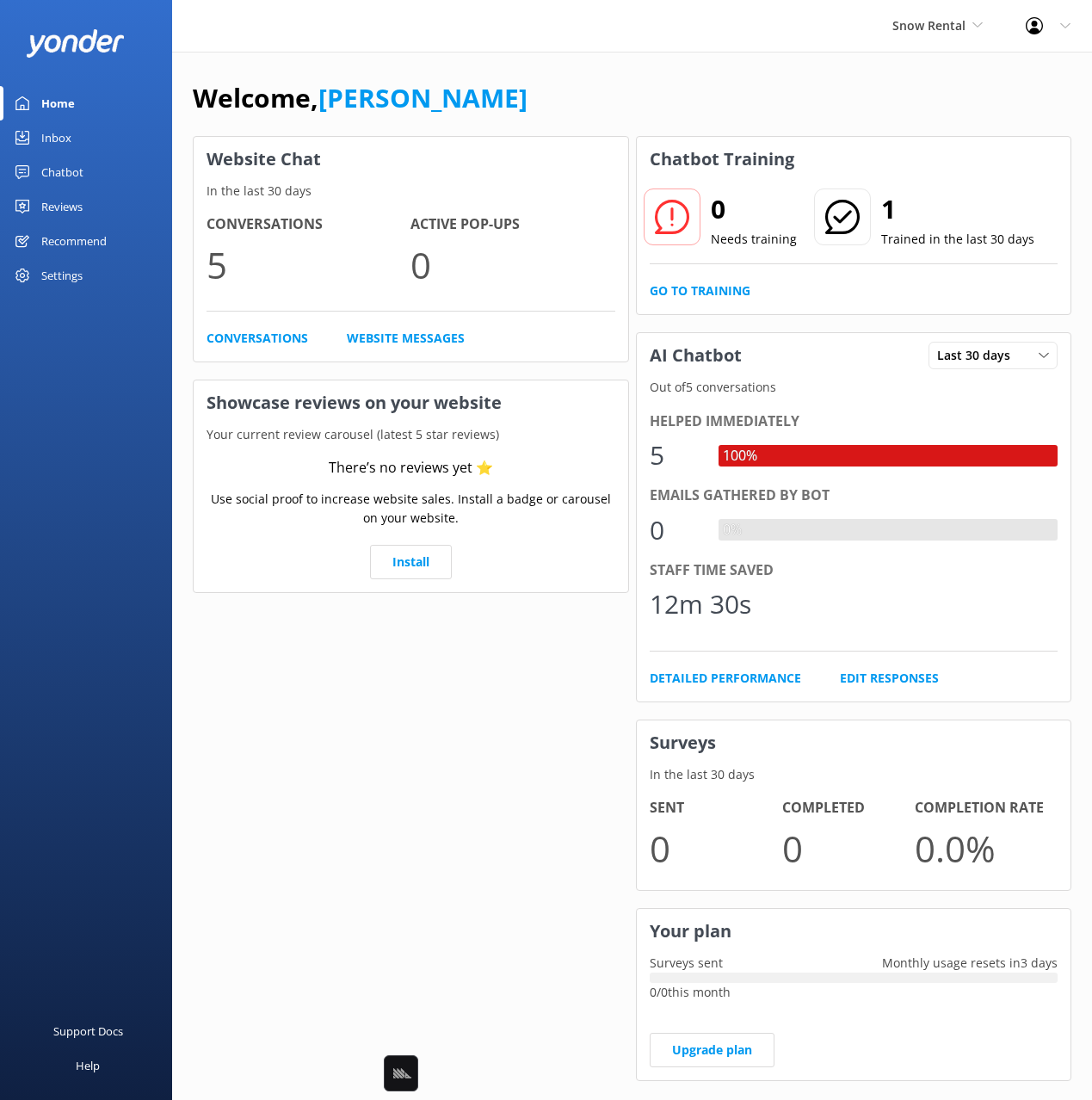
click at [729, 48] on div "Snow Rental Black Cat Cruises [GEOGRAPHIC_DATA] [GEOGRAPHIC_DATA] [GEOGRAPHIC_D…" at bounding box center [546, 26] width 1092 height 51
click at [97, 172] on link "Chatbot" at bounding box center [86, 171] width 172 height 34
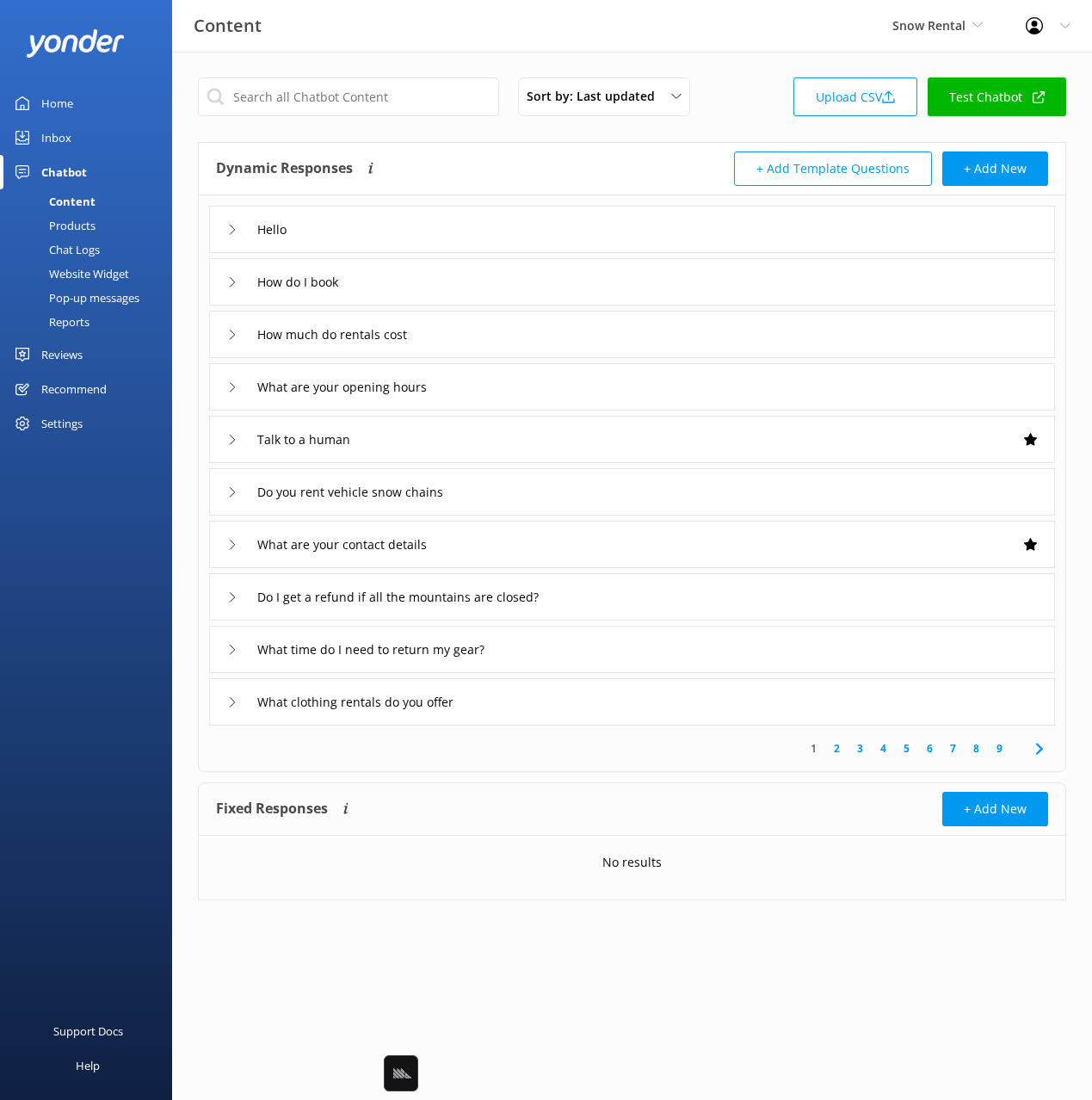
click at [722, 119] on div "Sort by: Last updated Title Last updated Upload CSV Test Chatbot" at bounding box center [632, 102] width 868 height 49
click at [88, 136] on link "Inbox" at bounding box center [86, 137] width 172 height 34
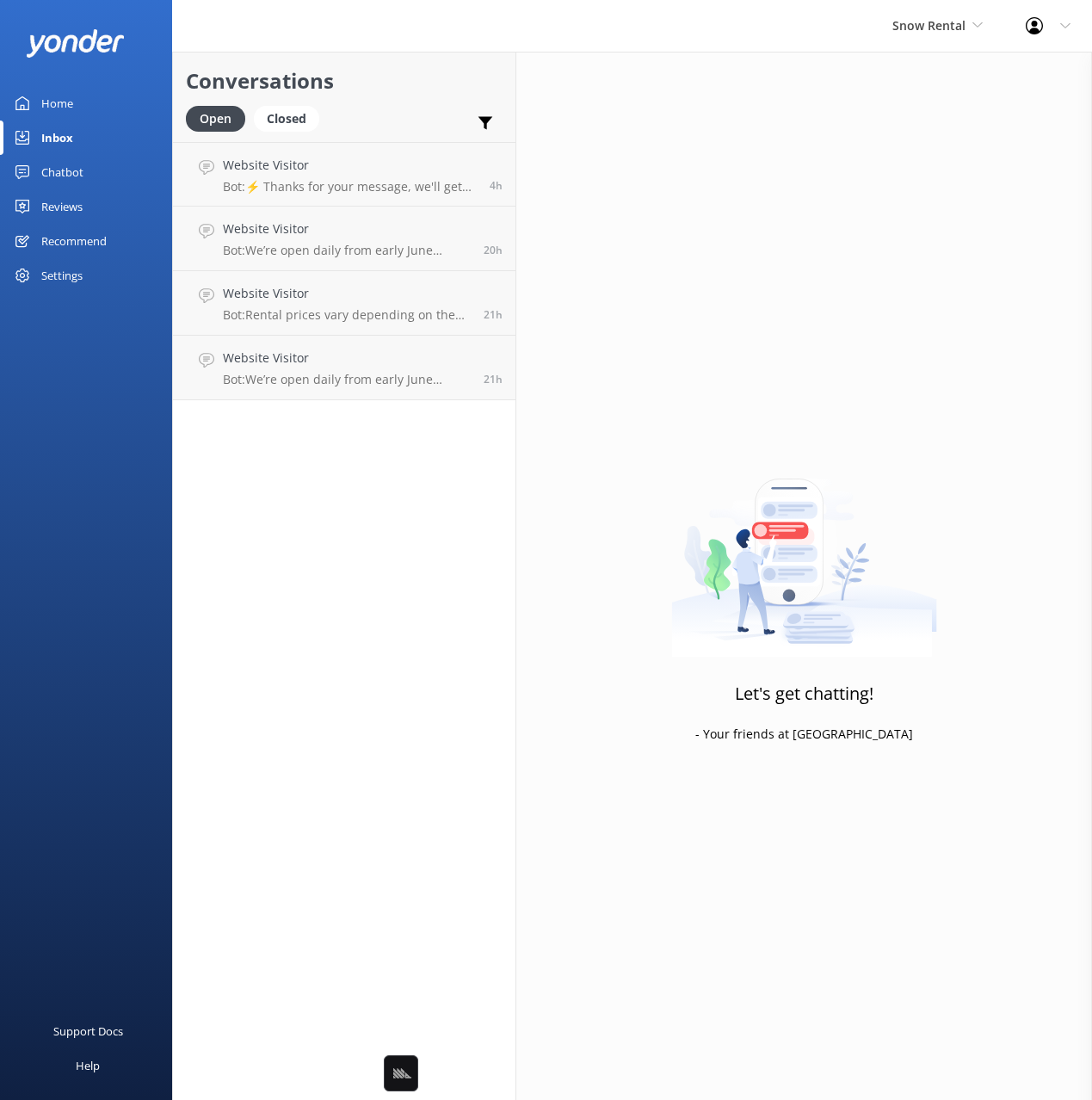
click at [420, 87] on h2 "Conversations" at bounding box center [344, 80] width 316 height 33
click at [399, 160] on h4 "Website Visitor" at bounding box center [349, 164] width 254 height 19
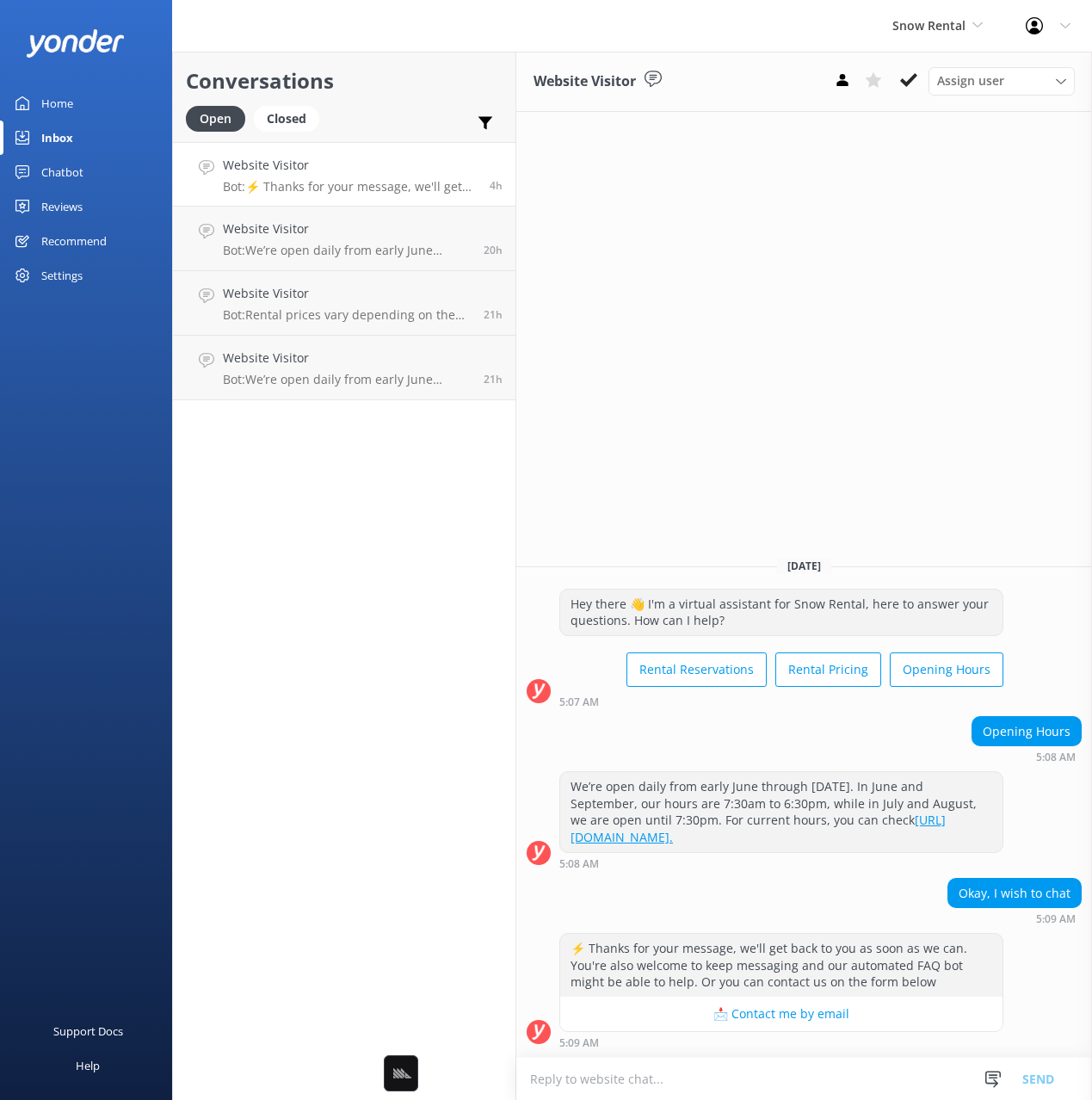
click at [444, 87] on h2 "Conversations" at bounding box center [344, 80] width 316 height 33
click at [431, 92] on h2 "Conversations" at bounding box center [344, 80] width 316 height 33
click at [726, 176] on div "Website Visitor Assign user [PERSON_NAME] [DATE] Hey there 👋 I'm a virtual assi…" at bounding box center [804, 575] width 576 height 1048
drag, startPoint x: 629, startPoint y: 482, endPoint x: 617, endPoint y: 485, distance: 12.4
click at [629, 482] on div "Website Visitor Assign user [PERSON_NAME] [DATE] Hey there 👋 I'm a virtual assi…" at bounding box center [804, 575] width 576 height 1048
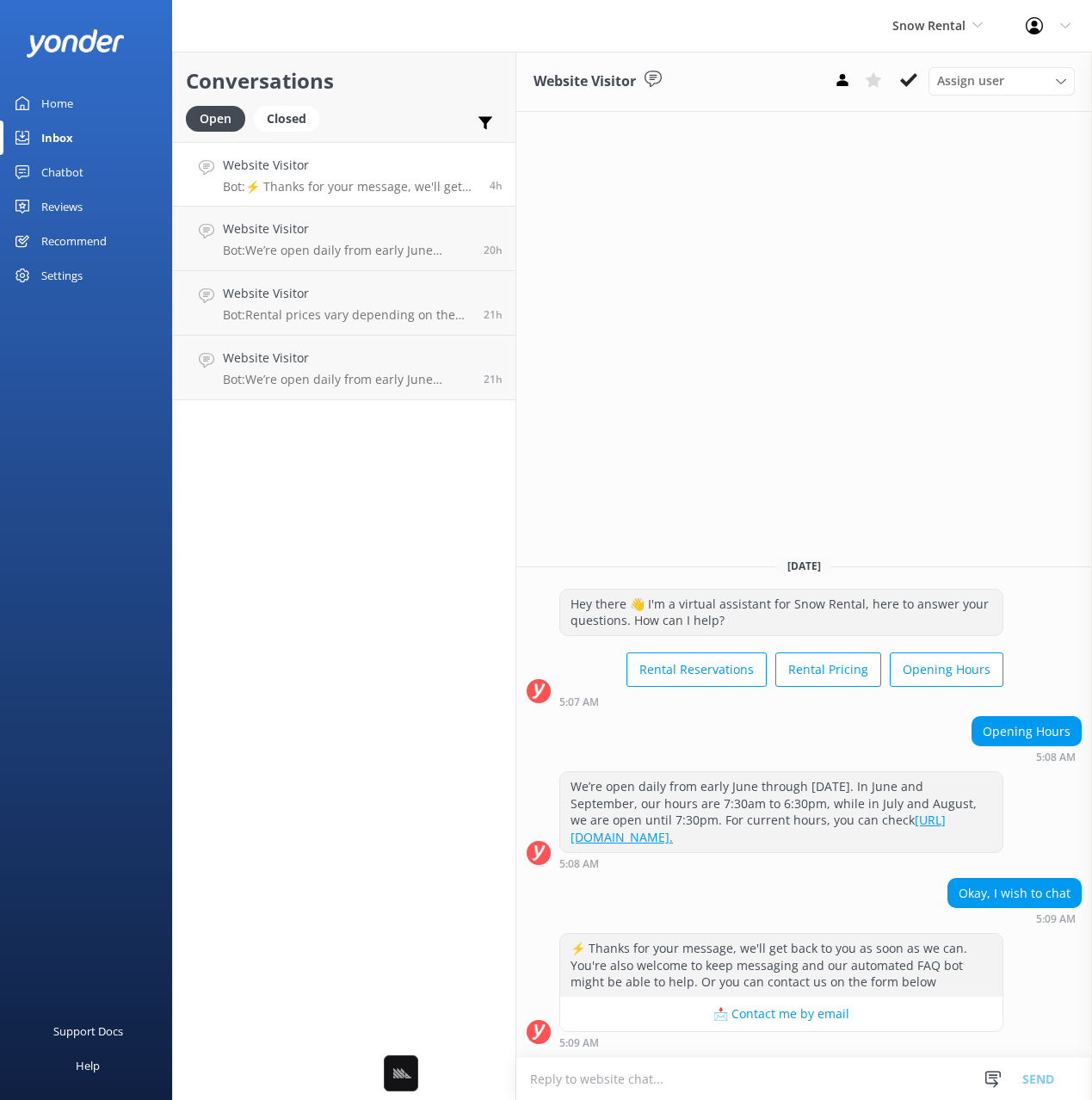
click at [423, 521] on div "Conversations Open Closed Important Assigned to me Unassigned Website Visitor B…" at bounding box center [345, 575] width 345 height 1048
click at [467, 92] on h2 "Conversations" at bounding box center [344, 80] width 316 height 33
click at [488, 115] on icon at bounding box center [485, 123] width 17 height 17
click at [489, 113] on div "Important Assigned to me Unassigned" at bounding box center [485, 126] width 34 height 42
drag, startPoint x: 868, startPoint y: 444, endPoint x: 522, endPoint y: 734, distance: 451.5
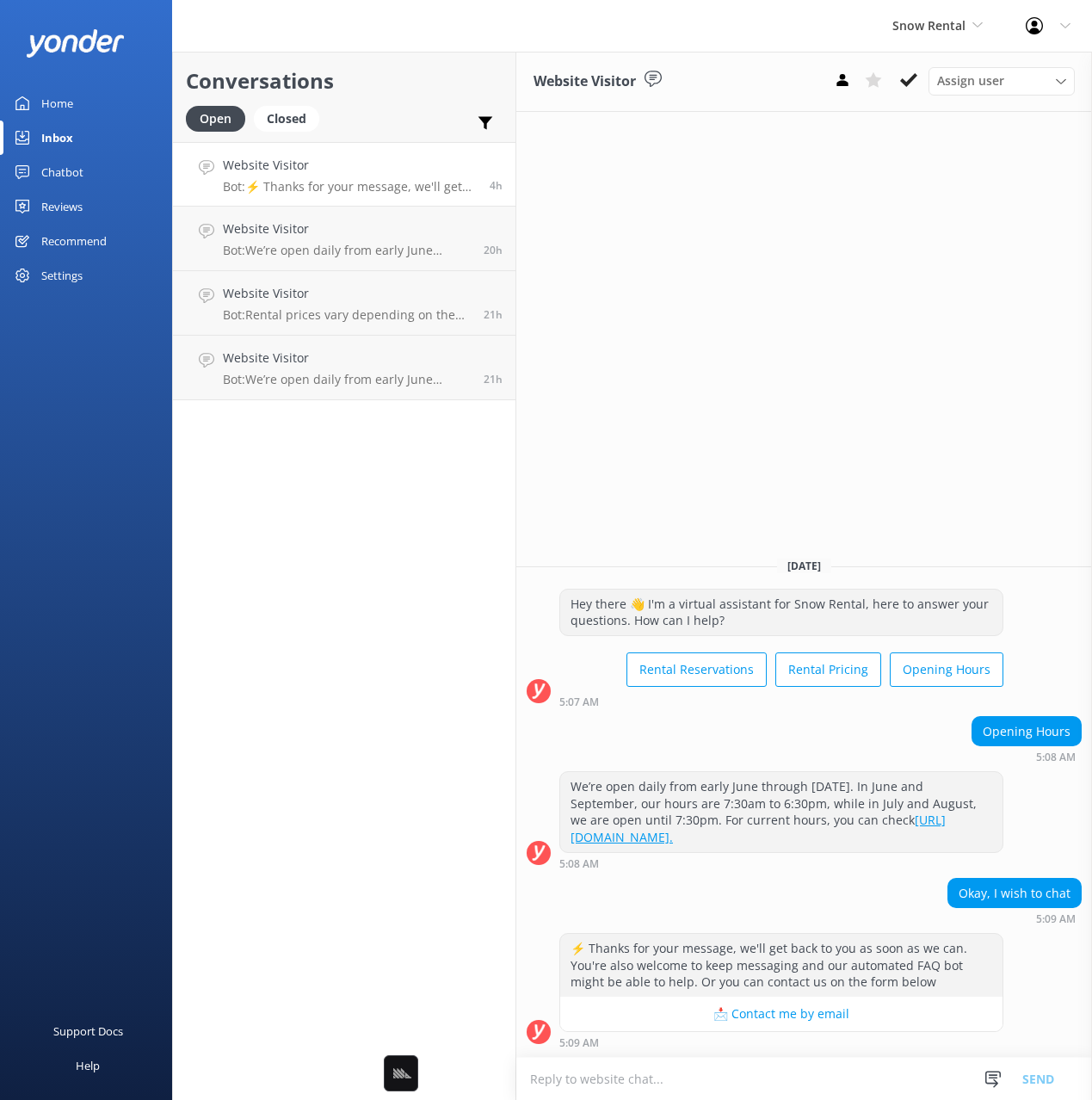
click at [868, 444] on div "Website Visitor Assign user [PERSON_NAME] [DATE] Hey there 👋 I'm a virtual assi…" at bounding box center [804, 575] width 576 height 1048
click at [660, 83] on icon at bounding box center [653, 79] width 17 height 17
click at [654, 78] on use at bounding box center [653, 79] width 17 height 17
drag, startPoint x: 654, startPoint y: 78, endPoint x: 682, endPoint y: 109, distance: 41.8
click at [654, 78] on use at bounding box center [653, 79] width 17 height 17
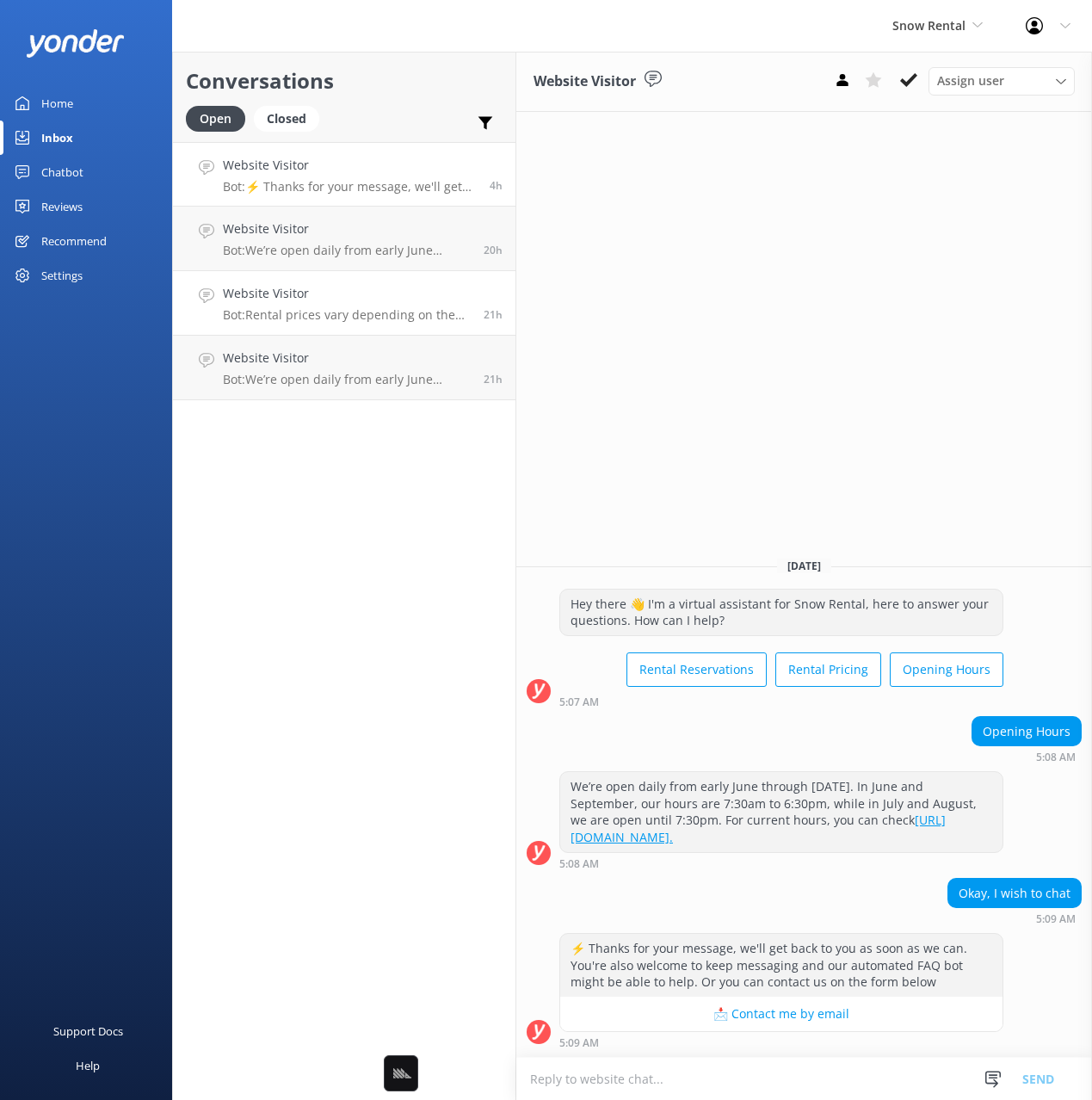
drag, startPoint x: 711, startPoint y: 140, endPoint x: 409, endPoint y: 330, distance: 356.8
click at [711, 140] on div "Website Visitor Assign user [PERSON_NAME] [DATE] Hey there 👋 I'm a virtual assi…" at bounding box center [804, 575] width 576 height 1048
click at [841, 205] on div "Website Visitor Assign user [PERSON_NAME] [DATE] Hey there 👋 I'm a virtual assi…" at bounding box center [804, 575] width 576 height 1048
click at [656, 77] on use at bounding box center [653, 79] width 17 height 17
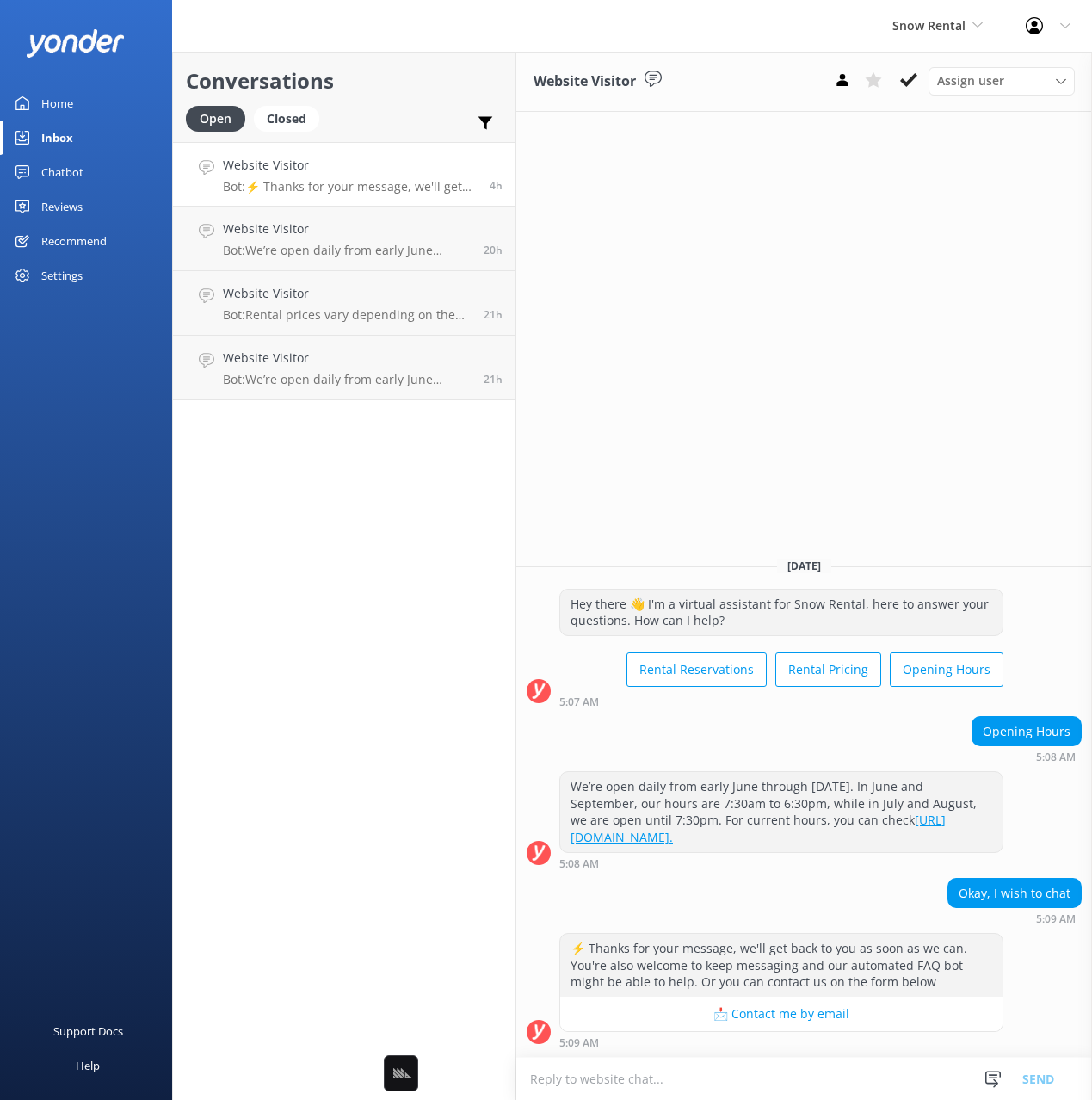
click at [656, 77] on use at bounding box center [653, 79] width 17 height 17
click at [659, 230] on div "Website Visitor Assign user [PERSON_NAME] [DATE] Hey there 👋 I'm a virtual assi…" at bounding box center [804, 575] width 576 height 1048
drag, startPoint x: 402, startPoint y: 504, endPoint x: 361, endPoint y: 521, distance: 44.4
click at [398, 505] on div "Conversations Open Closed Important Assigned to me Unassigned Website Visitor B…" at bounding box center [345, 575] width 345 height 1048
drag, startPoint x: 412, startPoint y: 484, endPoint x: 484, endPoint y: 433, distance: 88.2
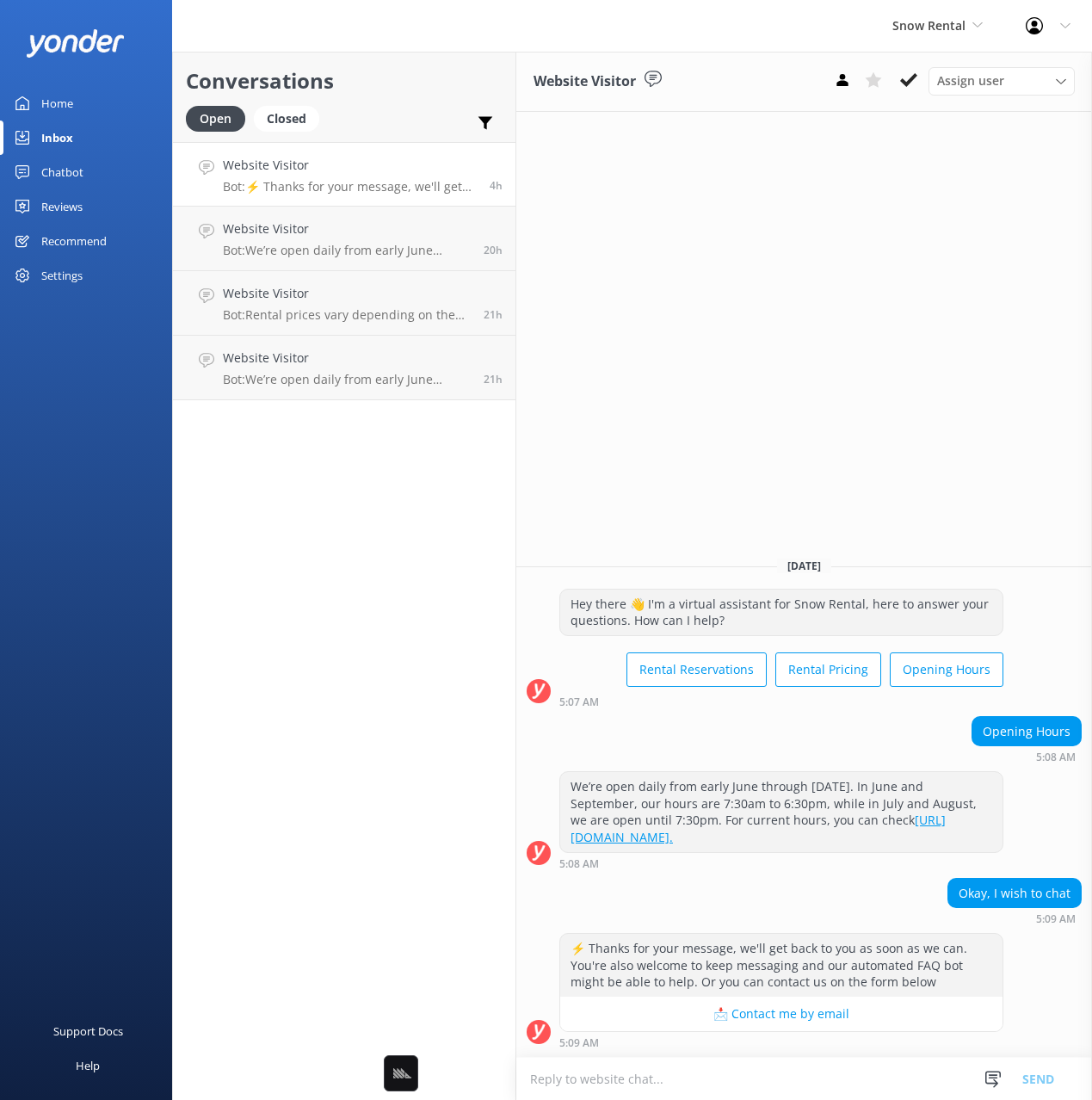
click at [412, 483] on div "Conversations Open Closed Important Assigned to me Unassigned Website Visitor B…" at bounding box center [345, 575] width 345 height 1048
drag, startPoint x: 400, startPoint y: 73, endPoint x: 249, endPoint y: 118, distance: 157.6
click at [400, 73] on h2 "Conversations" at bounding box center [344, 80] width 316 height 33
click at [82, 101] on link "Home" at bounding box center [86, 102] width 172 height 34
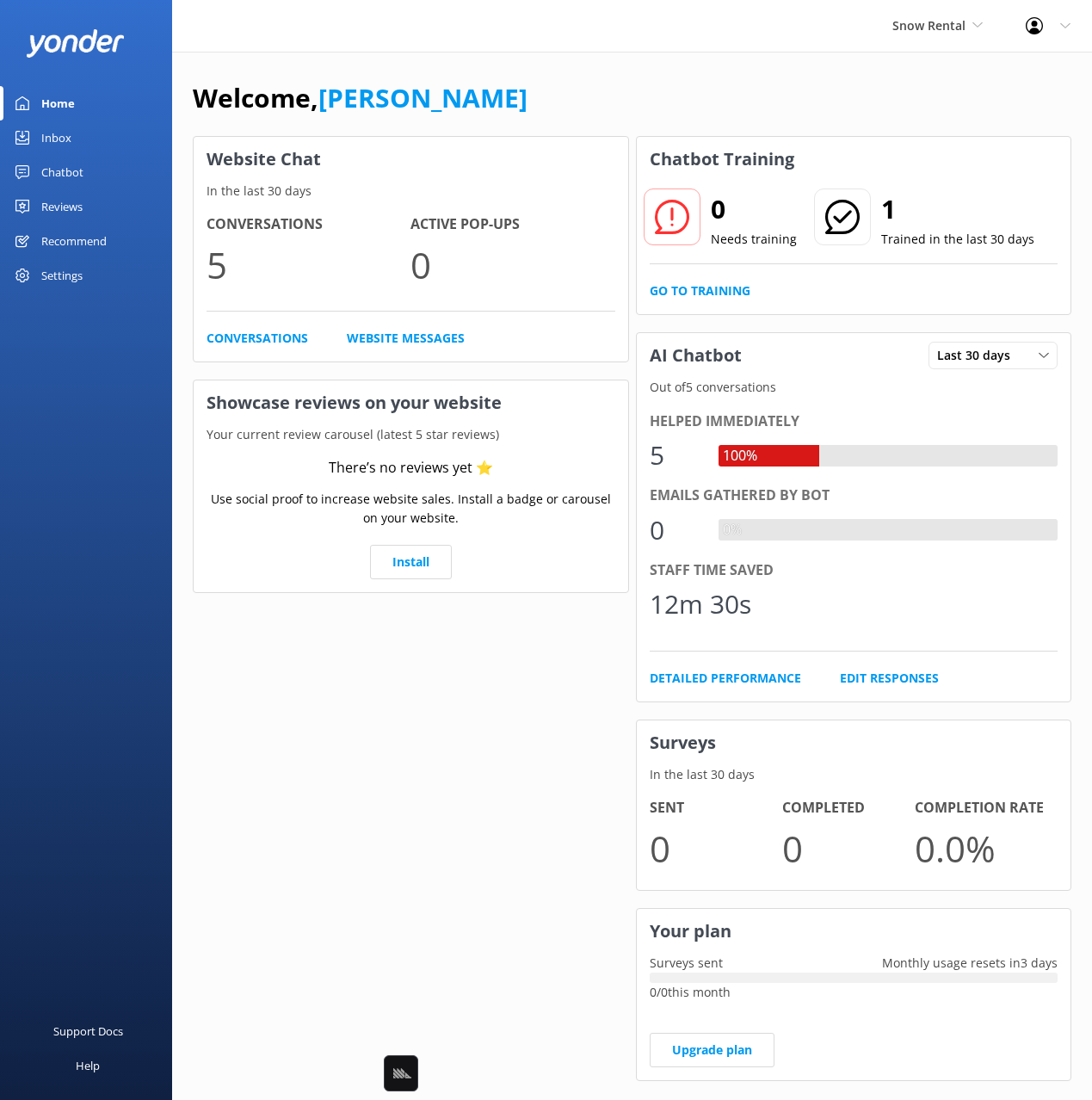
click at [533, 81] on div "Welcome, [PERSON_NAME]" at bounding box center [632, 107] width 879 height 58
drag, startPoint x: 500, startPoint y: 102, endPoint x: 178, endPoint y: 140, distance: 324.2
click at [491, 102] on div "Welcome, [PERSON_NAME]" at bounding box center [632, 107] width 879 height 58
click at [64, 130] on div "Inbox" at bounding box center [57, 137] width 30 height 34
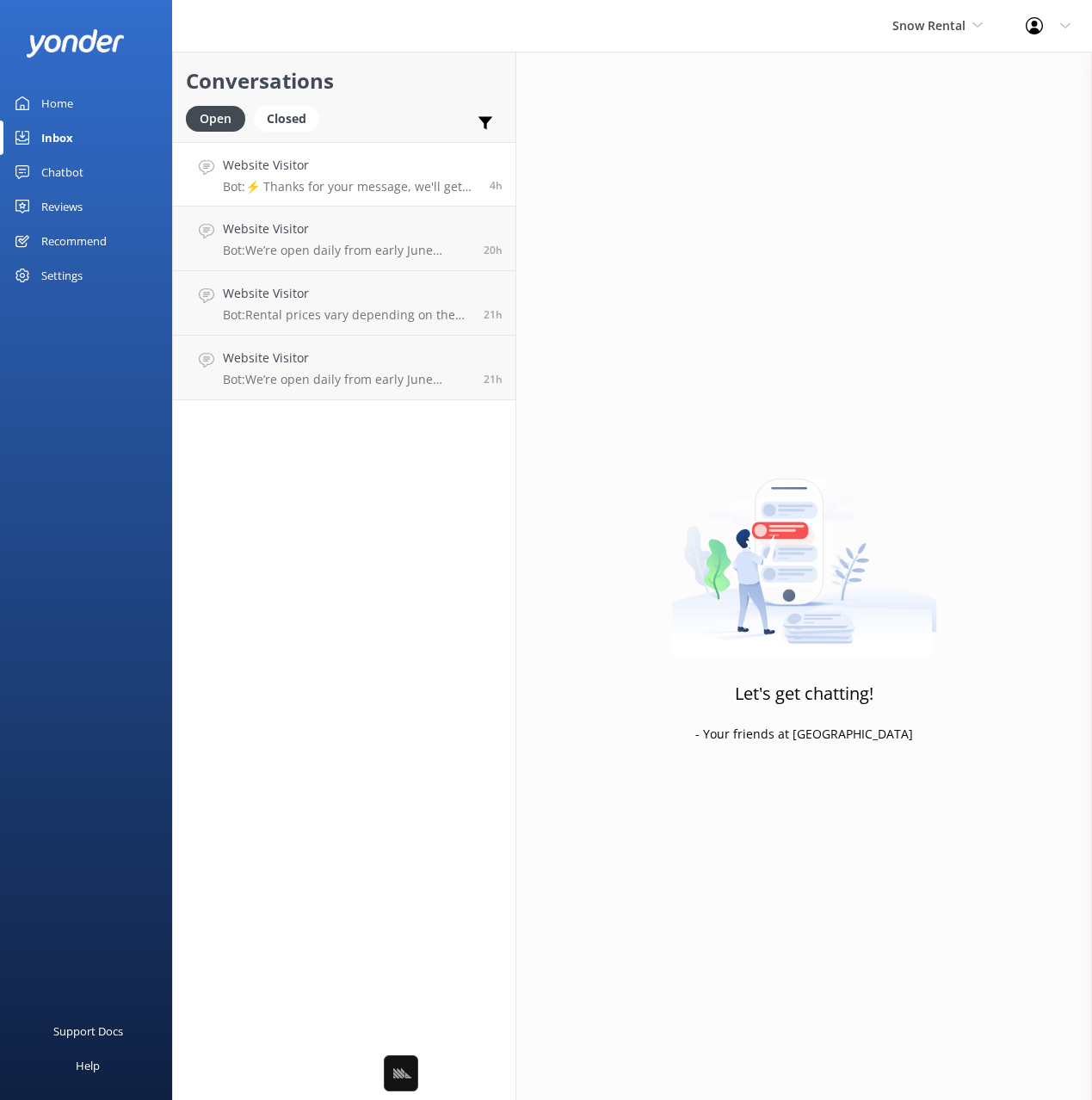
drag, startPoint x: 418, startPoint y: 124, endPoint x: 420, endPoint y: 165, distance: 41.0
click at [418, 124] on div "Open Closed Important Assigned to me Unassigned" at bounding box center [344, 126] width 316 height 42
click at [421, 183] on p "Bot: ⚡ Thanks for your message, we'll get back to you as soon as we can. You're…" at bounding box center [349, 187] width 254 height 16
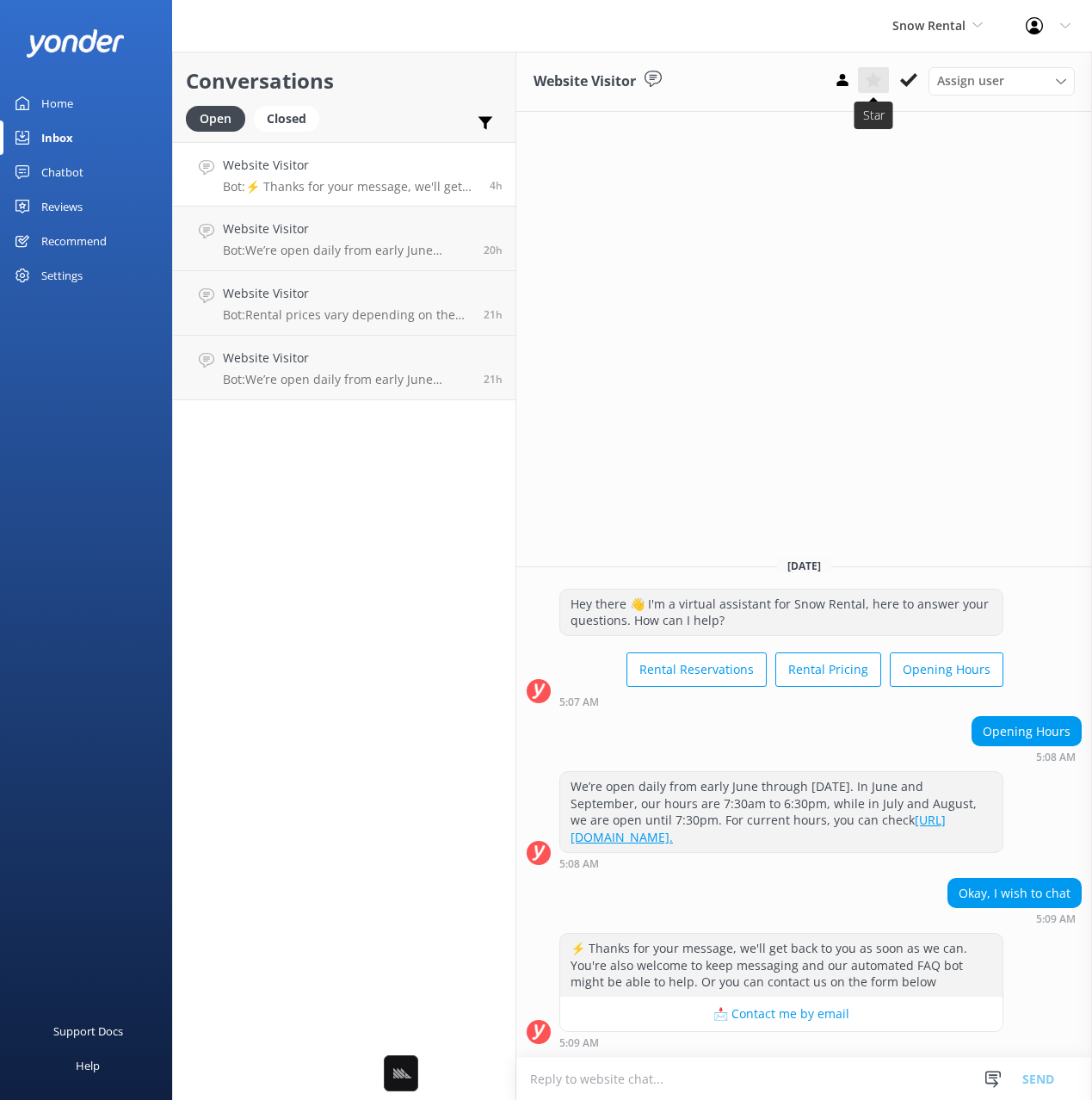
click at [870, 84] on use at bounding box center [873, 80] width 17 height 16
click at [868, 82] on icon at bounding box center [873, 80] width 17 height 17
drag, startPoint x: 757, startPoint y: 202, endPoint x: 694, endPoint y: 161, distance: 75.2
click at [740, 192] on div "Website Visitor Assign user [PERSON_NAME] [DATE] Hey there 👋 I'm a virtual assi…" at bounding box center [804, 575] width 576 height 1048
click at [857, 224] on div "Website Visitor Assign user [PERSON_NAME] [DATE] Hey there 👋 I'm a virtual assi…" at bounding box center [804, 575] width 576 height 1048
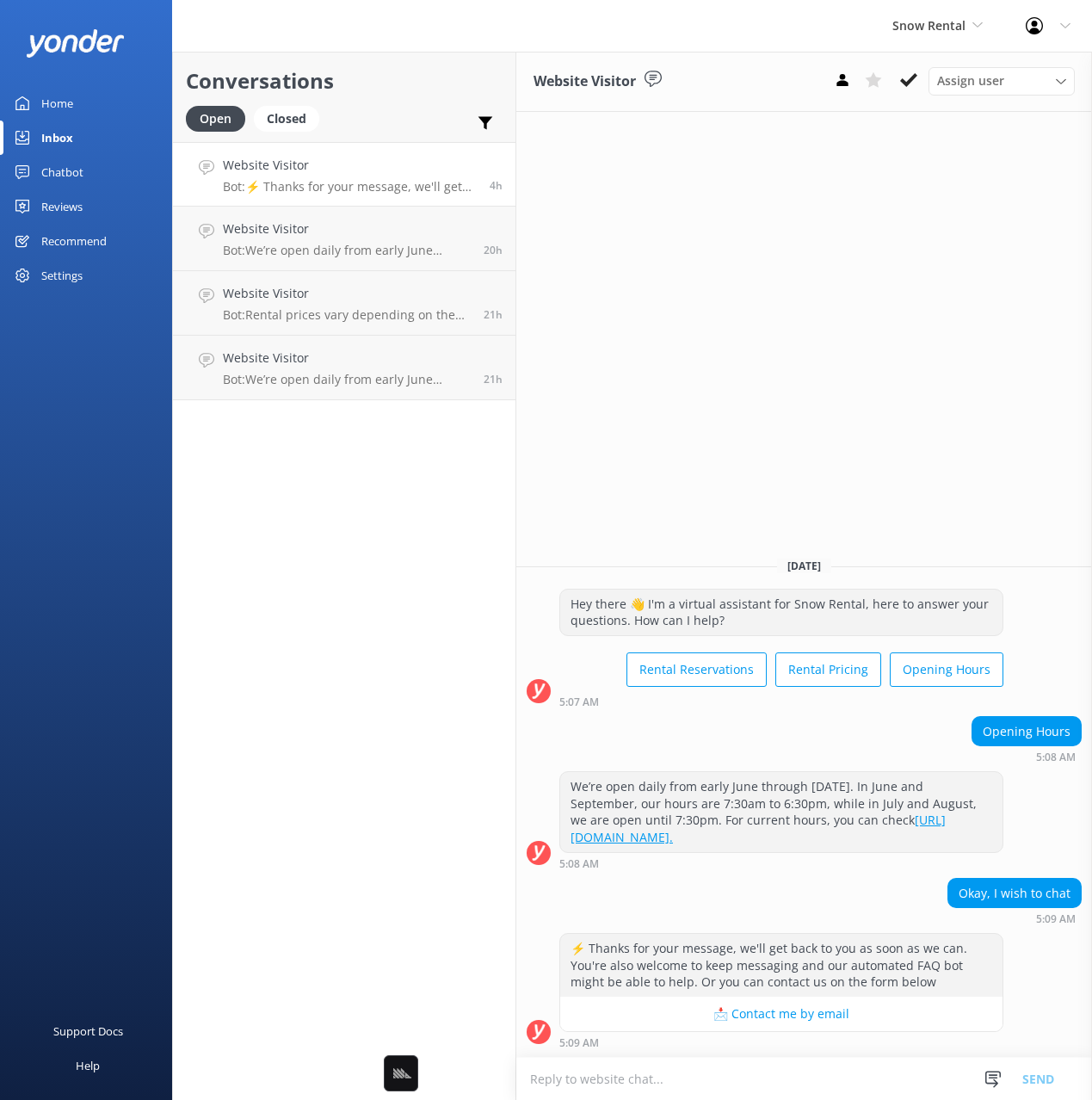
click at [769, 329] on div "Website Visitor Assign user [PERSON_NAME] [DATE] Hey there 👋 I'm a virtual assi…" at bounding box center [804, 575] width 576 height 1048
click at [406, 43] on div "Snow Rental Black Cat Cruises [GEOGRAPHIC_DATA] [GEOGRAPHIC_DATA] [GEOGRAPHIC_D…" at bounding box center [546, 26] width 1092 height 51
